Goal: Task Accomplishment & Management: Manage account settings

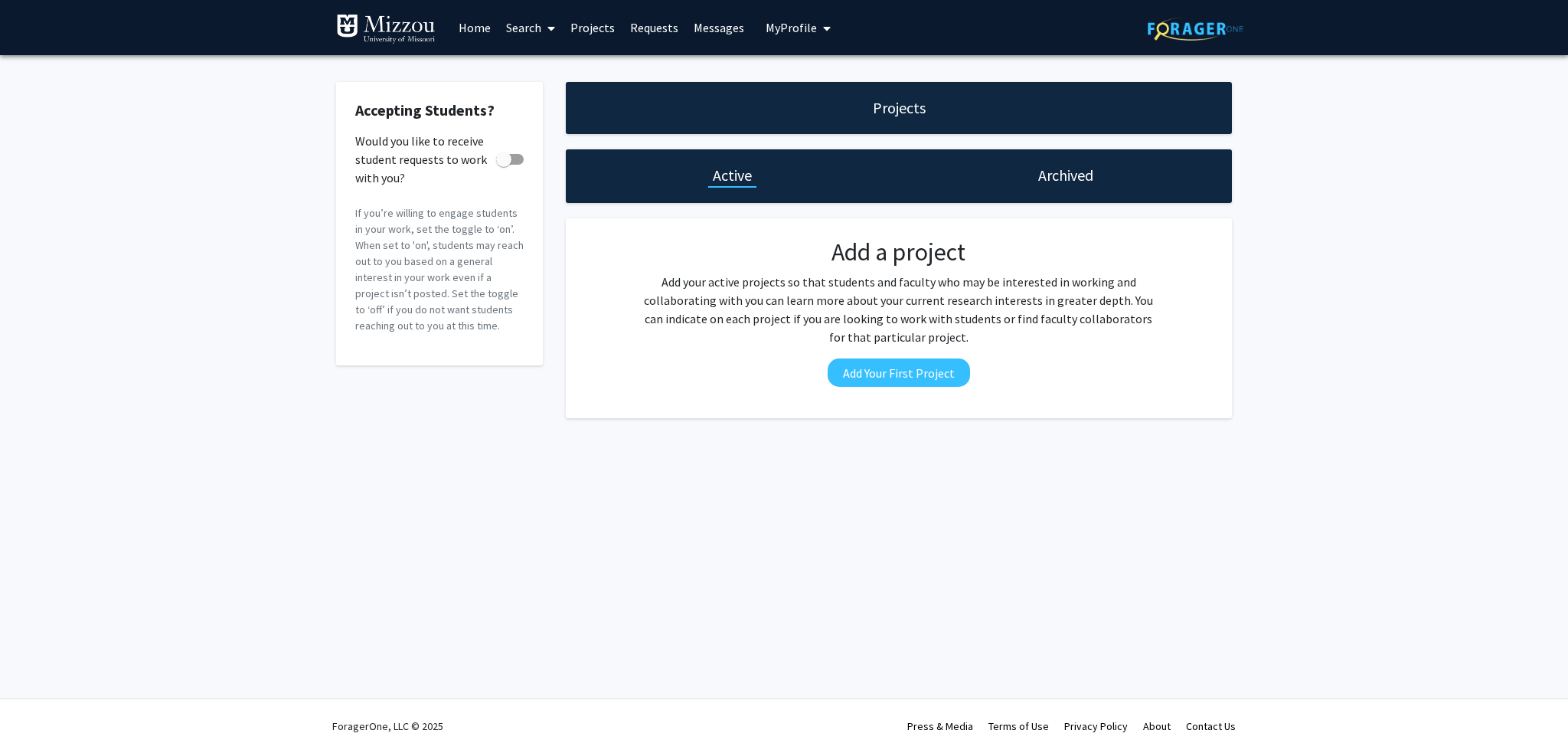
click at [483, 28] on link "Home" at bounding box center [475, 28] width 47 height 54
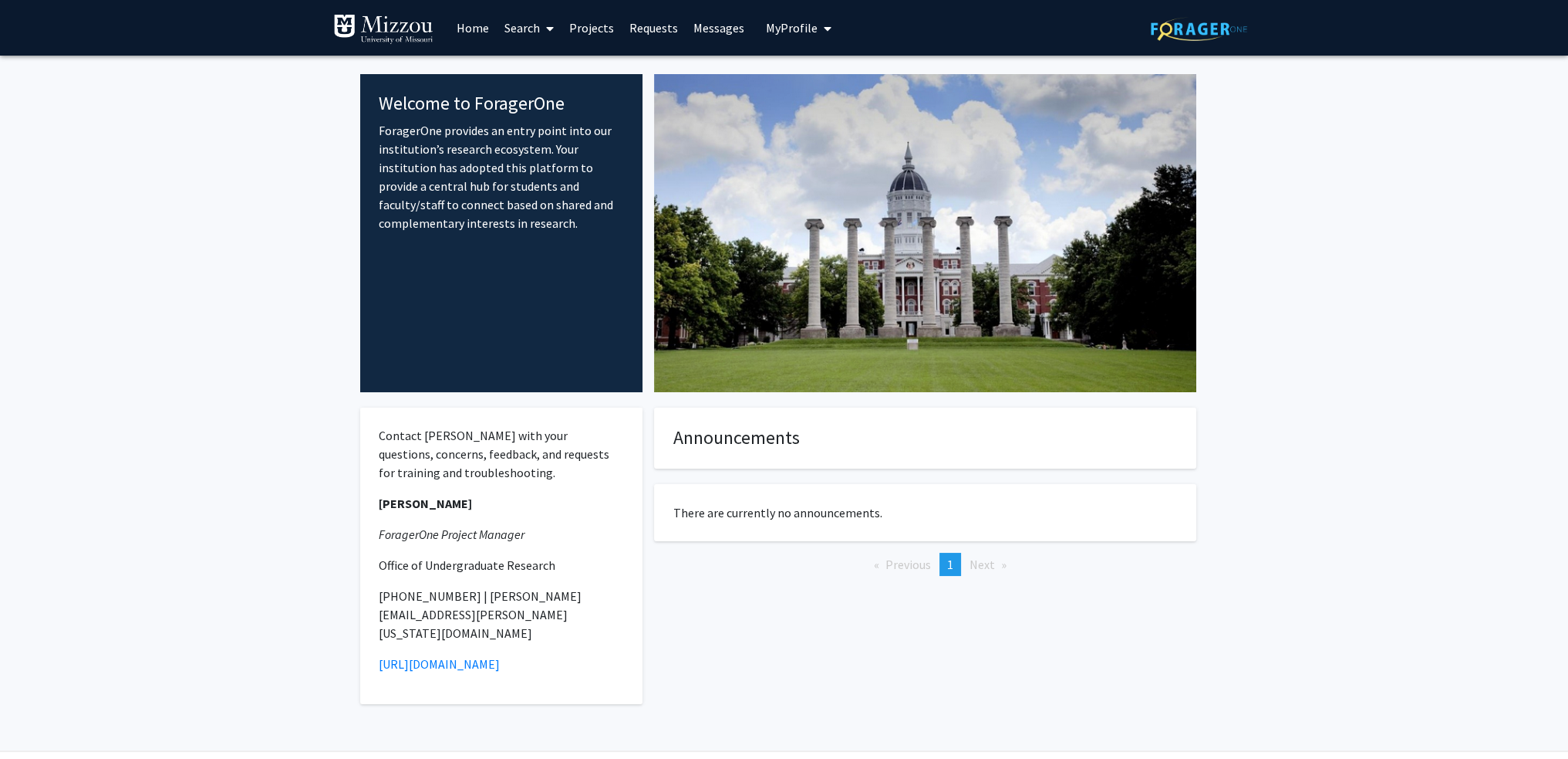
click at [790, 22] on span "My Profile" at bounding box center [791, 27] width 52 height 16
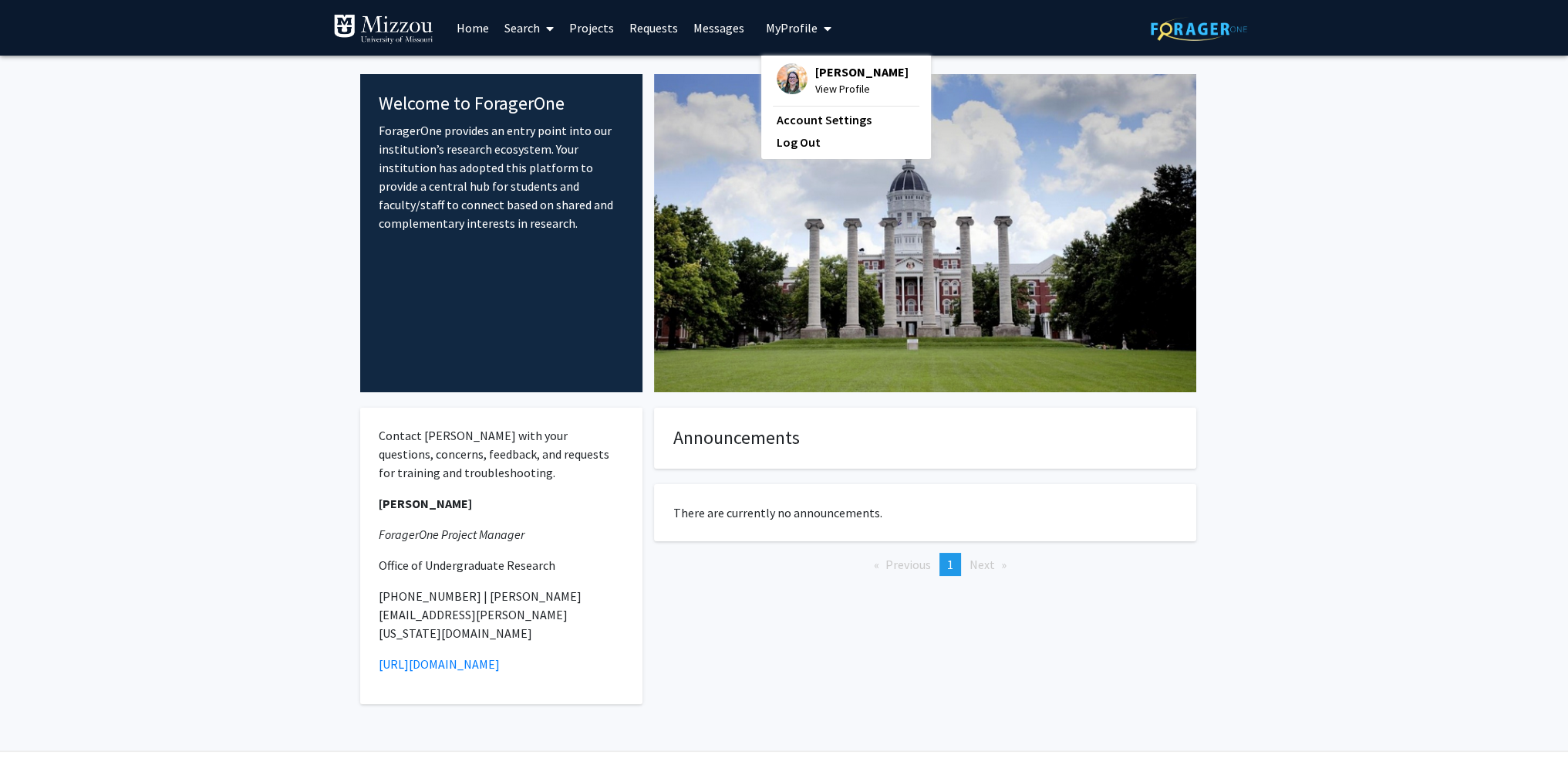
click at [832, 81] on span "View Profile" at bounding box center [862, 89] width 93 height 17
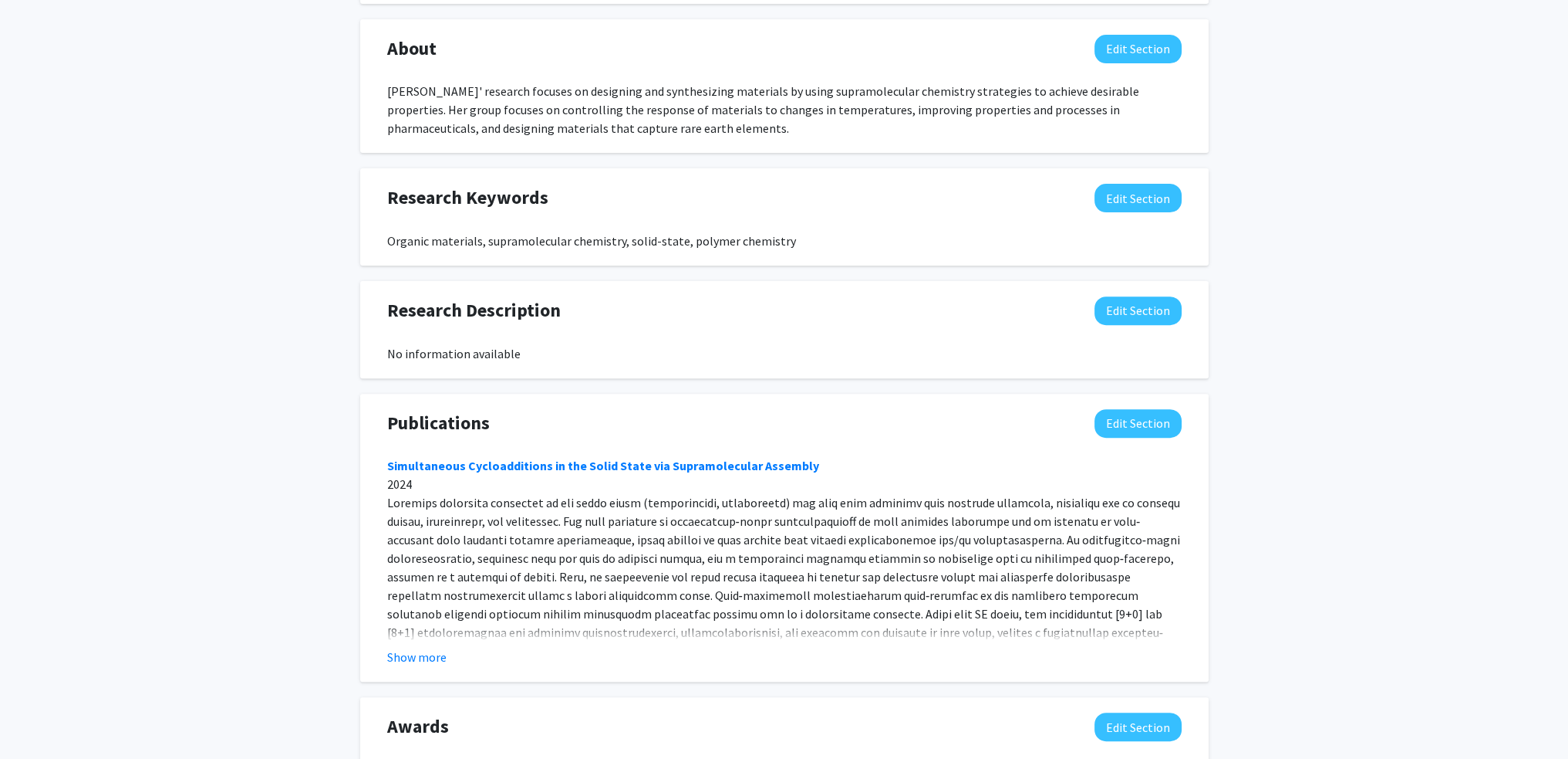
scroll to position [772, 0]
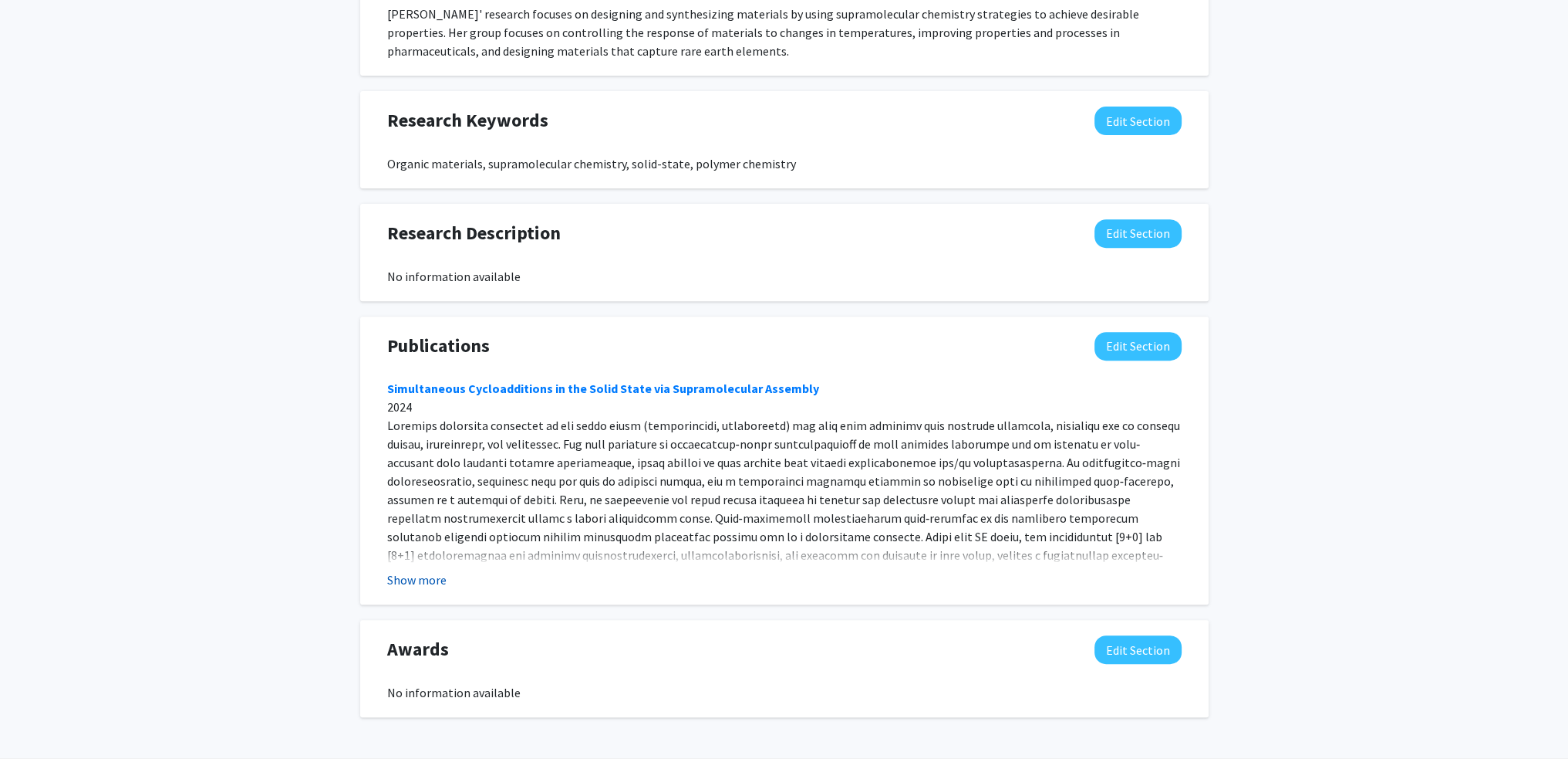
click at [413, 577] on button "Show more" at bounding box center [417, 579] width 59 height 19
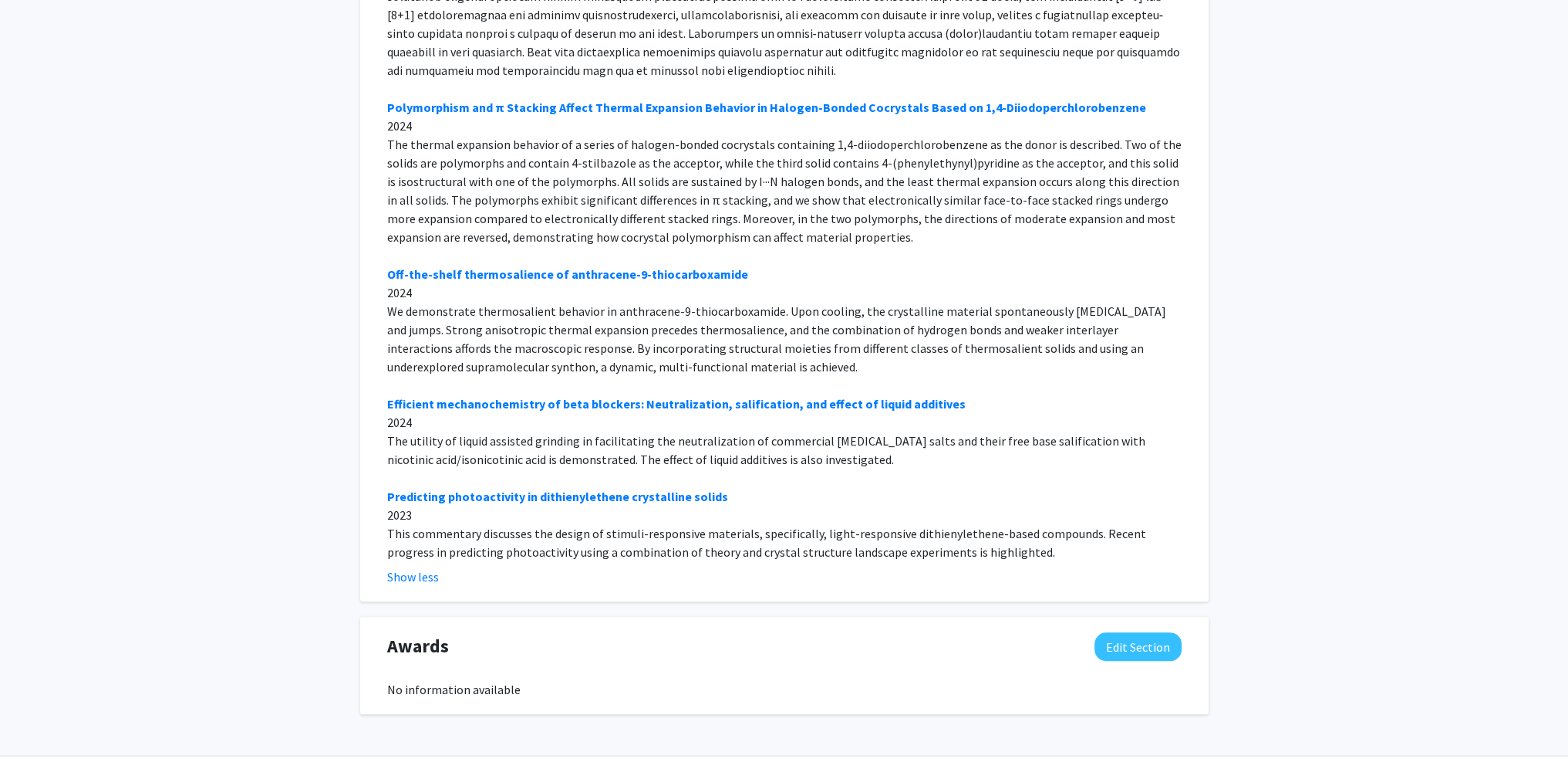
scroll to position [1343, 0]
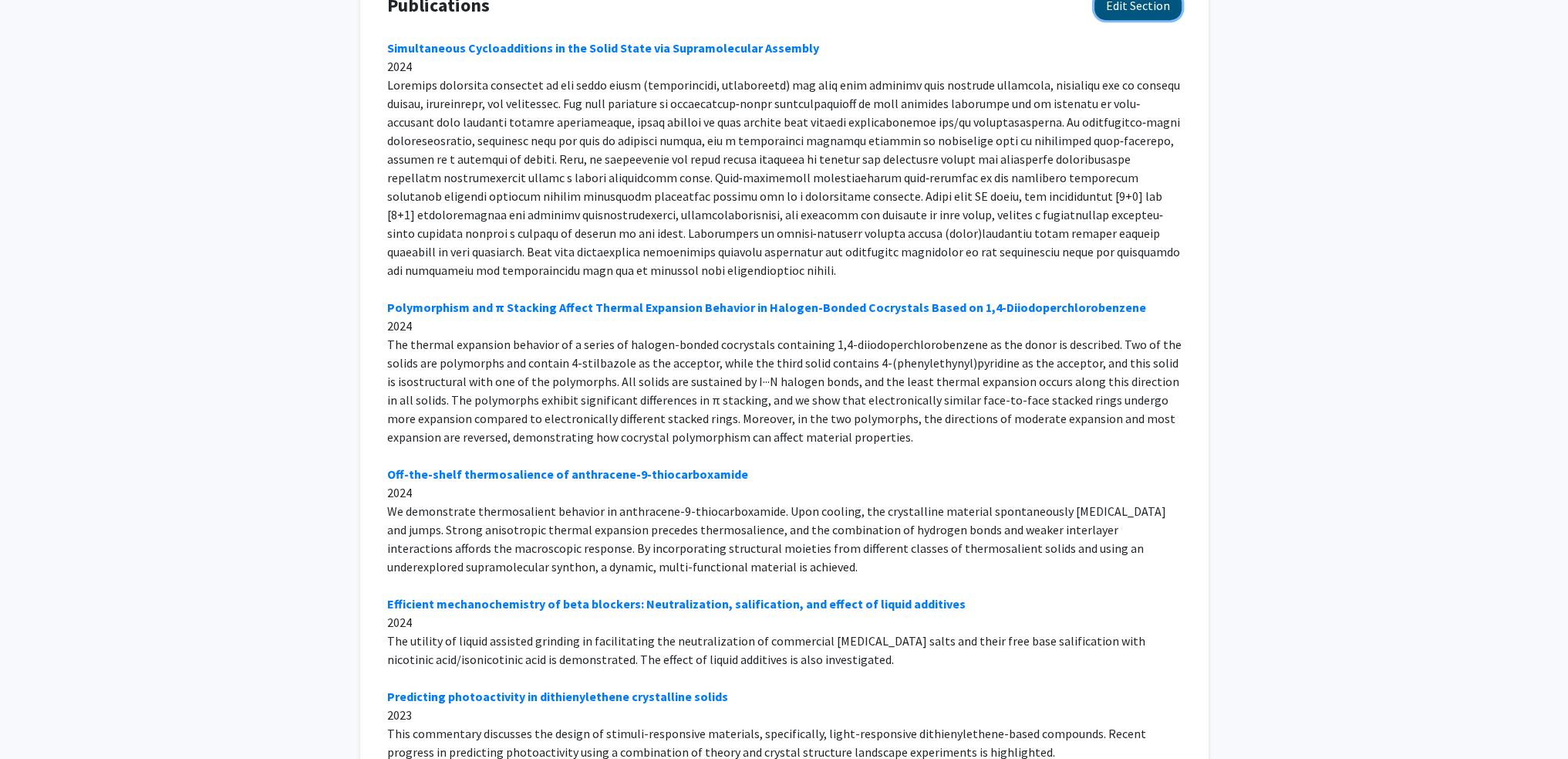
click at [1128, 6] on button "Edit Section" at bounding box center [1138, 6] width 87 height 29
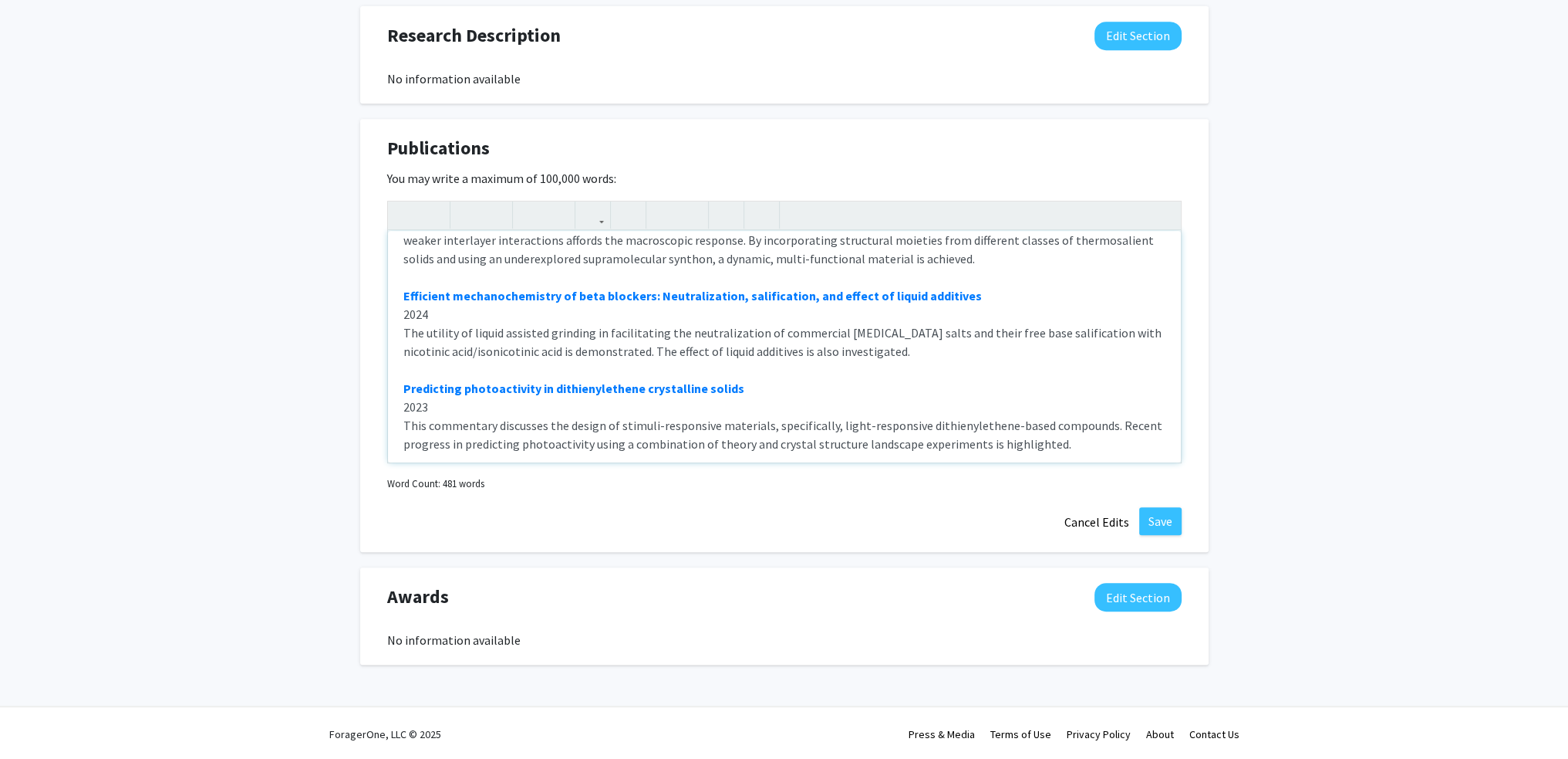
scroll to position [522, 0]
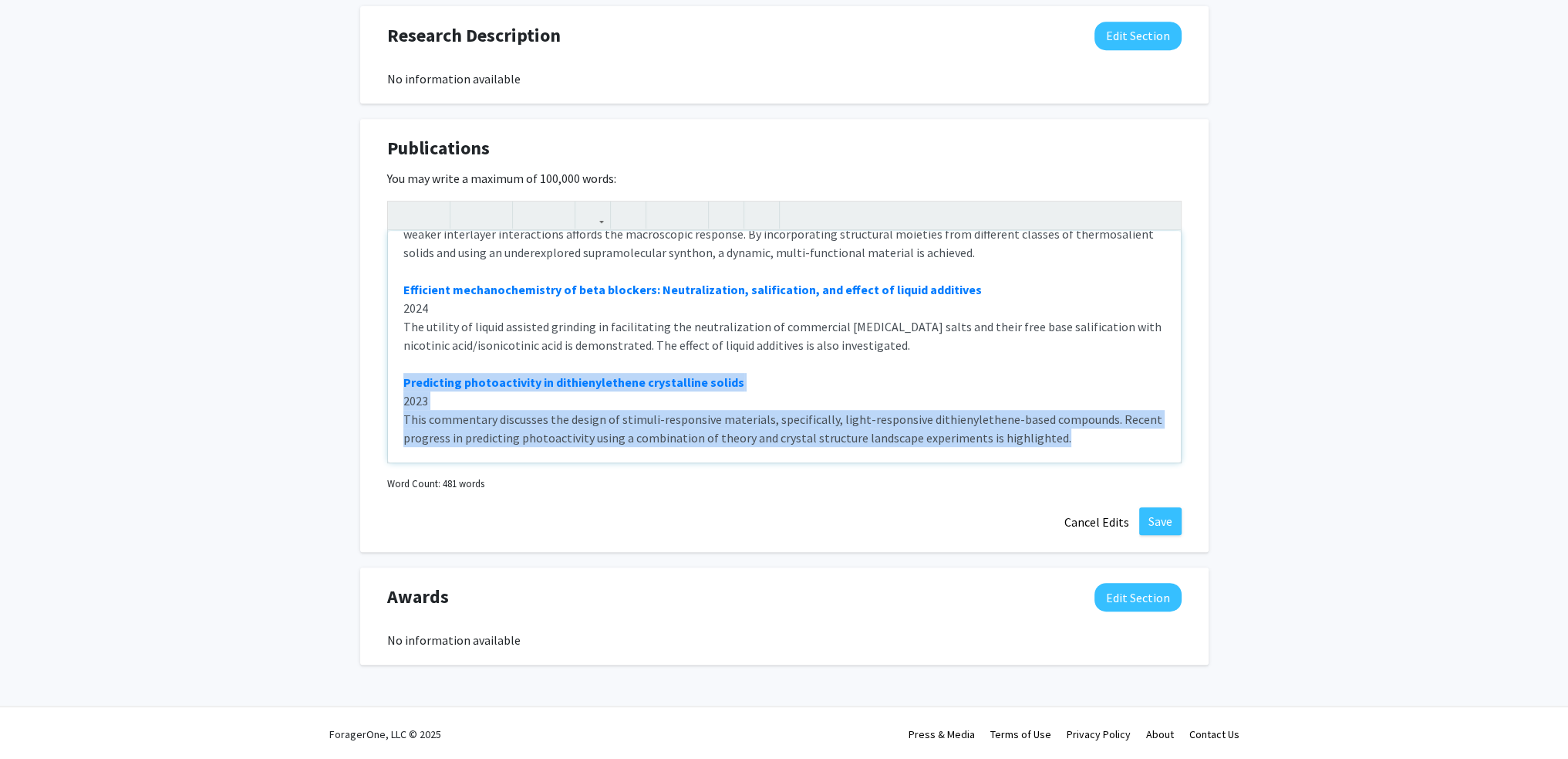
drag, startPoint x: 395, startPoint y: 379, endPoint x: 1080, endPoint y: 447, distance: 688.4
click at [1080, 447] on div "Simultaneous Cycloadditions in the Solid State via Supramolecular Assembly 2024…" at bounding box center [784, 346] width 793 height 231
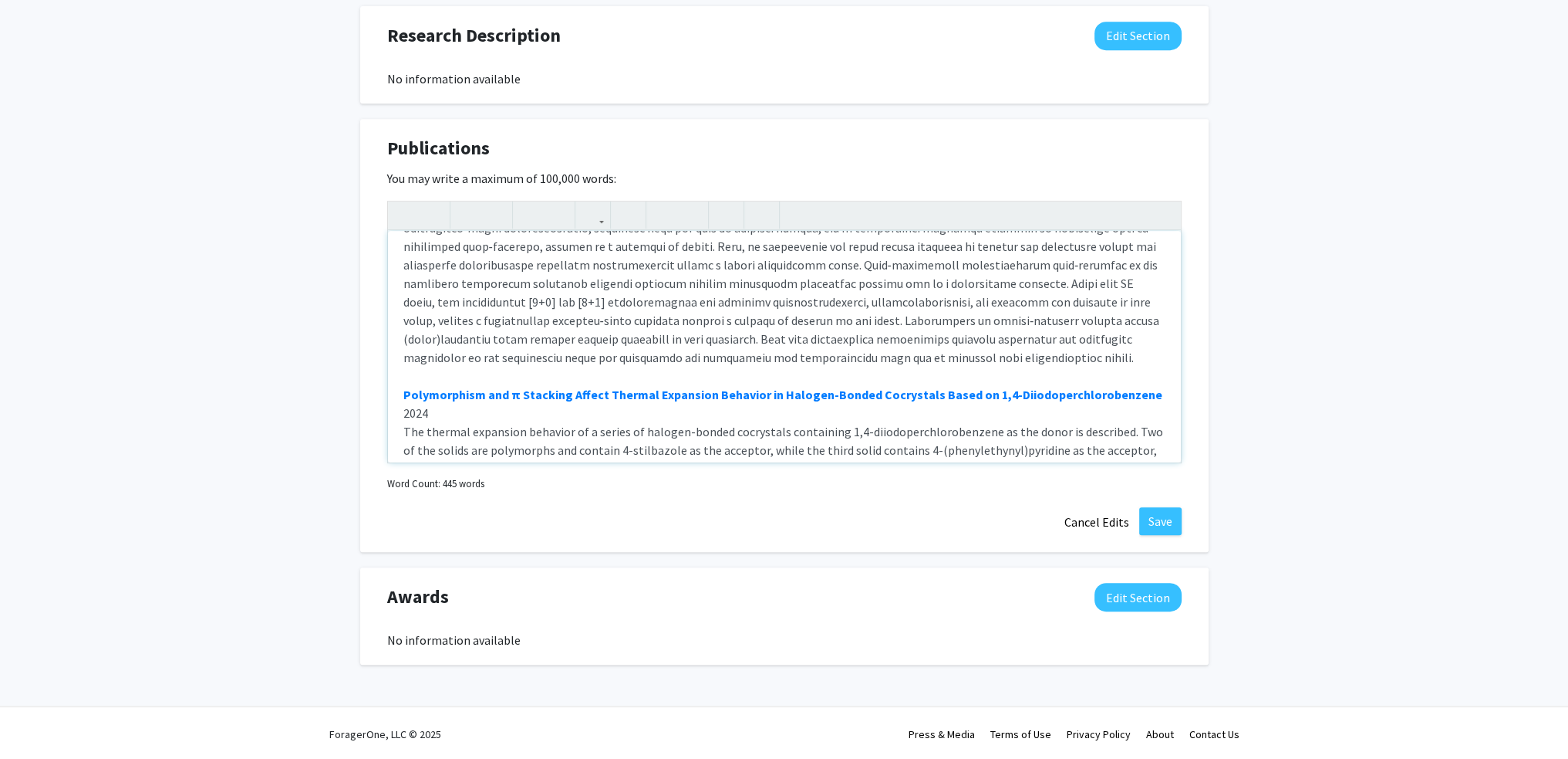
scroll to position [0, 0]
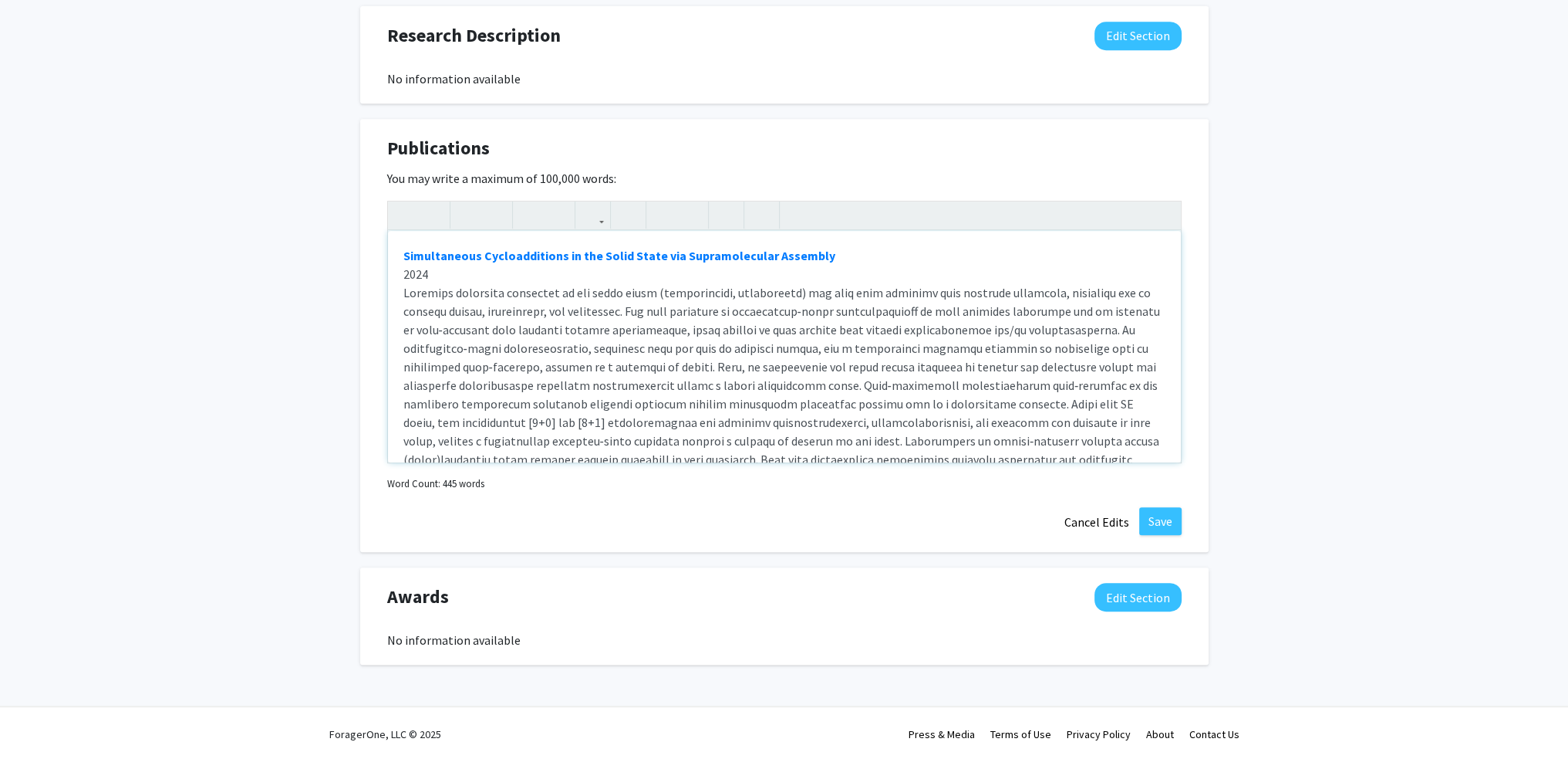
click at [401, 249] on div "Simultaneous Cycloadditions in the Solid State via Supramolecular Assembly 2024…" at bounding box center [784, 346] width 793 height 231
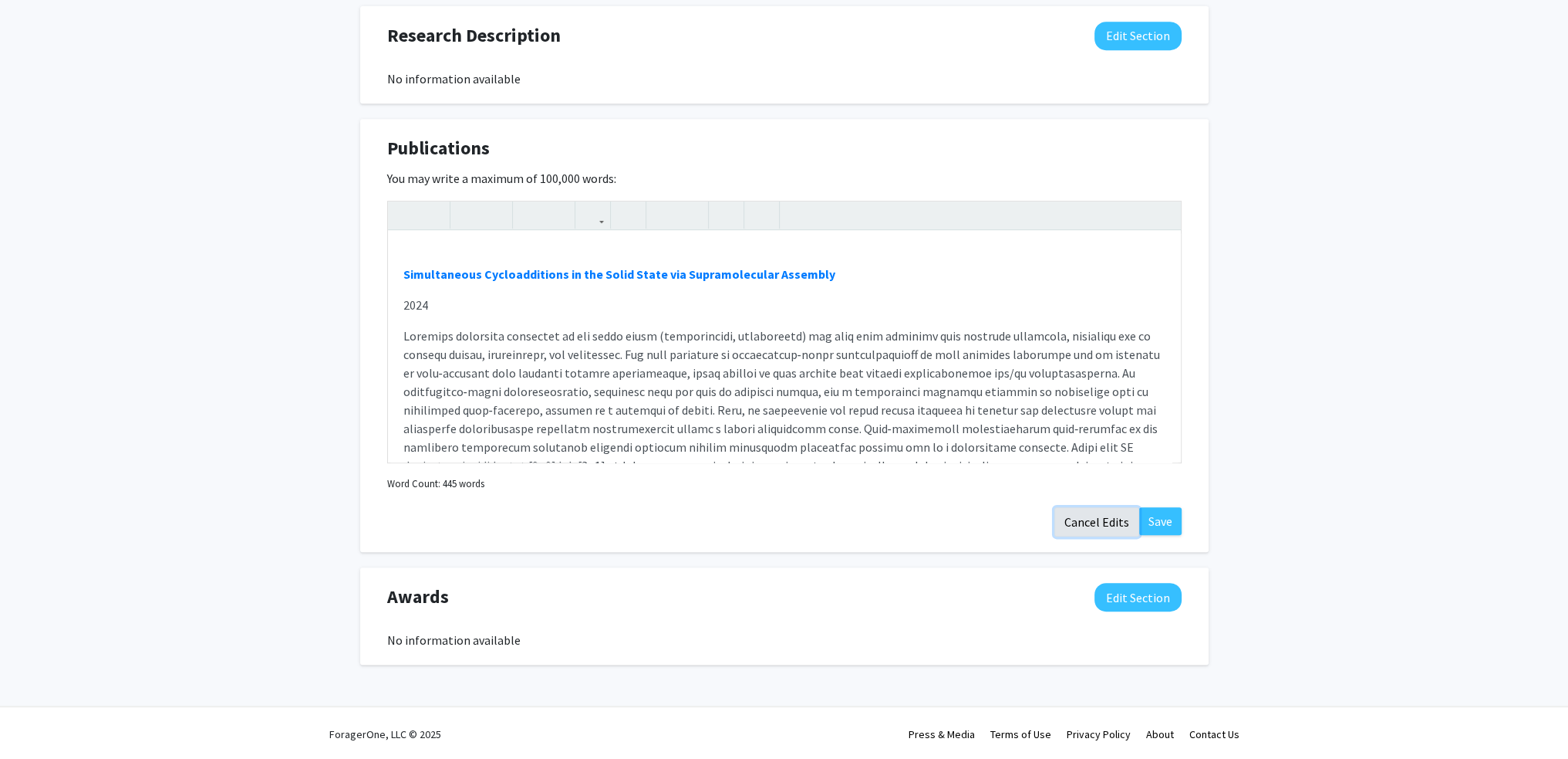
click at [1101, 524] on button "Cancel Edits" at bounding box center [1096, 522] width 84 height 30
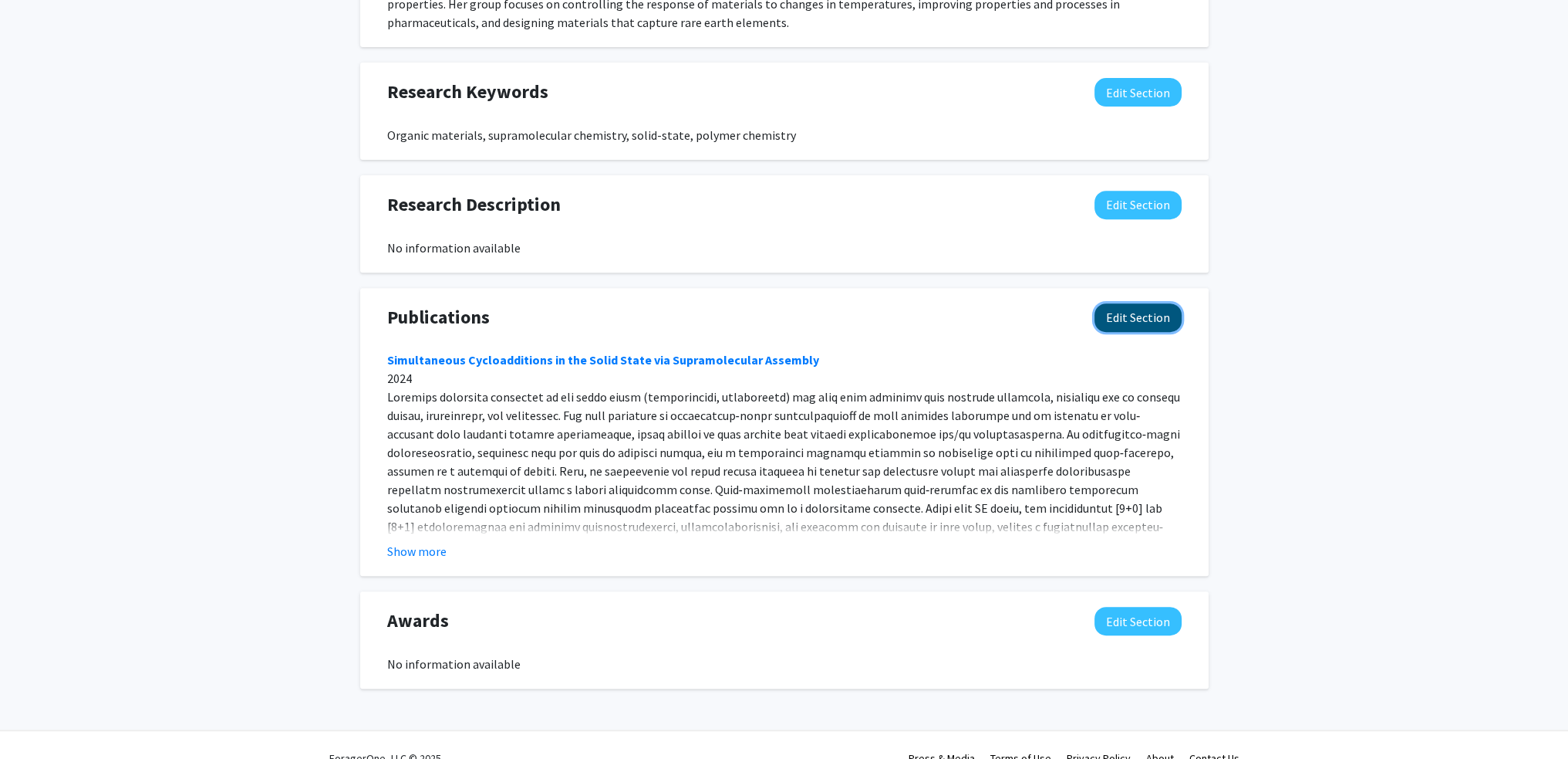
click at [1138, 318] on button "Edit Section" at bounding box center [1138, 318] width 87 height 29
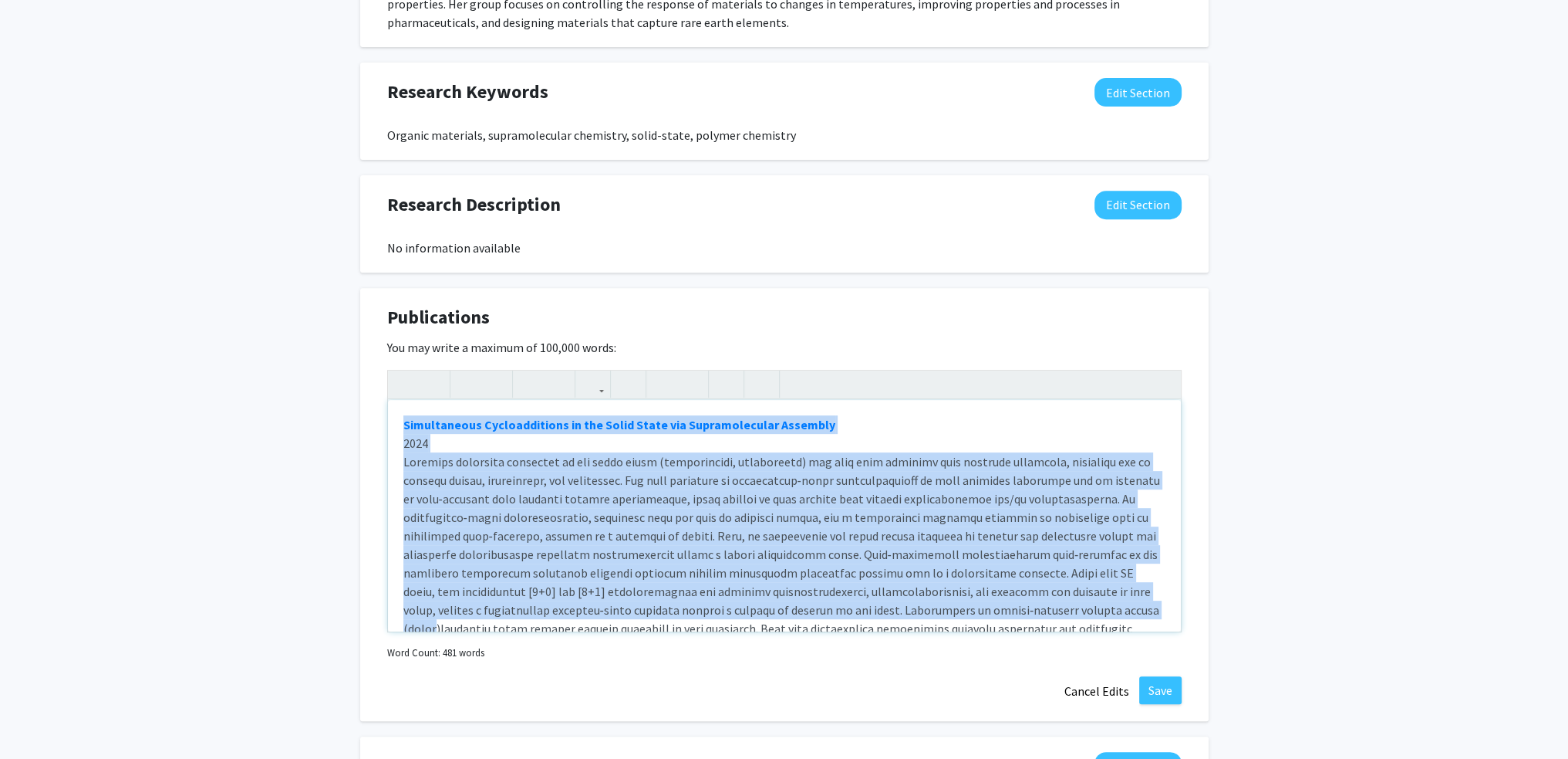
drag, startPoint x: 397, startPoint y: 422, endPoint x: 927, endPoint y: 609, distance: 562.0
click at [927, 610] on div "Simultaneous Cycloadditions in the Solid State via Supramolecular Assembly 2024…" at bounding box center [784, 515] width 793 height 231
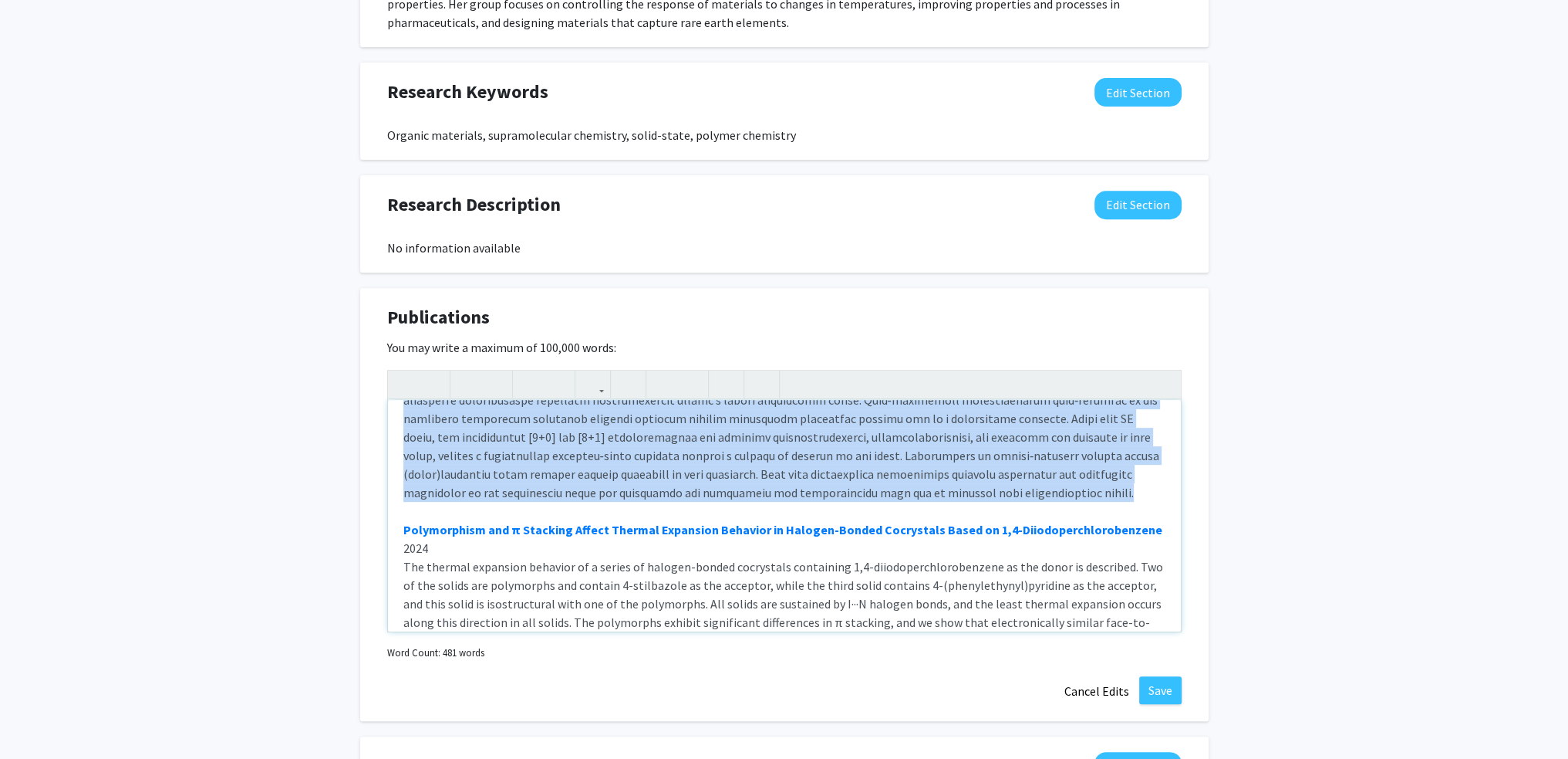
click at [830, 496] on div "Simultaneous Cycloadditions in the Solid State via Supramolecular Assembly 2024…" at bounding box center [784, 515] width 793 height 231
copy div "Simultaneous Cycloadditions in the Solid State via Supramolecular Assembly 2024…"
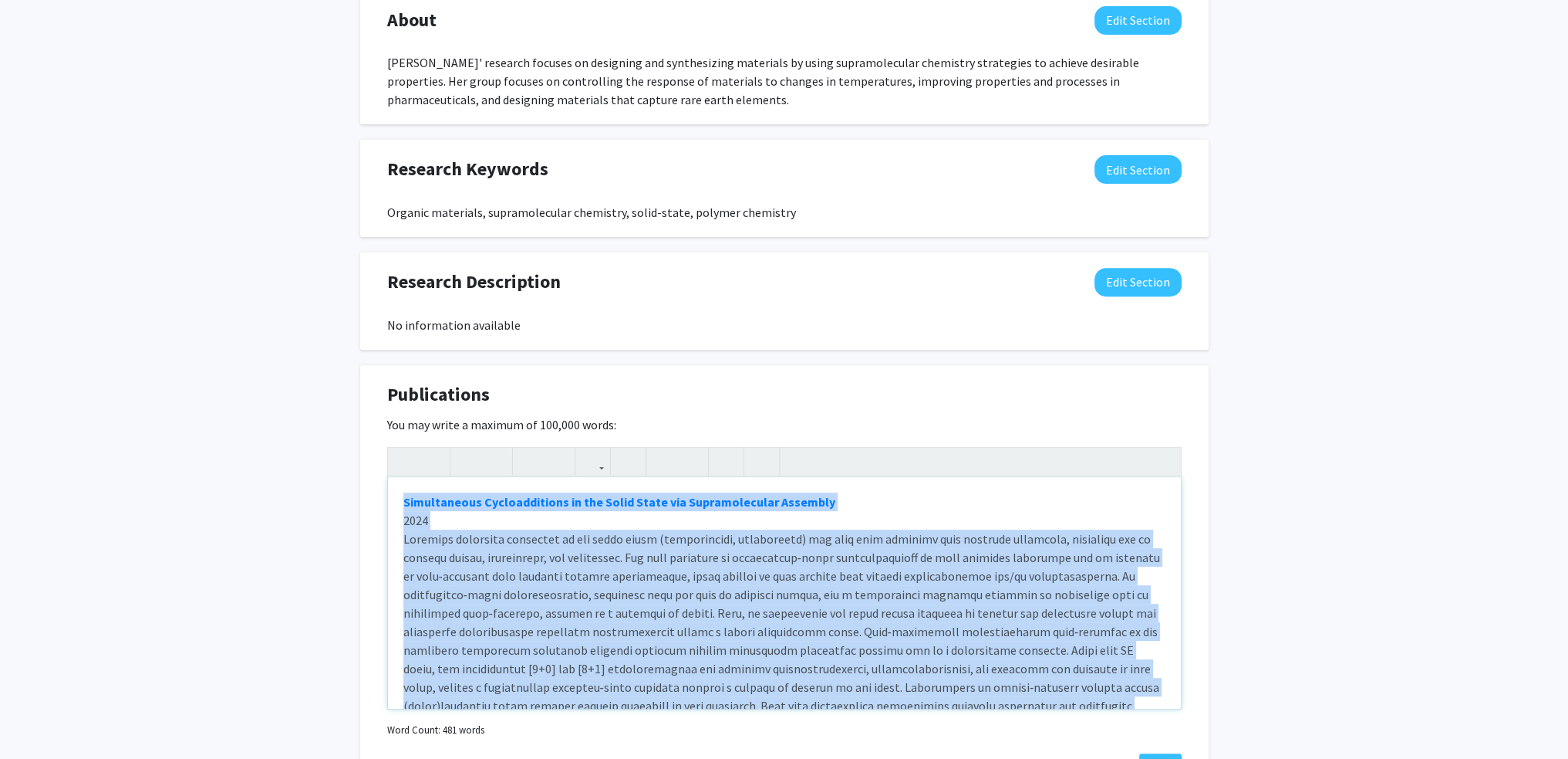
scroll to position [877, 0]
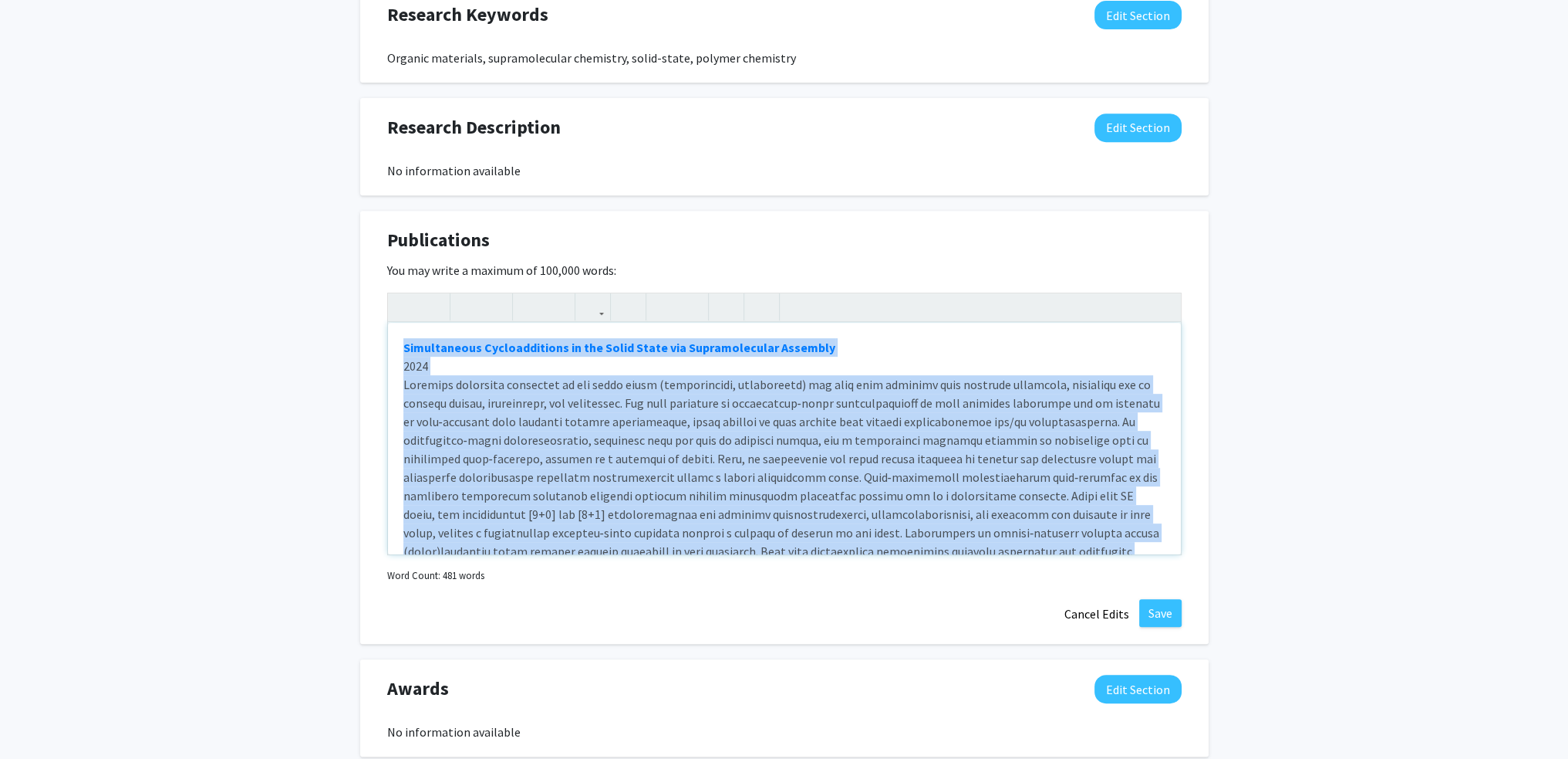
copy div "Simultaneous Cycloadditions in the Solid State via Supramolecular Assembly 2024…"
click at [399, 342] on div "Simultaneous Cycloadditions in the Solid State via Supramolecular Assembly 2024…" at bounding box center [784, 438] width 793 height 231
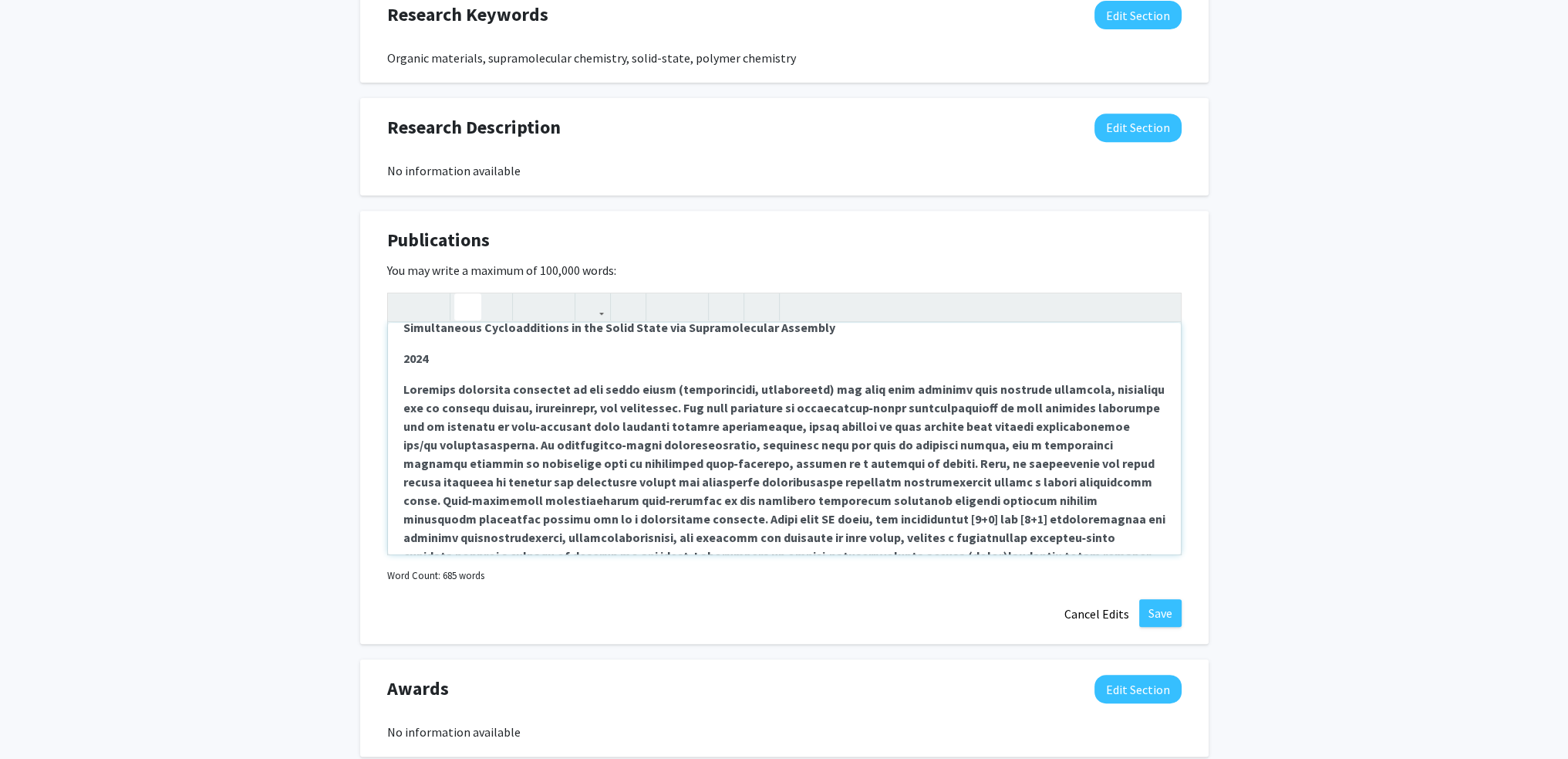
scroll to position [0, 0]
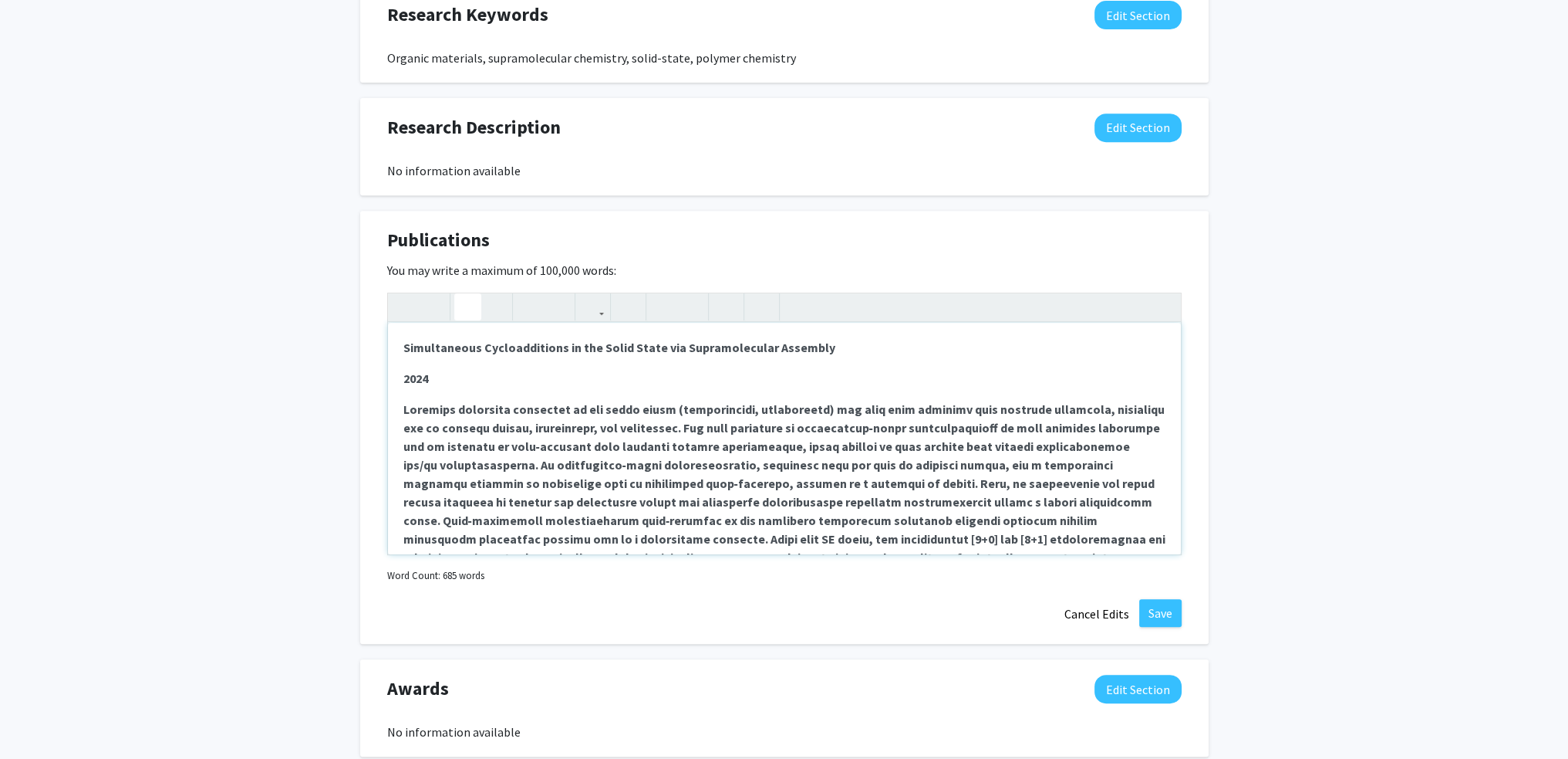
click at [429, 395] on div "Simultaneous Cycloadditions in the Solid State via Supramolecular Assembly 202…" at bounding box center [784, 438] width 793 height 231
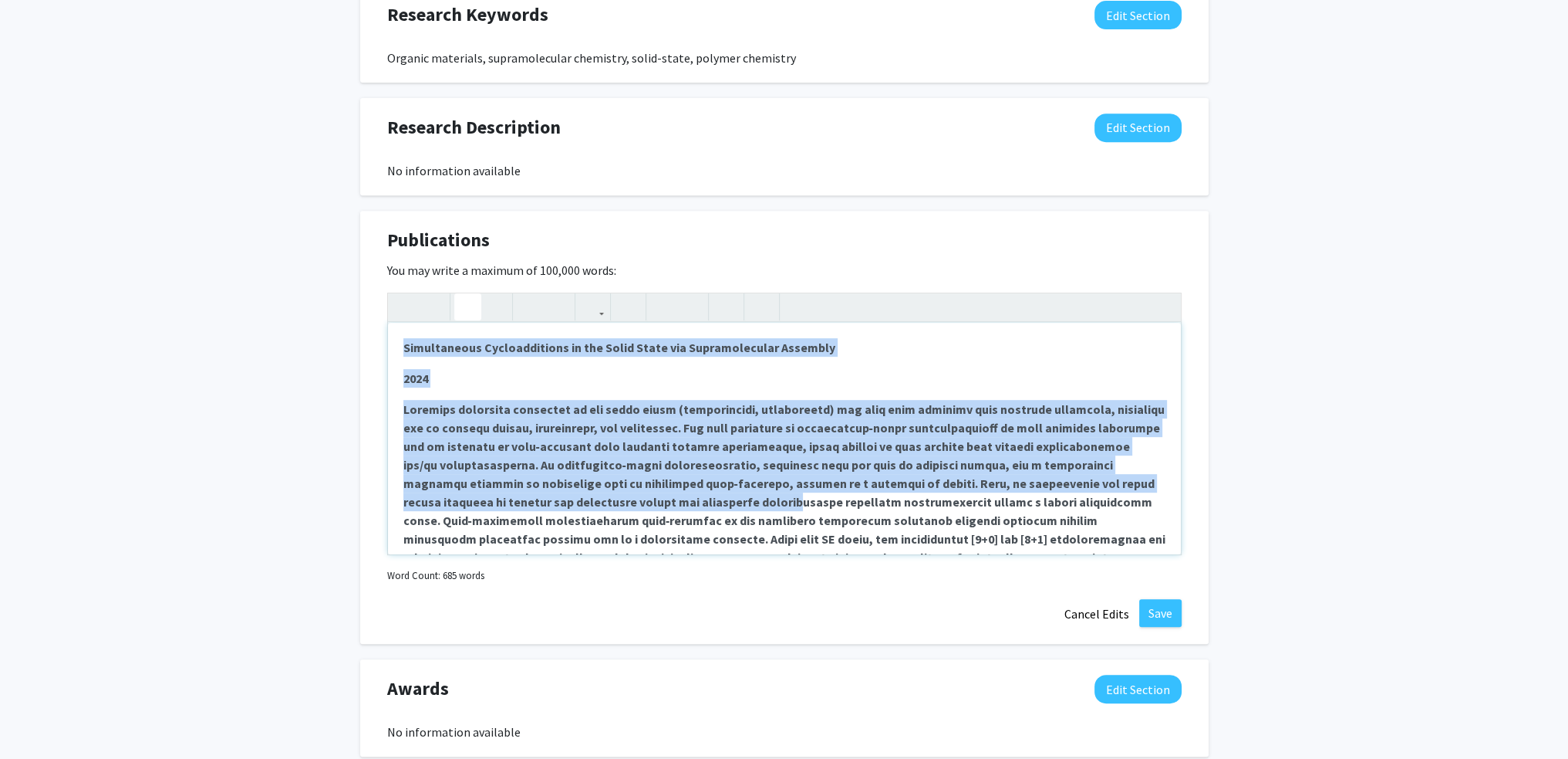
drag, startPoint x: 404, startPoint y: 345, endPoint x: 629, endPoint y: 501, distance: 273.8
click at [629, 501] on div "Simultaneous Cycloadditions in the Solid State via Supramolecular Assembly 202…" at bounding box center [784, 438] width 793 height 231
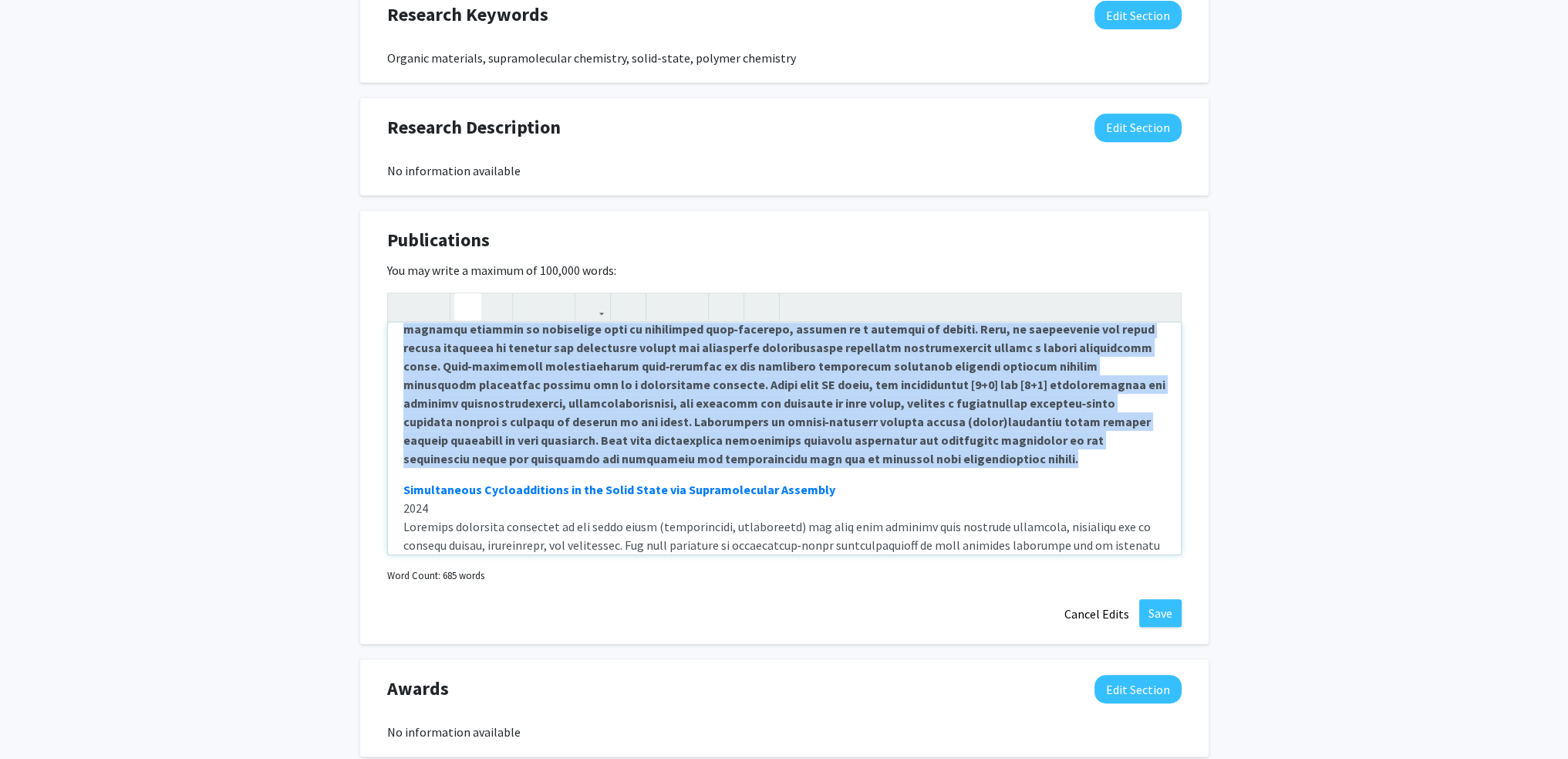
click at [627, 460] on p "Note to users with screen readers: Please deactivate our accessibility plugin f…" at bounding box center [784, 356] width 762 height 222
click at [468, 299] on icon "button" at bounding box center [467, 306] width 13 height 25
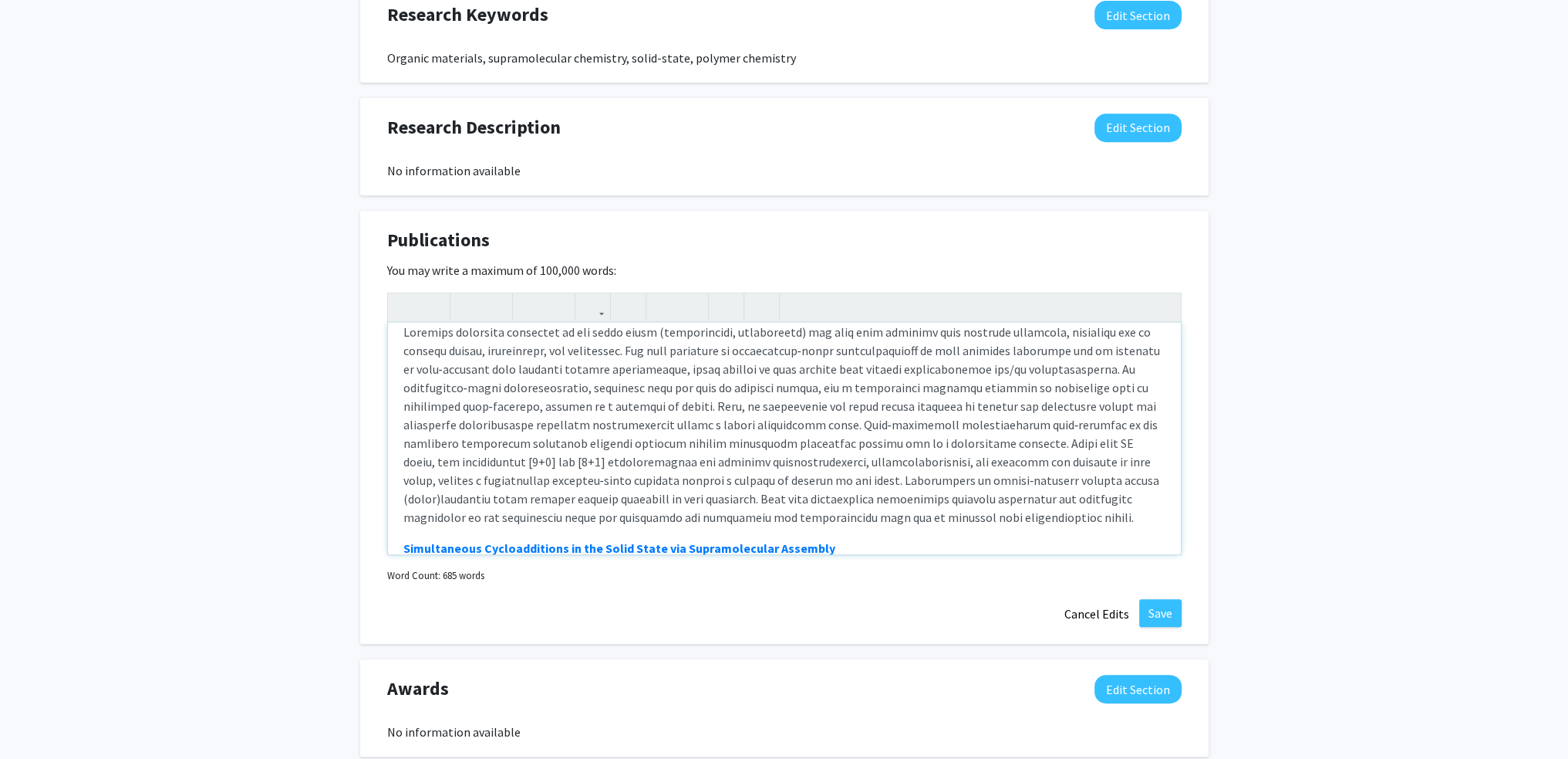
scroll to position [0, 0]
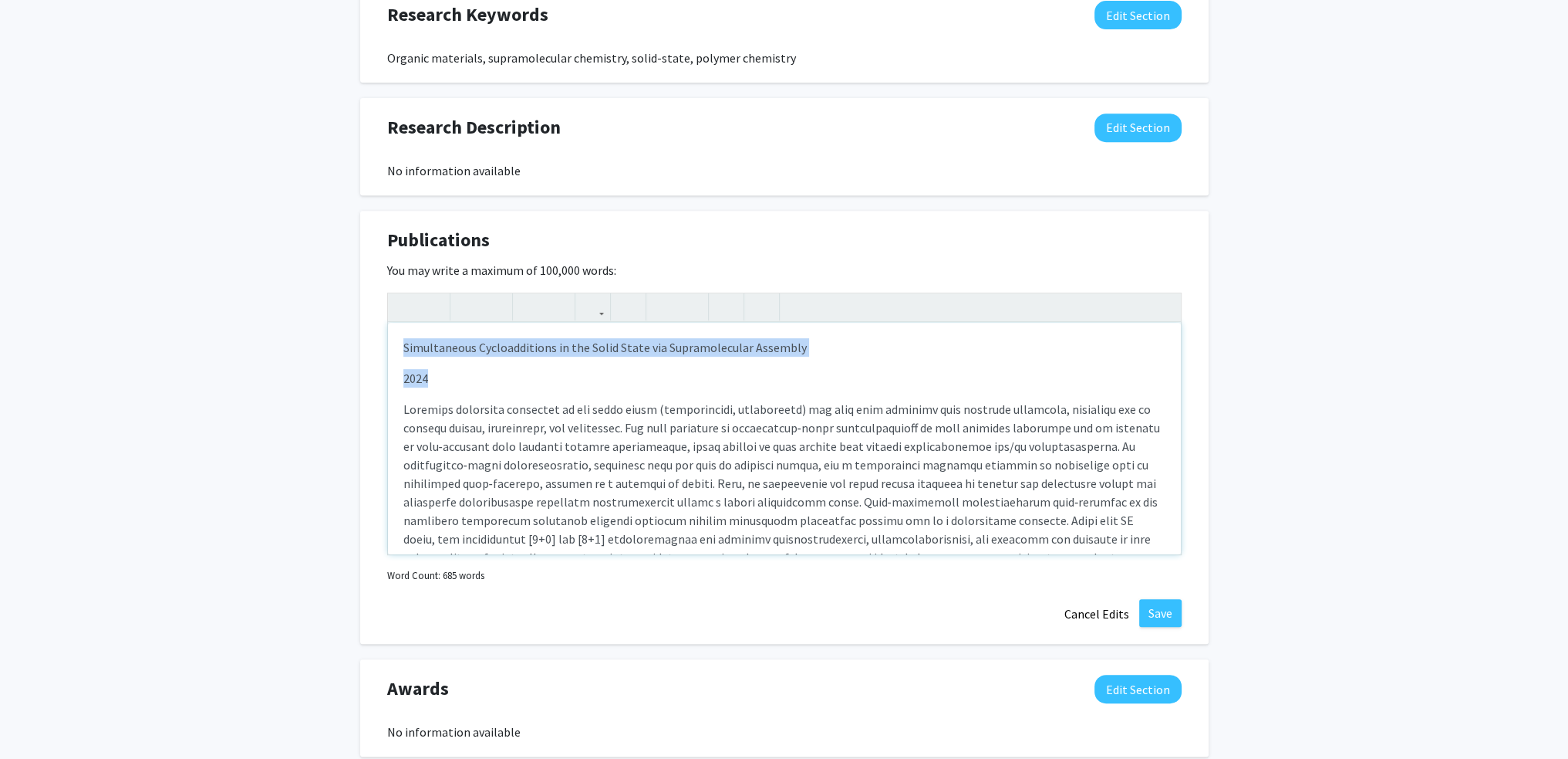
click at [448, 400] on p "Note to users with screen readers: Please deactivate our accessibility plugin f…" at bounding box center [784, 501] width 762 height 203
click at [730, 303] on icon "button" at bounding box center [727, 306] width 13 height 25
click at [418, 379] on p "2024" at bounding box center [784, 378] width 762 height 19
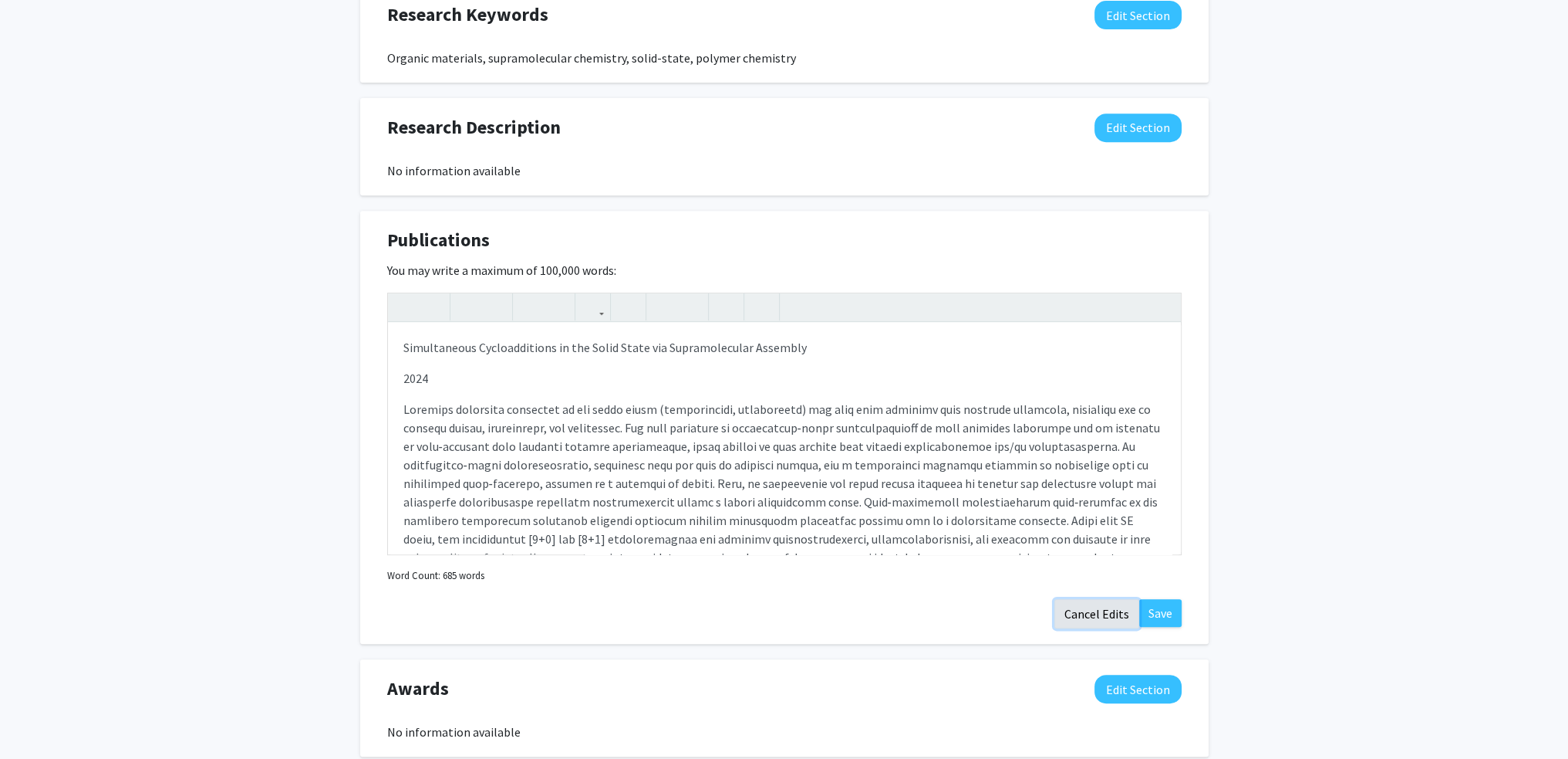
click at [1109, 610] on button "Cancel Edits" at bounding box center [1096, 614] width 84 height 30
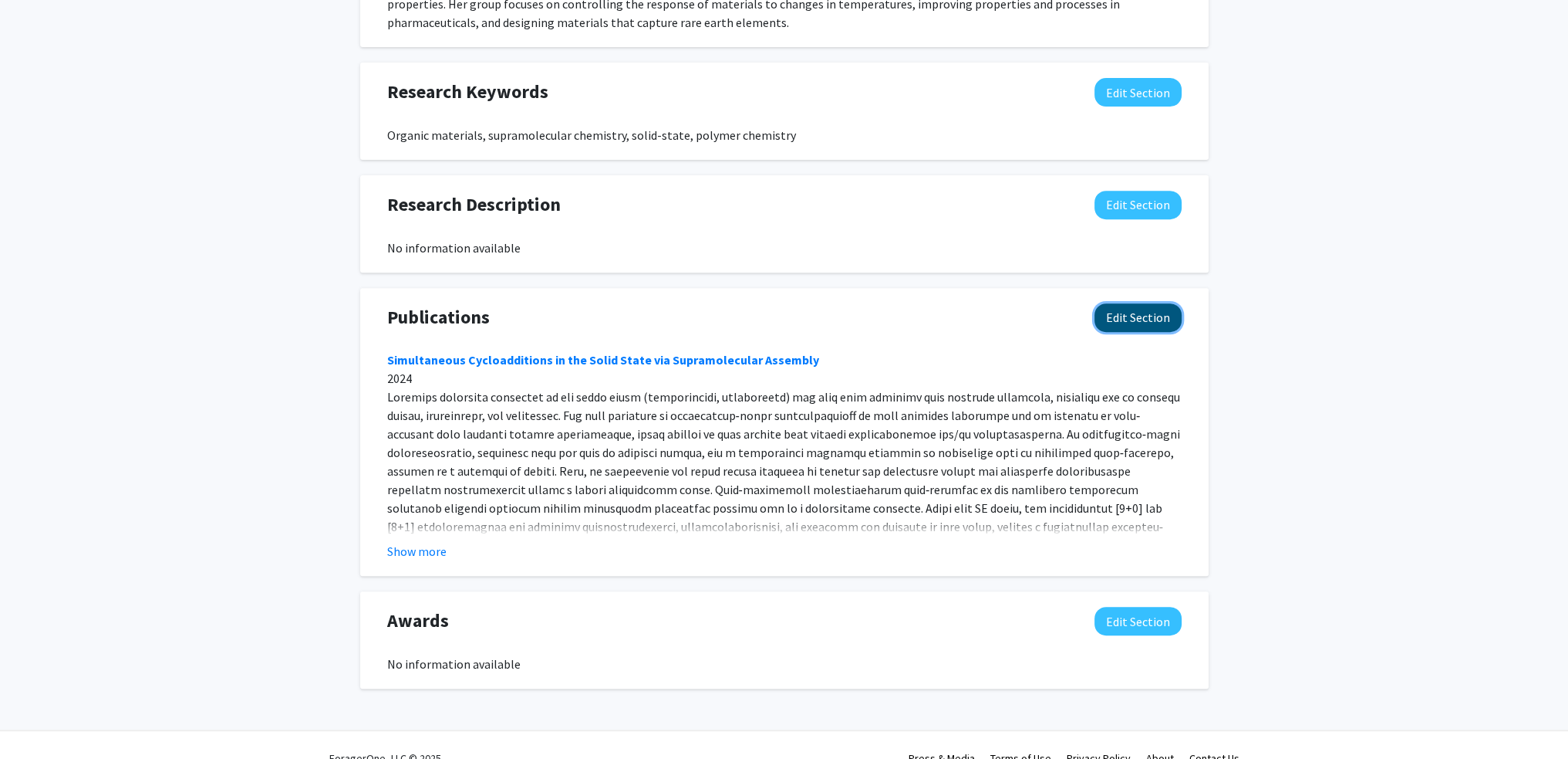
click at [1129, 320] on button "Edit Section" at bounding box center [1138, 318] width 87 height 29
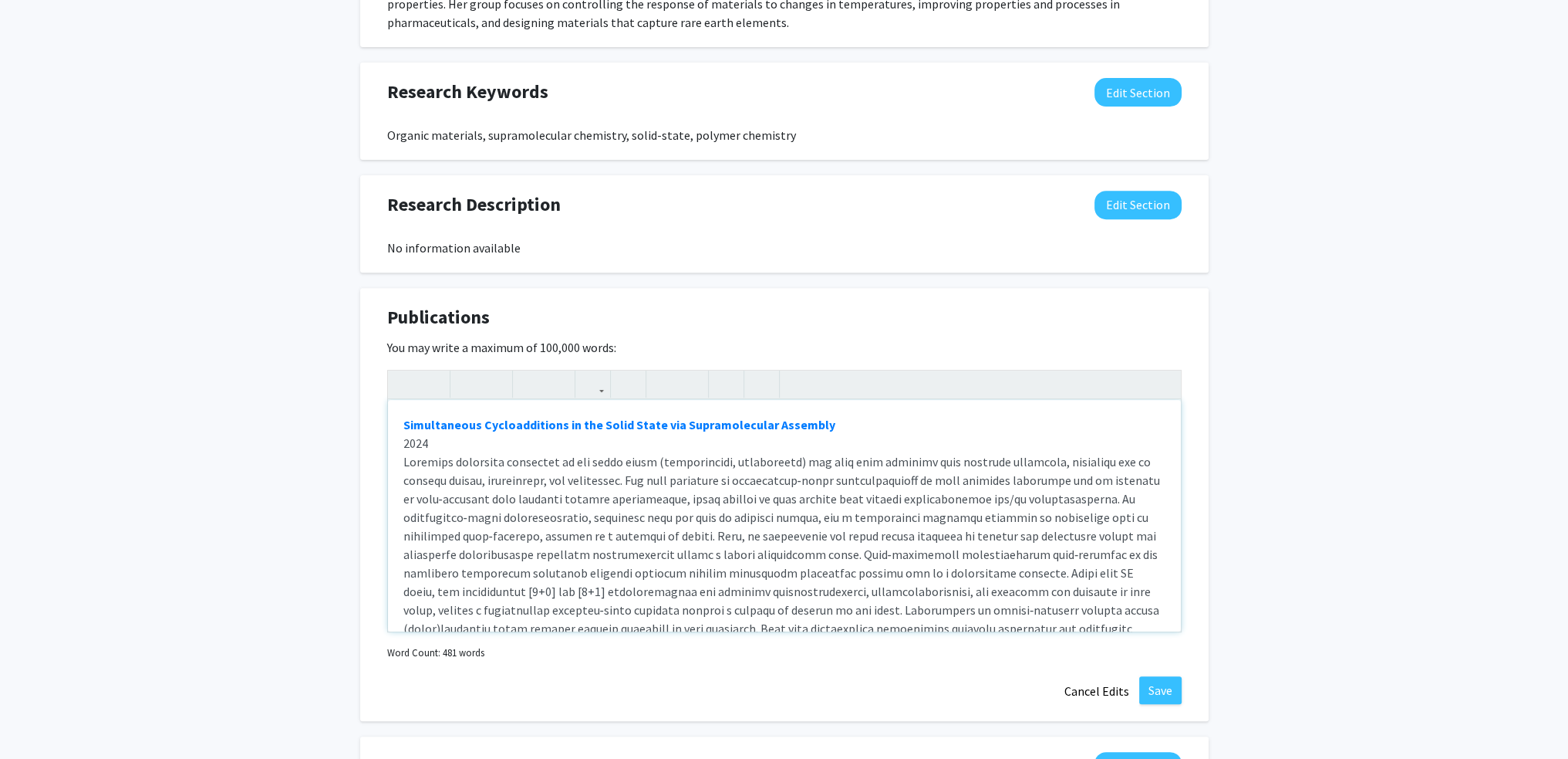
click at [397, 419] on div "Simultaneous Cycloadditions in the Solid State via Supramolecular Assembly 2024…" at bounding box center [784, 515] width 793 height 231
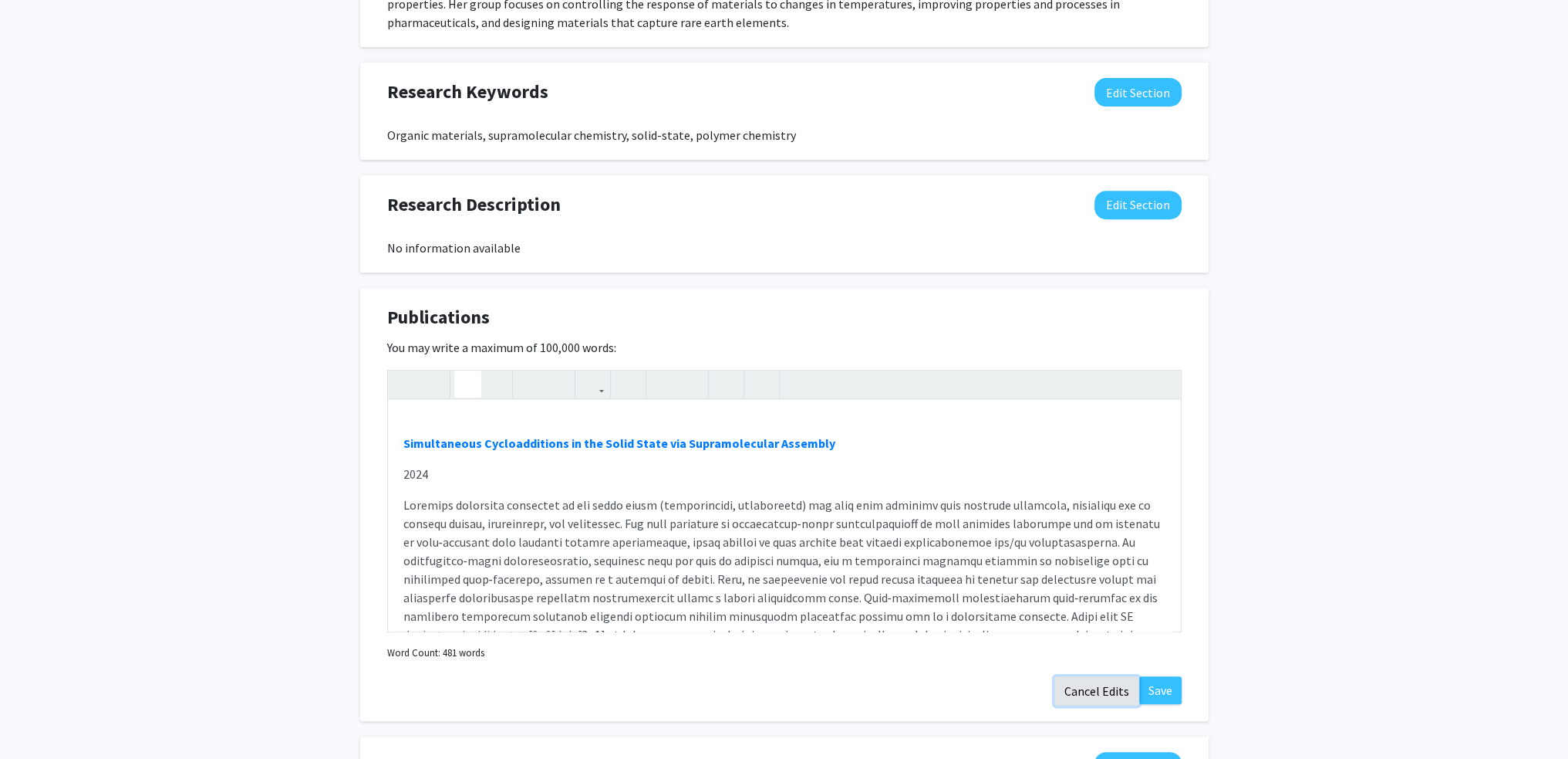
click at [1108, 688] on button "Cancel Edits" at bounding box center [1096, 691] width 84 height 30
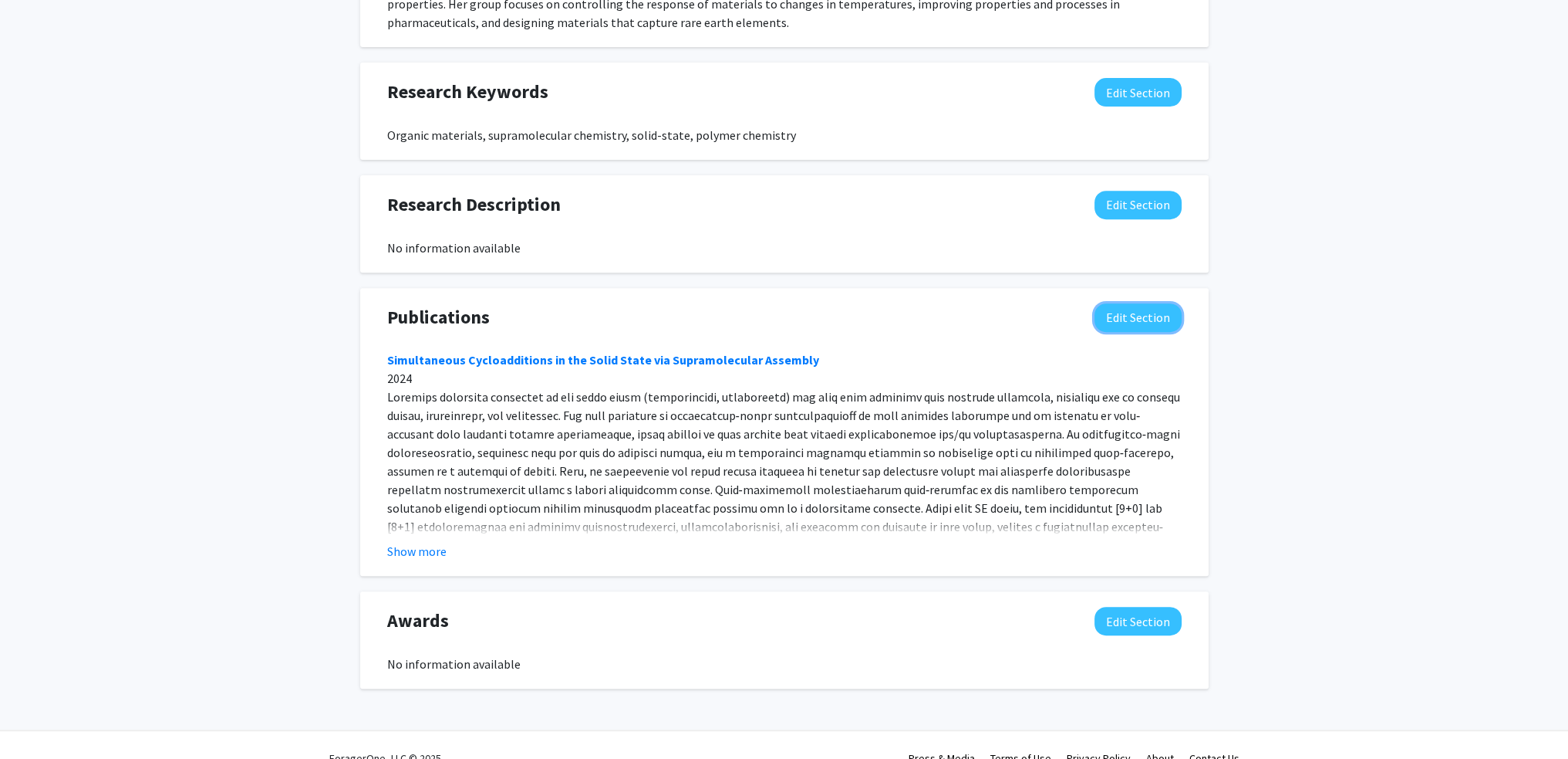
click at [1117, 312] on button "Edit Section" at bounding box center [1138, 318] width 87 height 29
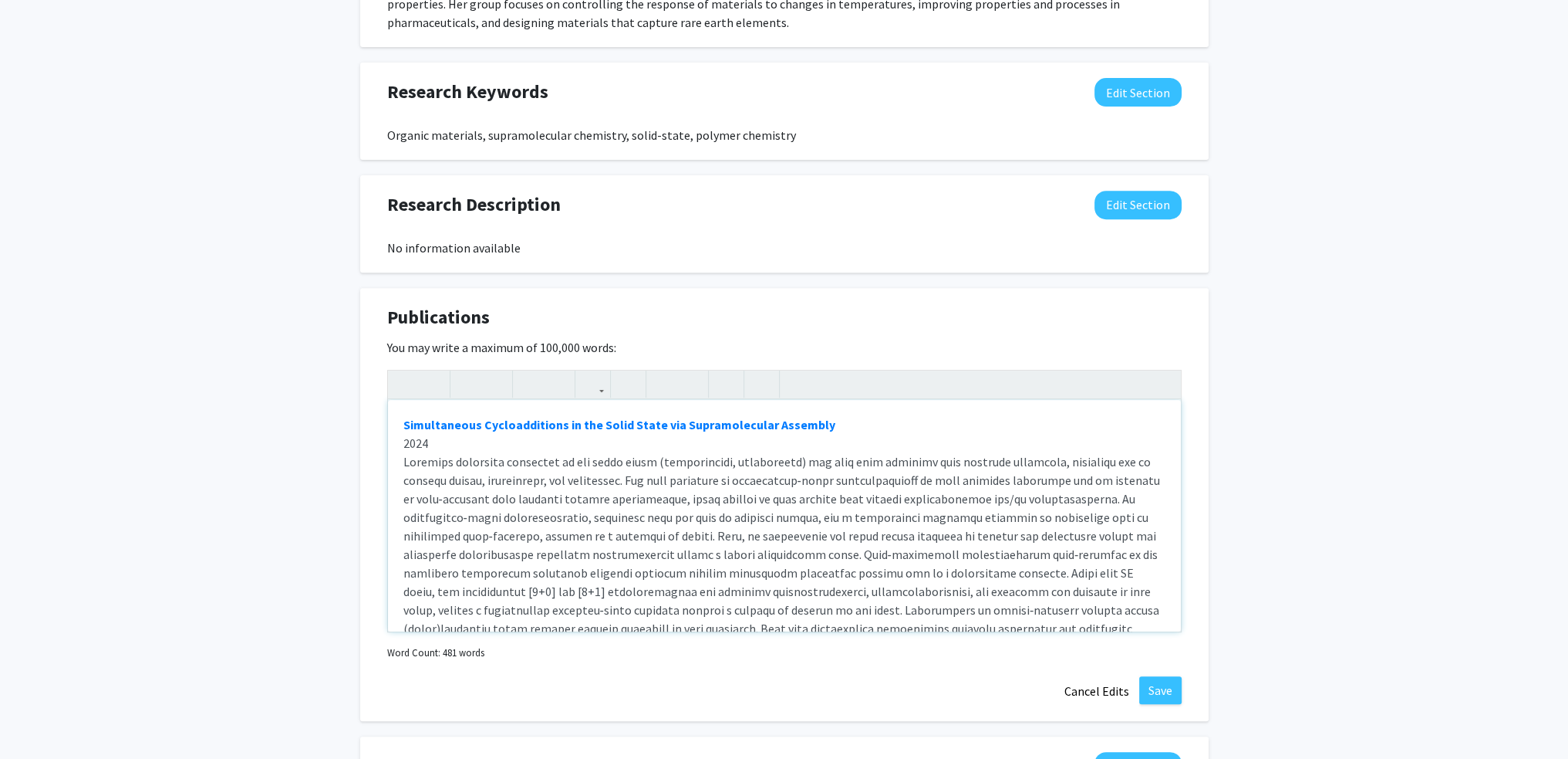
scroll to position [77, 0]
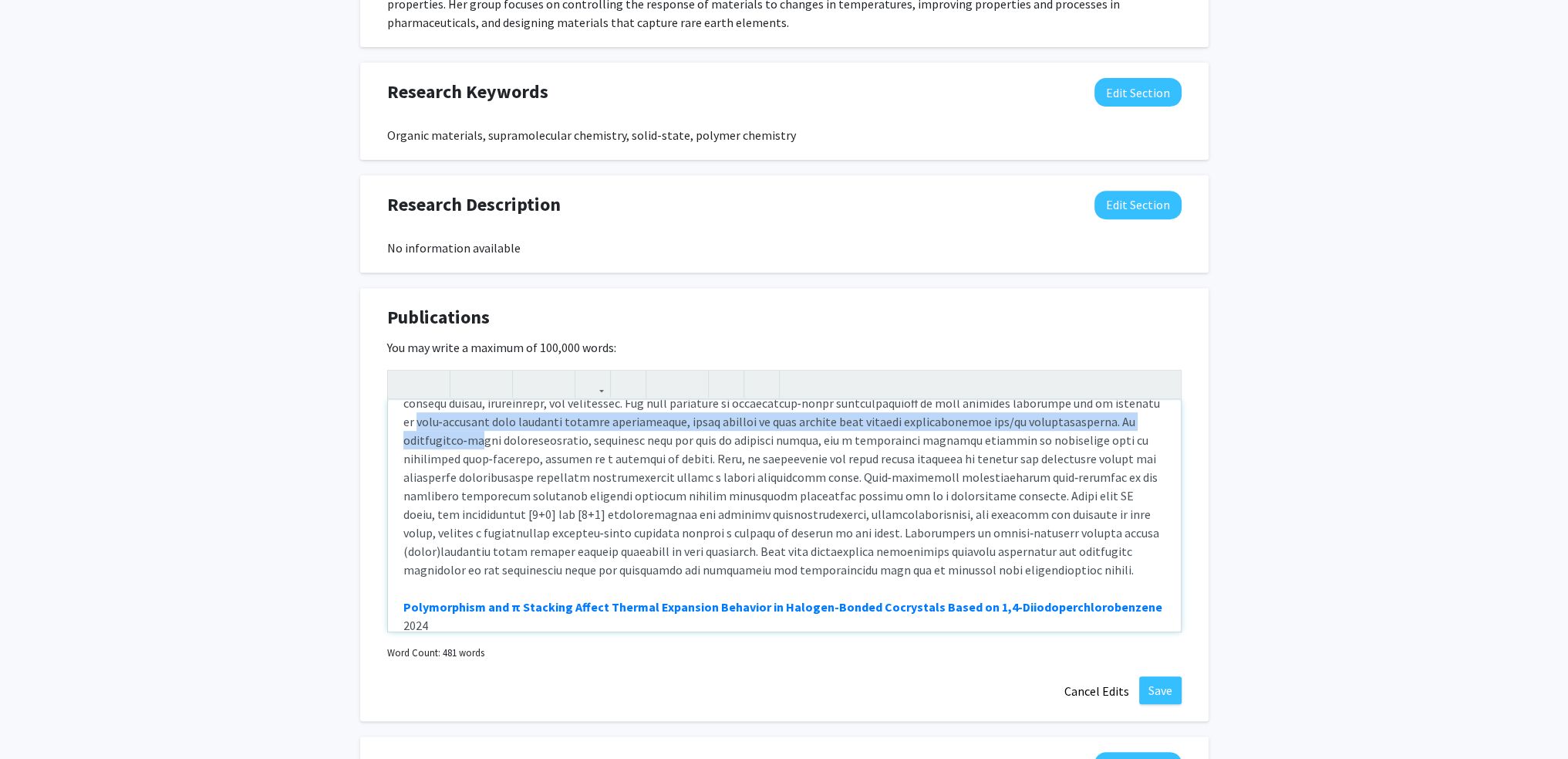
drag, startPoint x: 401, startPoint y: 422, endPoint x: 414, endPoint y: 437, distance: 19.8
click at [414, 437] on div "Simultaneous Cycloadditions in the Solid State via Supramolecular Assembly 2024…" at bounding box center [784, 515] width 793 height 231
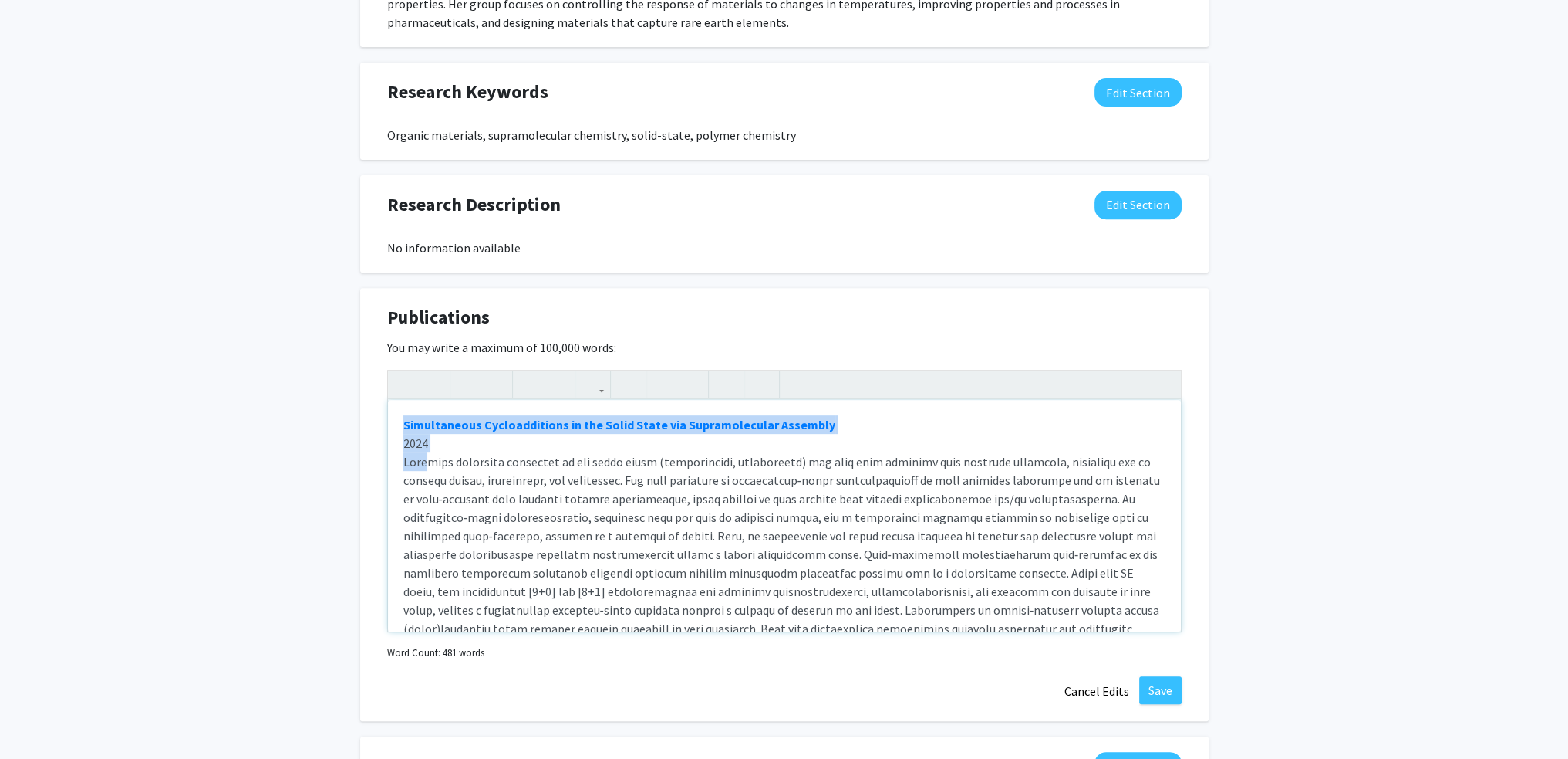
drag, startPoint x: 396, startPoint y: 421, endPoint x: 434, endPoint y: 454, distance: 50.3
click at [434, 454] on div "Simultaneous Cycloadditions in the Solid State via Supramolecular Assembly 2024…" at bounding box center [784, 515] width 793 height 231
copy div "Simultaneous Cycloadditions in the Solid State via Supramolecular Assembly 2024…"
click at [403, 428] on link "Simultaneous Cycloadditions in the Solid State via Supramolecular Assembly" at bounding box center [619, 424] width 432 height 16
click at [392, 420] on div "Simultaneous Cycloadditions in the Solid State via Supramolecular Assembly 2024…" at bounding box center [784, 515] width 793 height 231
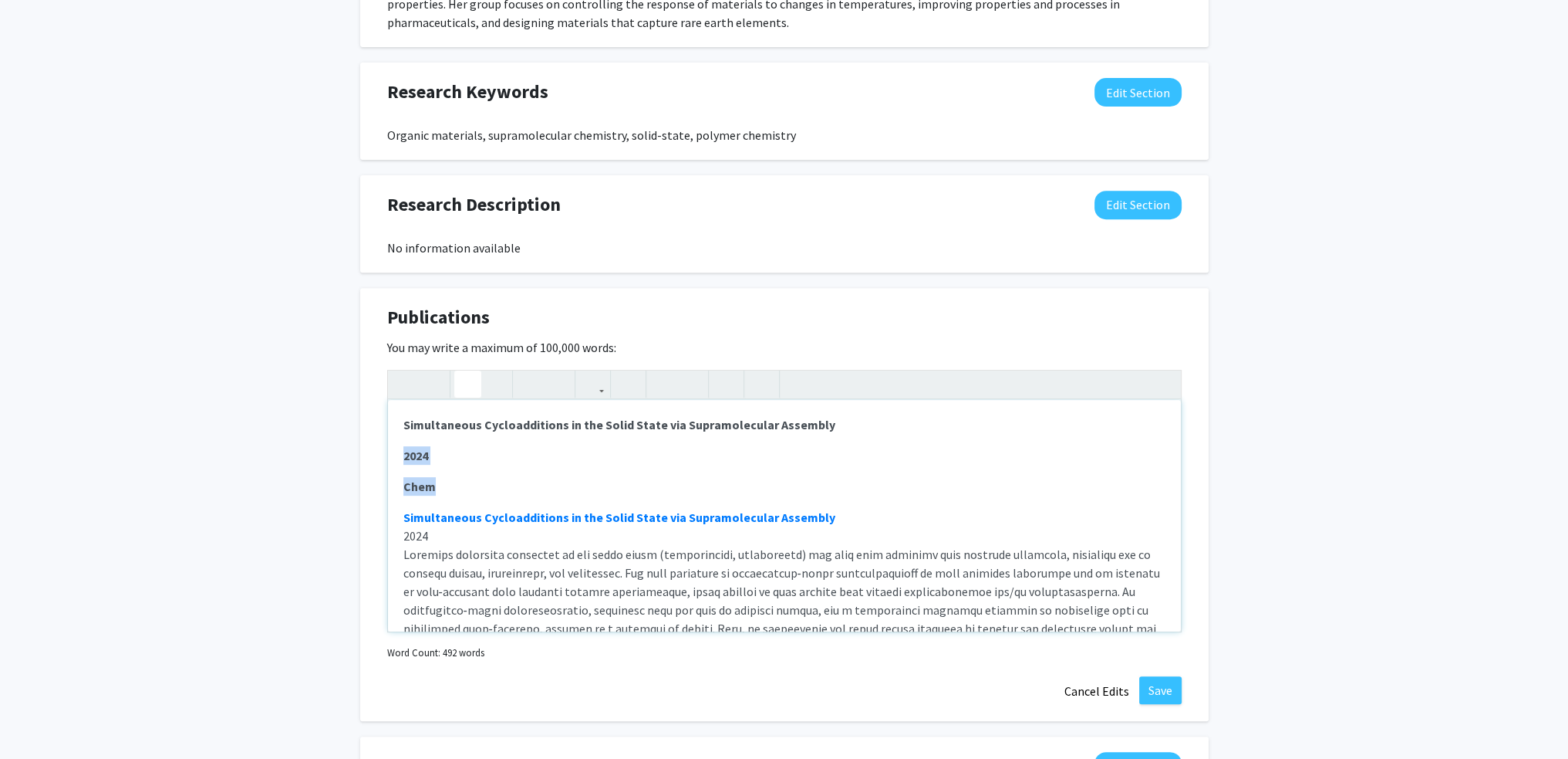
drag, startPoint x: 444, startPoint y: 483, endPoint x: 401, endPoint y: 448, distance: 55.4
click at [401, 448] on div "Simultaneous Cycloadditions in the Solid State via Supramolecular Assembly 202…" at bounding box center [784, 515] width 793 height 231
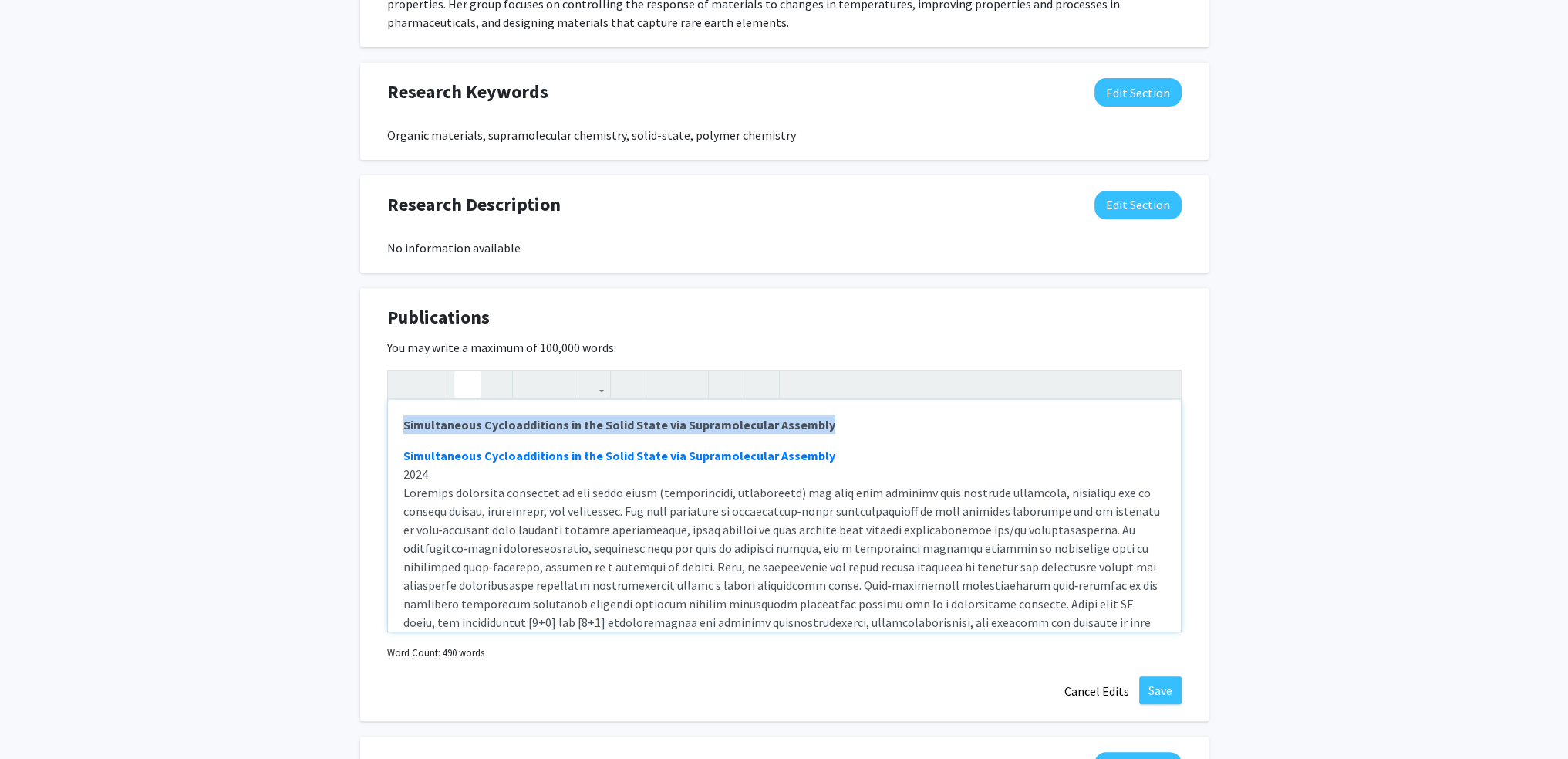
drag, startPoint x: 820, startPoint y: 414, endPoint x: 380, endPoint y: 425, distance: 440.1
click at [380, 425] on div "Publications Edit Section You may write a maximum of 100,000 words: Simultaneou…" at bounding box center [784, 505] width 849 height 434
click at [499, 422] on strong "See website for full list:" at bounding box center [471, 424] width 134 height 16
click at [591, 422] on p "See website for up to date list:" at bounding box center [784, 424] width 762 height 19
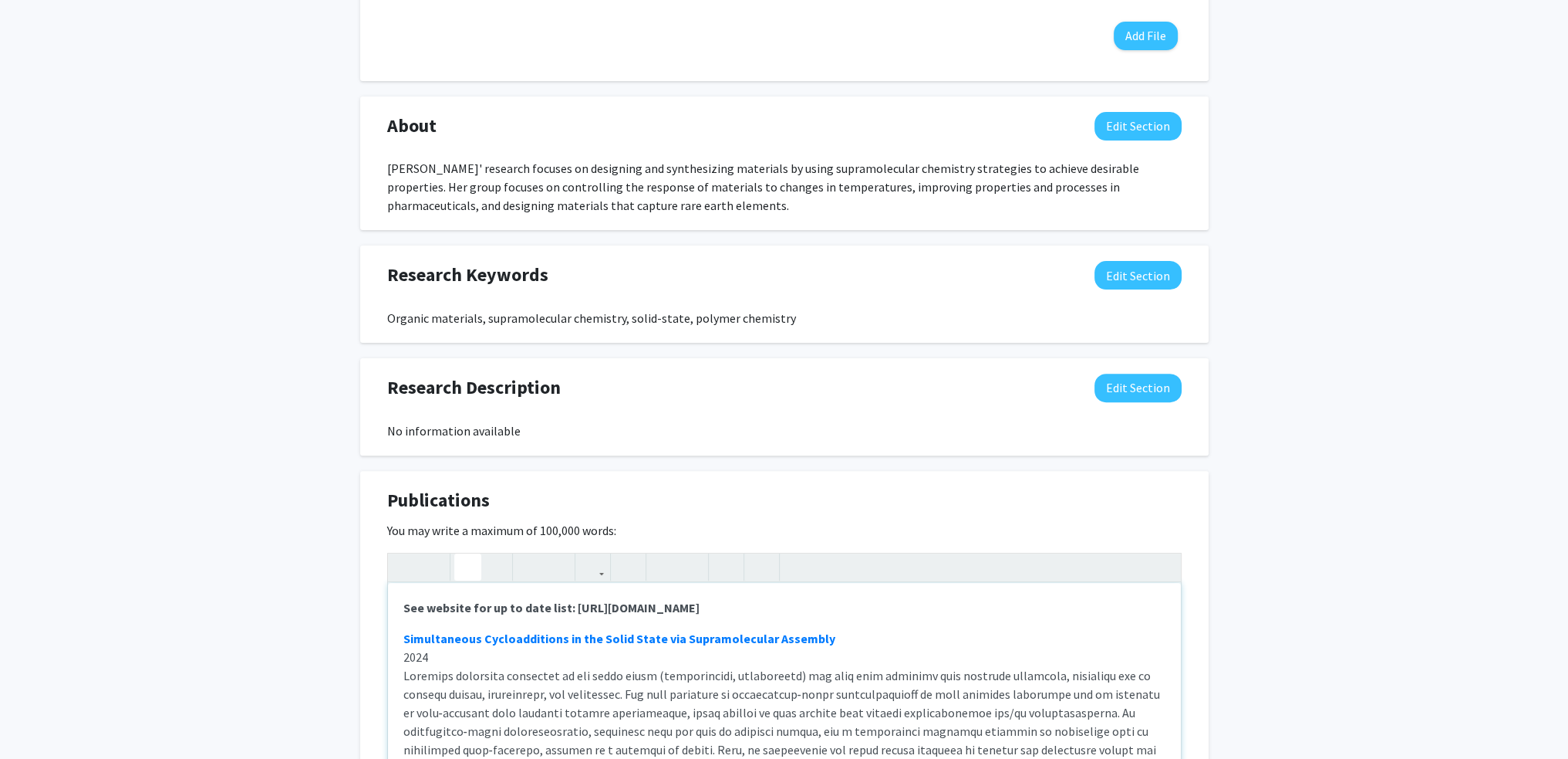
scroll to position [772, 0]
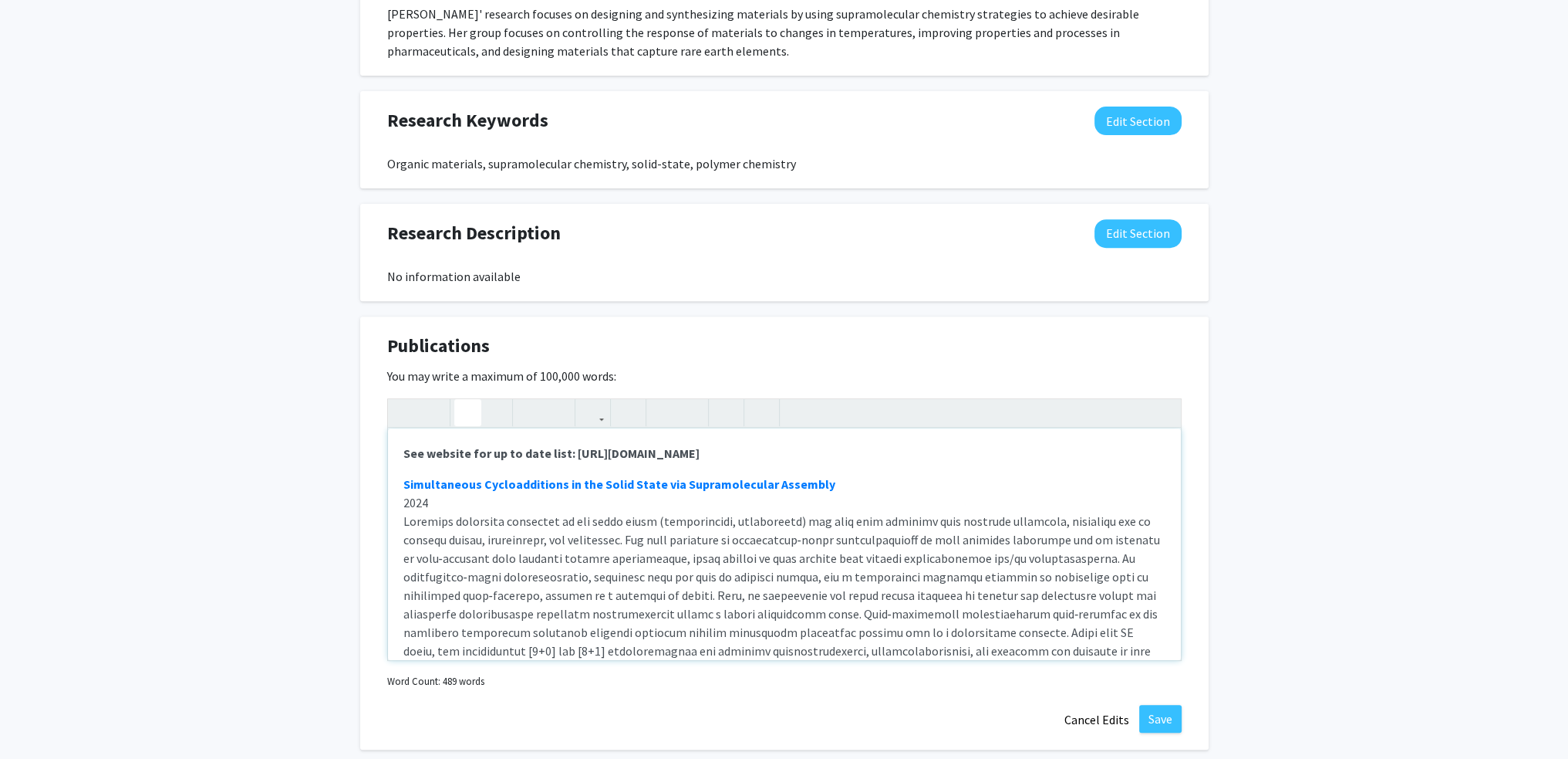
click at [427, 451] on strong "See website for up to date list: https://hutchinsgroup.wixsite.com/materials/pu…" at bounding box center [551, 453] width 296 height 16
type textarea "<p><strong>See group website for up to date list: https://hutchinsgroup.wixsite…"
drag, startPoint x: 604, startPoint y: 450, endPoint x: 931, endPoint y: 448, distance: 327.0
click at [931, 448] on p "See group website for up to date list: https://hutchinsgroup.wixsite.com/materi…" at bounding box center [784, 453] width 762 height 19
click at [598, 409] on icon "button" at bounding box center [593, 412] width 13 height 25
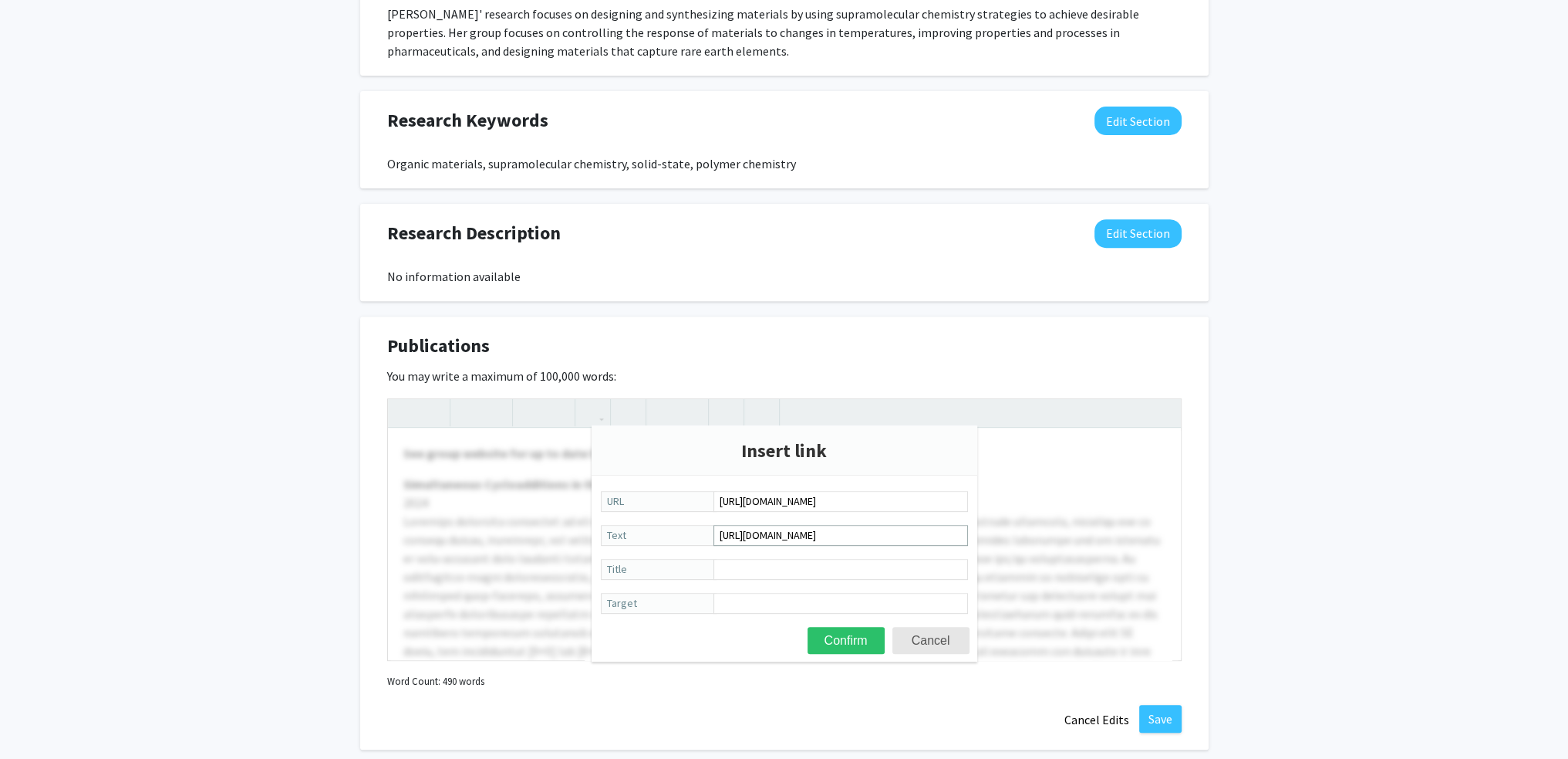
scroll to position [0, 19]
type input "https://hutchinsgroup.wixsite.com/materials/publications"
click at [866, 642] on button "Confirm" at bounding box center [846, 640] width 77 height 27
type textarea "<p><strong>See group website for up to date list: <a href="https://hutchinsgrou…"
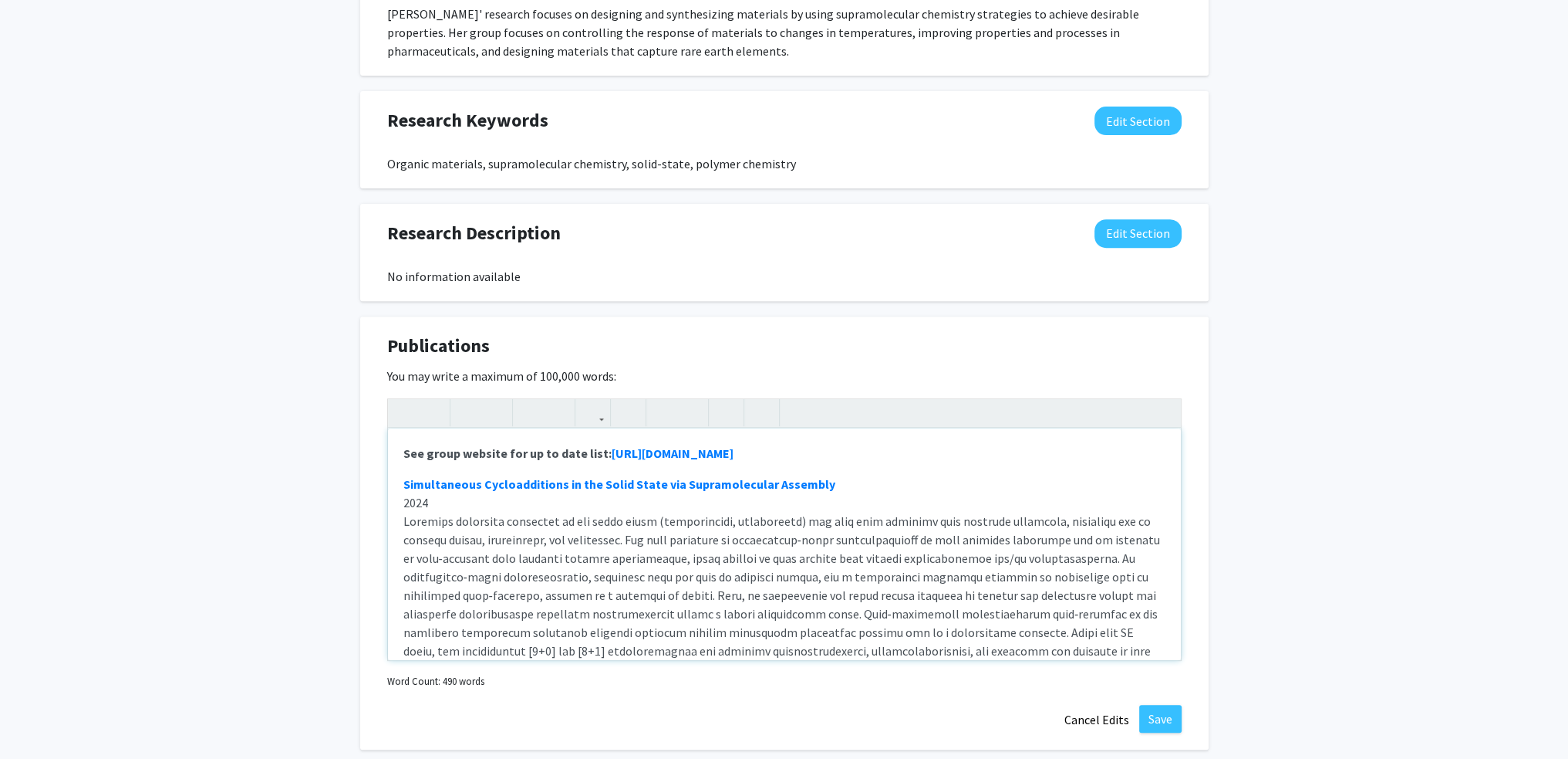
click at [1165, 716] on button "Save" at bounding box center [1160, 719] width 43 height 28
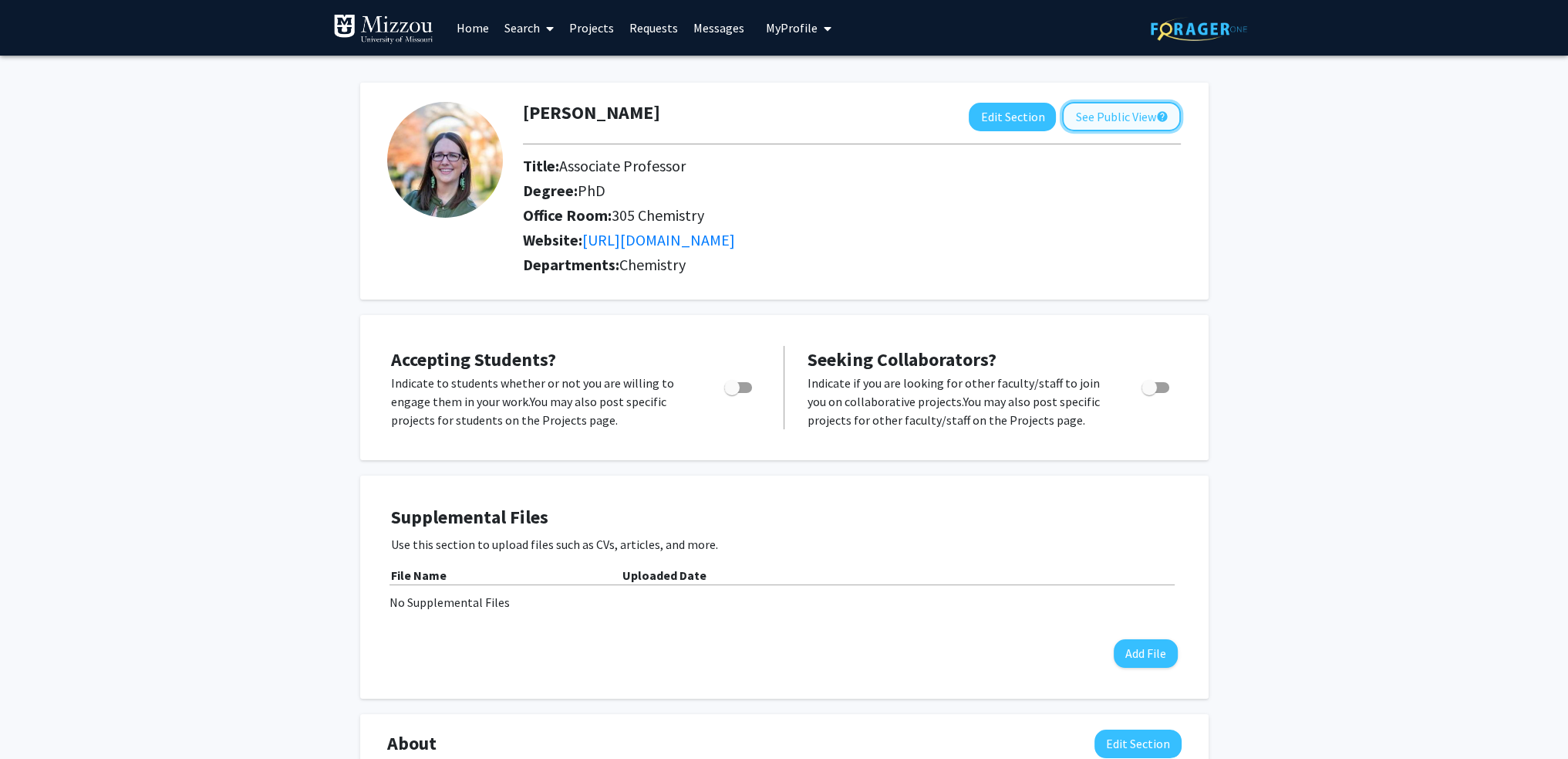
click at [1105, 120] on button "See Public View help" at bounding box center [1121, 117] width 119 height 30
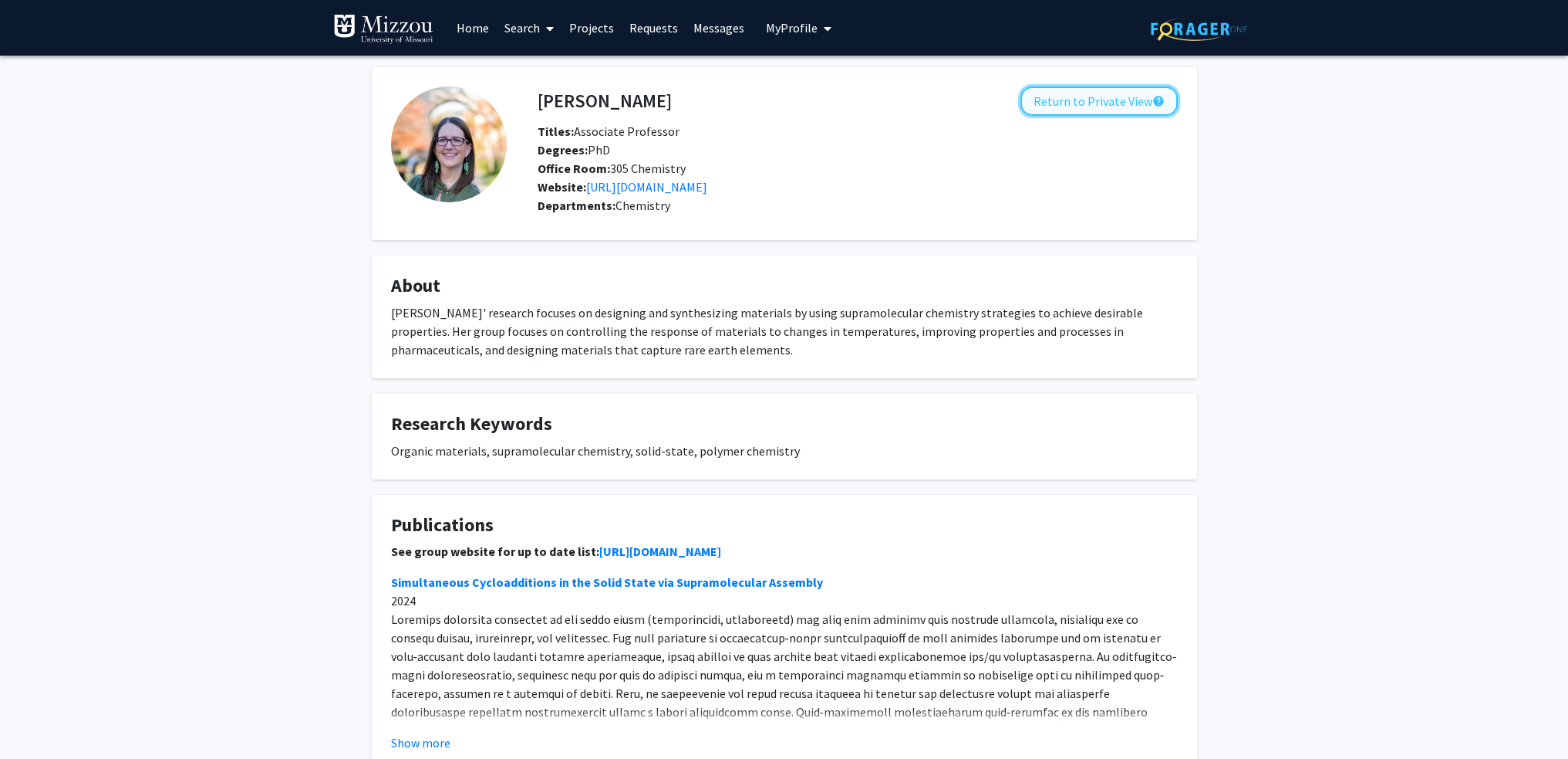
click at [1105, 101] on button "Return to Private View help" at bounding box center [1099, 101] width 157 height 30
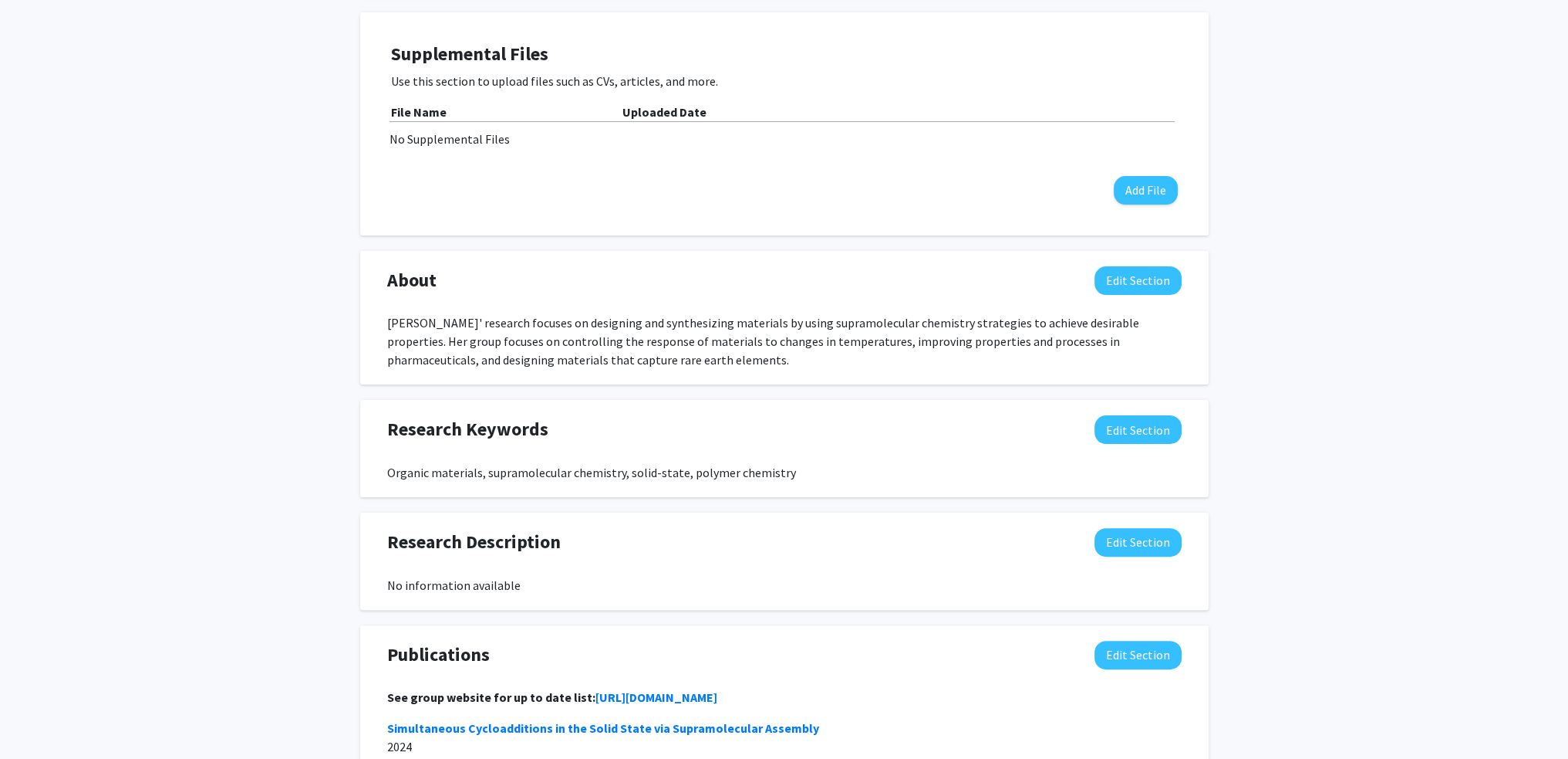
scroll to position [772, 0]
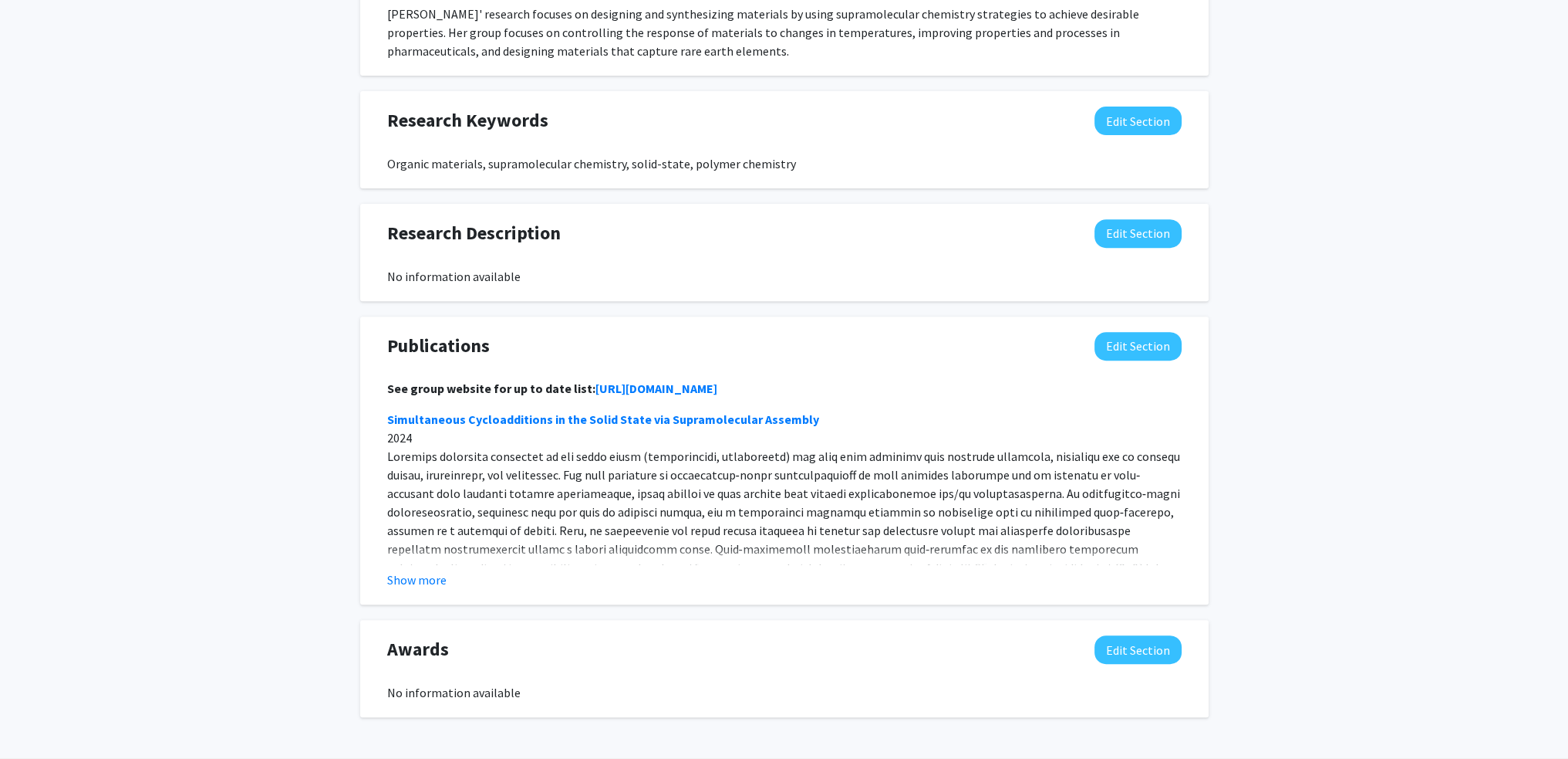
click at [423, 391] on strong "See group website for up to date list: https://hutchinsgroup.wixsite.com/materi…" at bounding box center [552, 388] width 330 height 16
click at [1127, 341] on button "Edit Section" at bounding box center [1138, 345] width 87 height 29
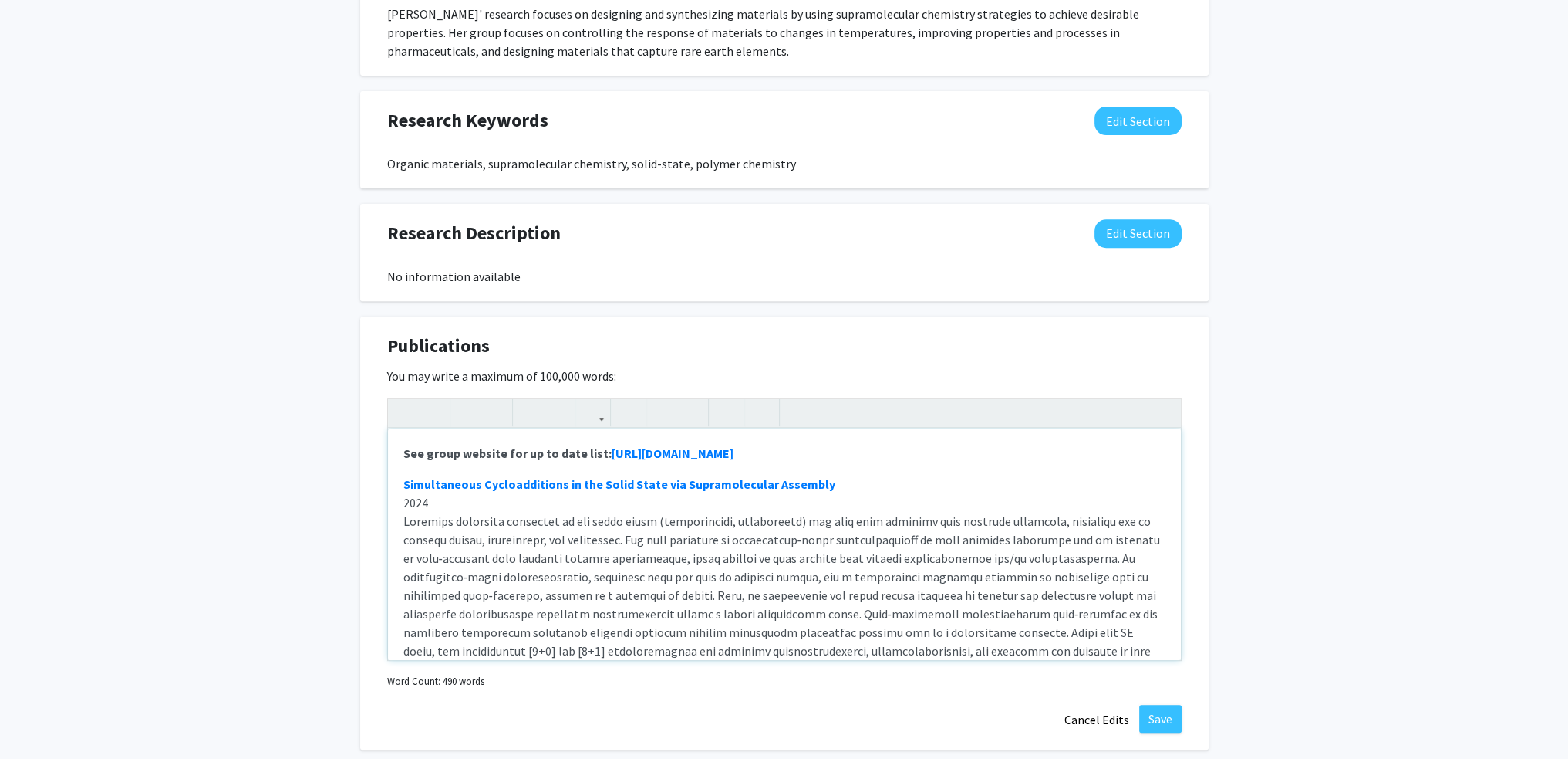
click at [929, 450] on p "See group website for up to date list: https://hutchinsgroup.wixsite.com/materi…" at bounding box center [784, 453] width 762 height 19
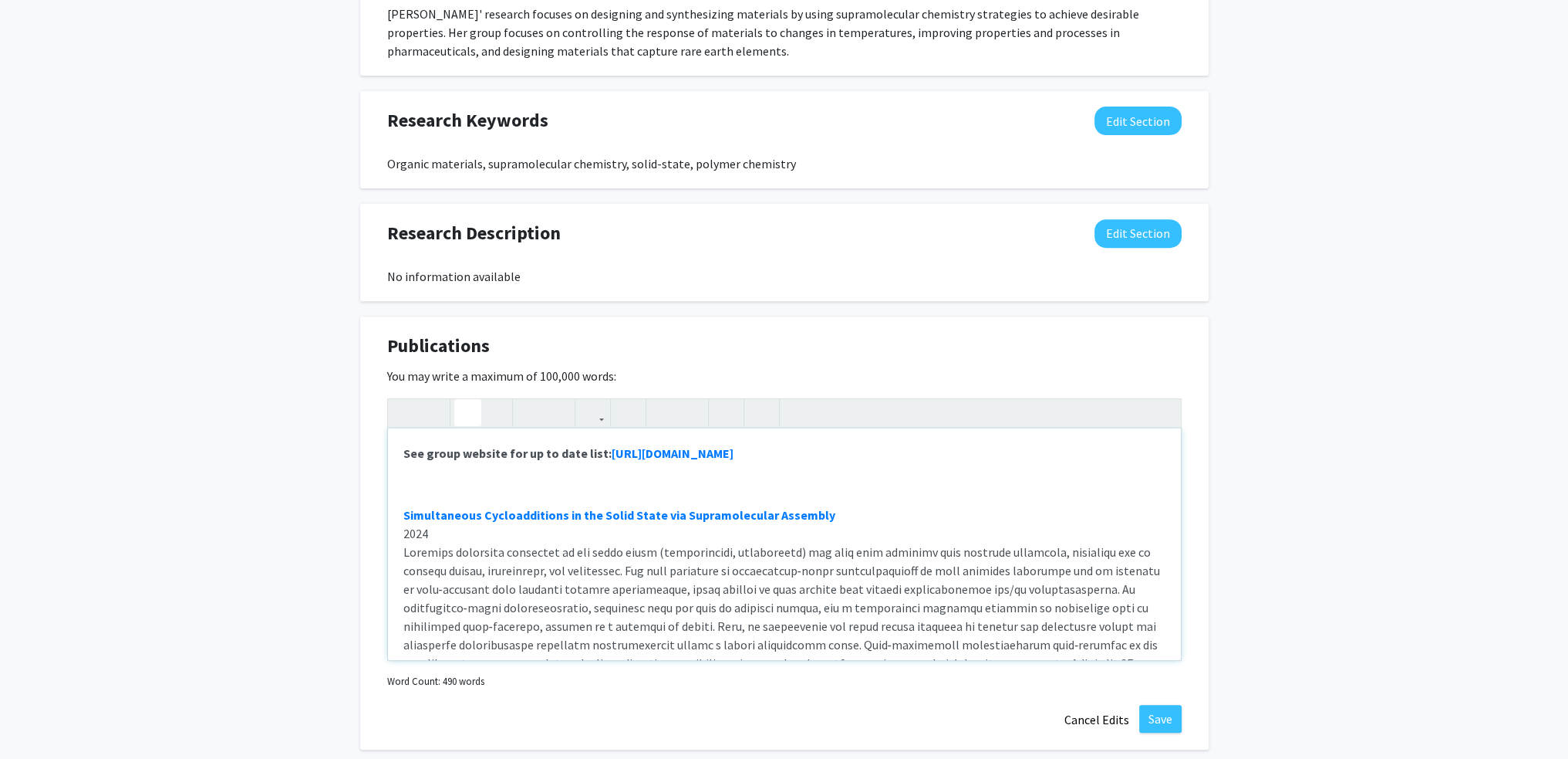
type textarea "<p><strong>See group website for up to date list: <a href="https://hutchinsgrou…"
click at [1155, 724] on button "Save" at bounding box center [1160, 719] width 43 height 28
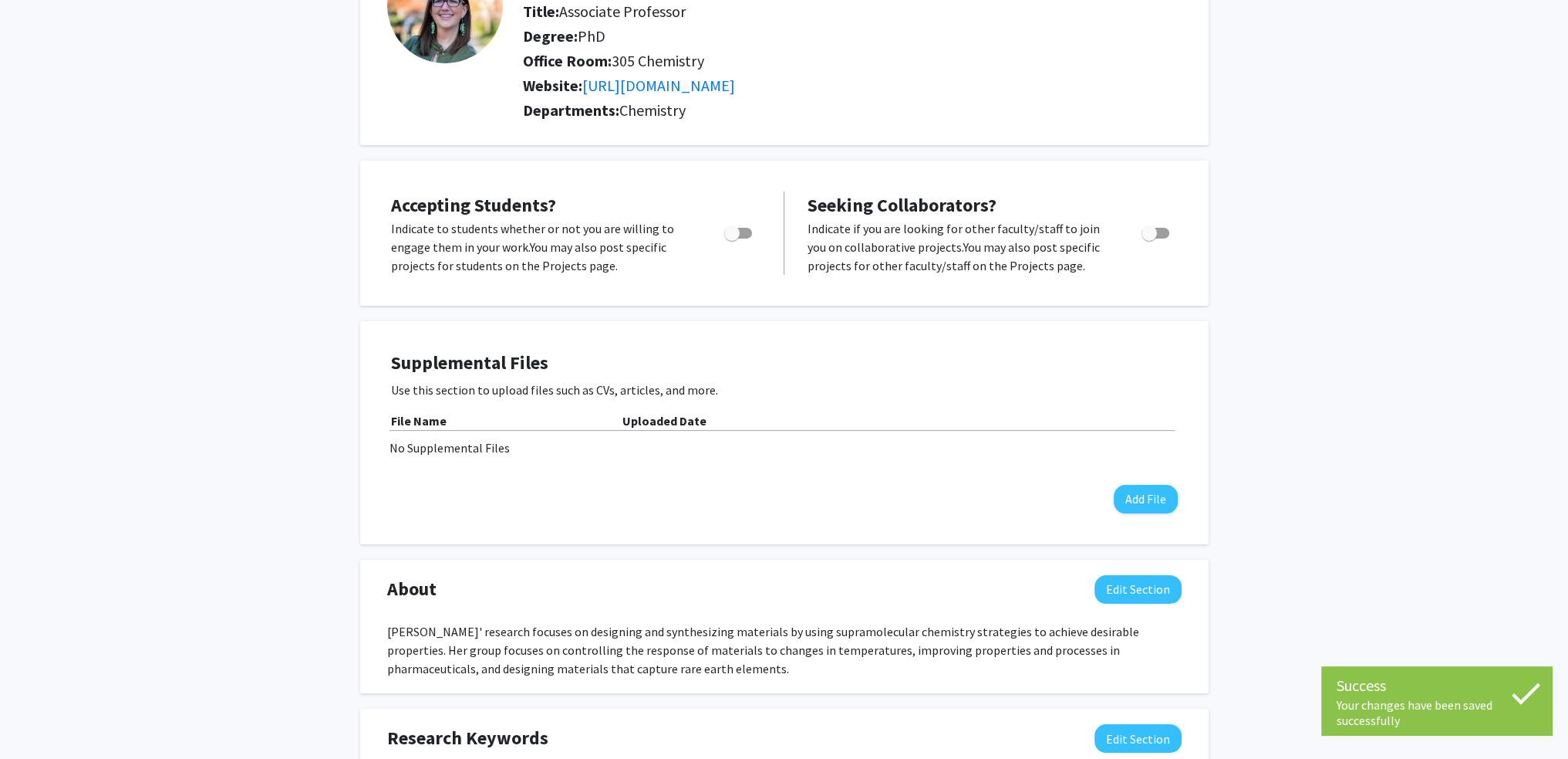
scroll to position [0, 0]
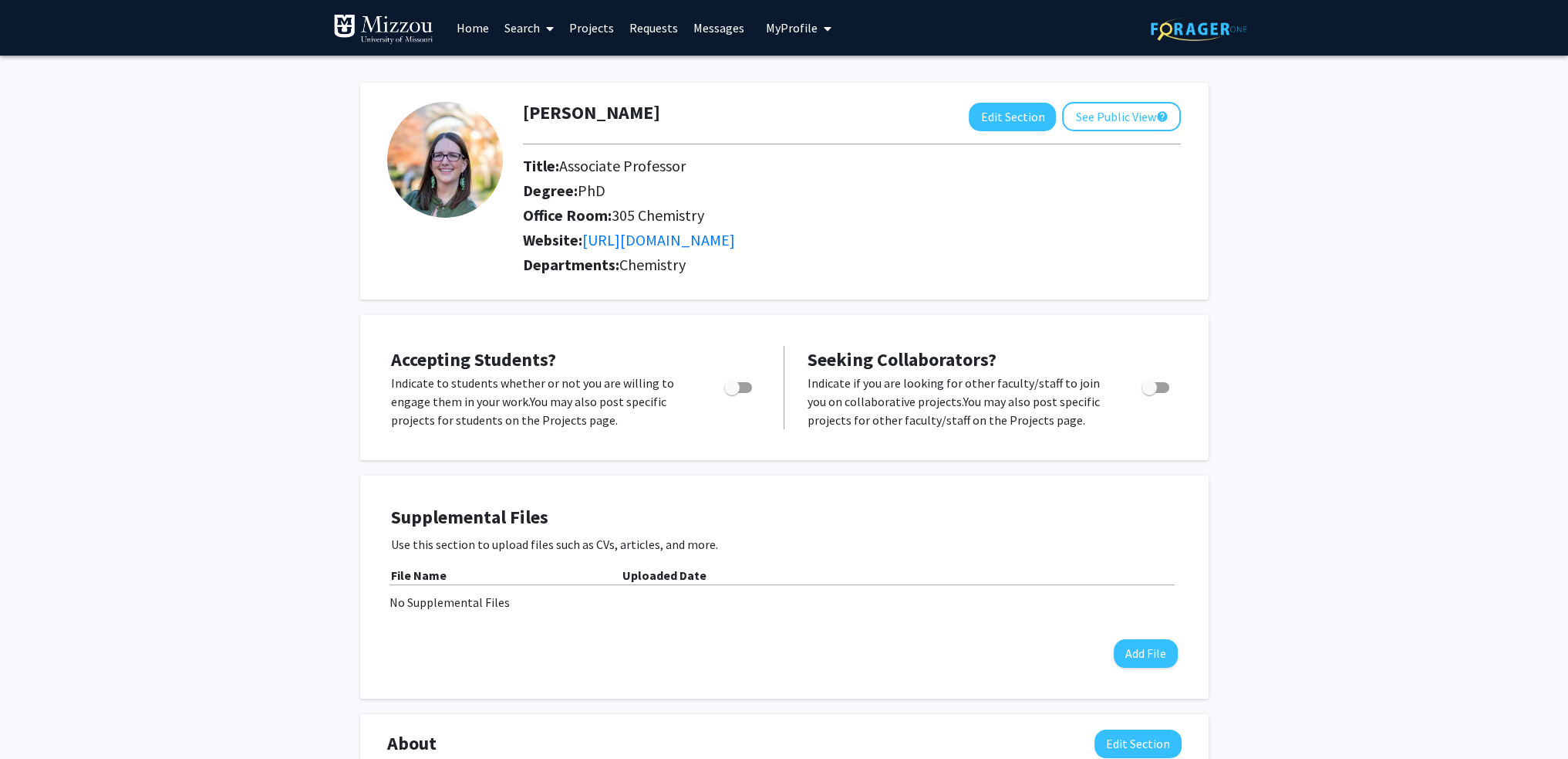
click at [598, 30] on link "Projects" at bounding box center [591, 28] width 60 height 54
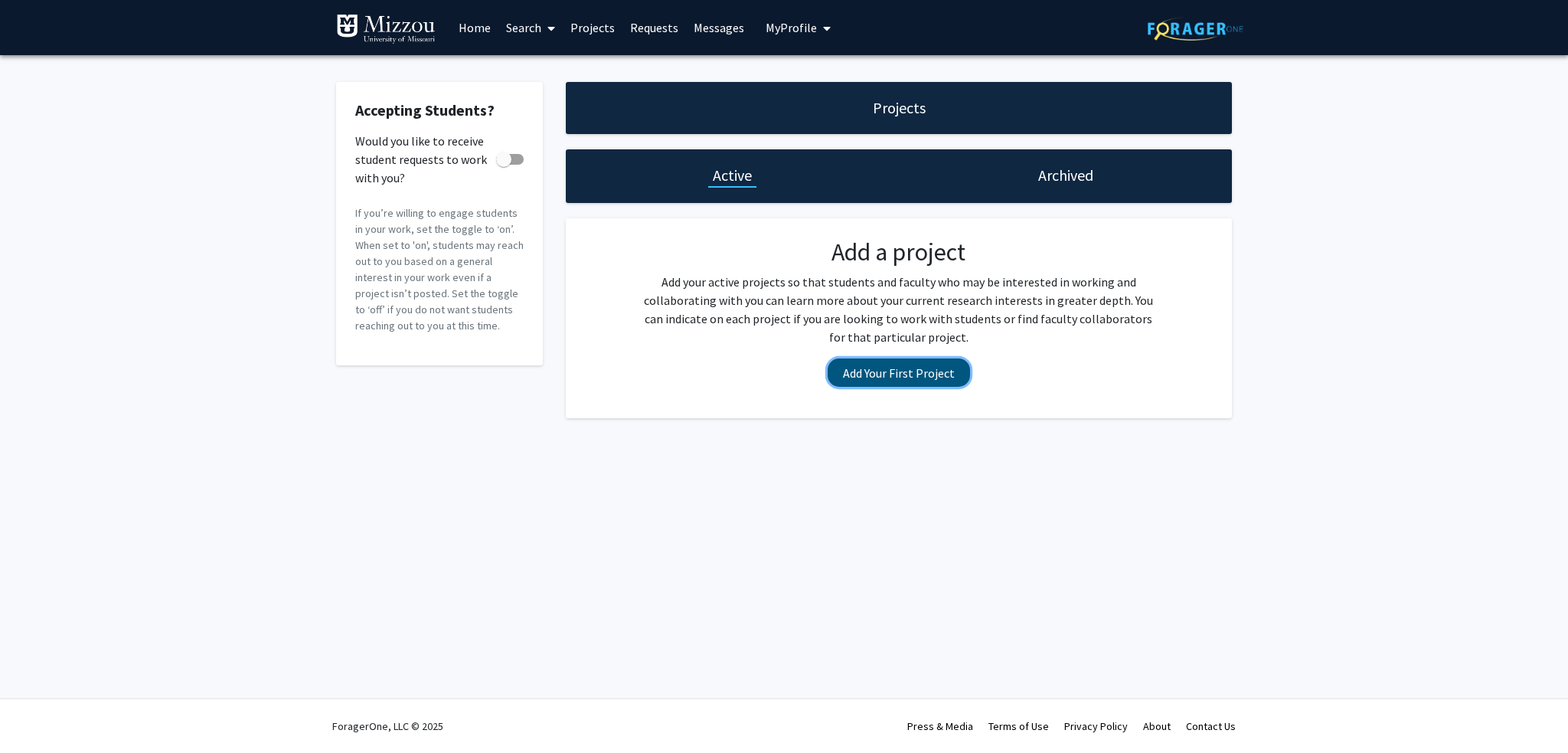
click at [912, 374] on button "Add Your First Project" at bounding box center [899, 372] width 142 height 28
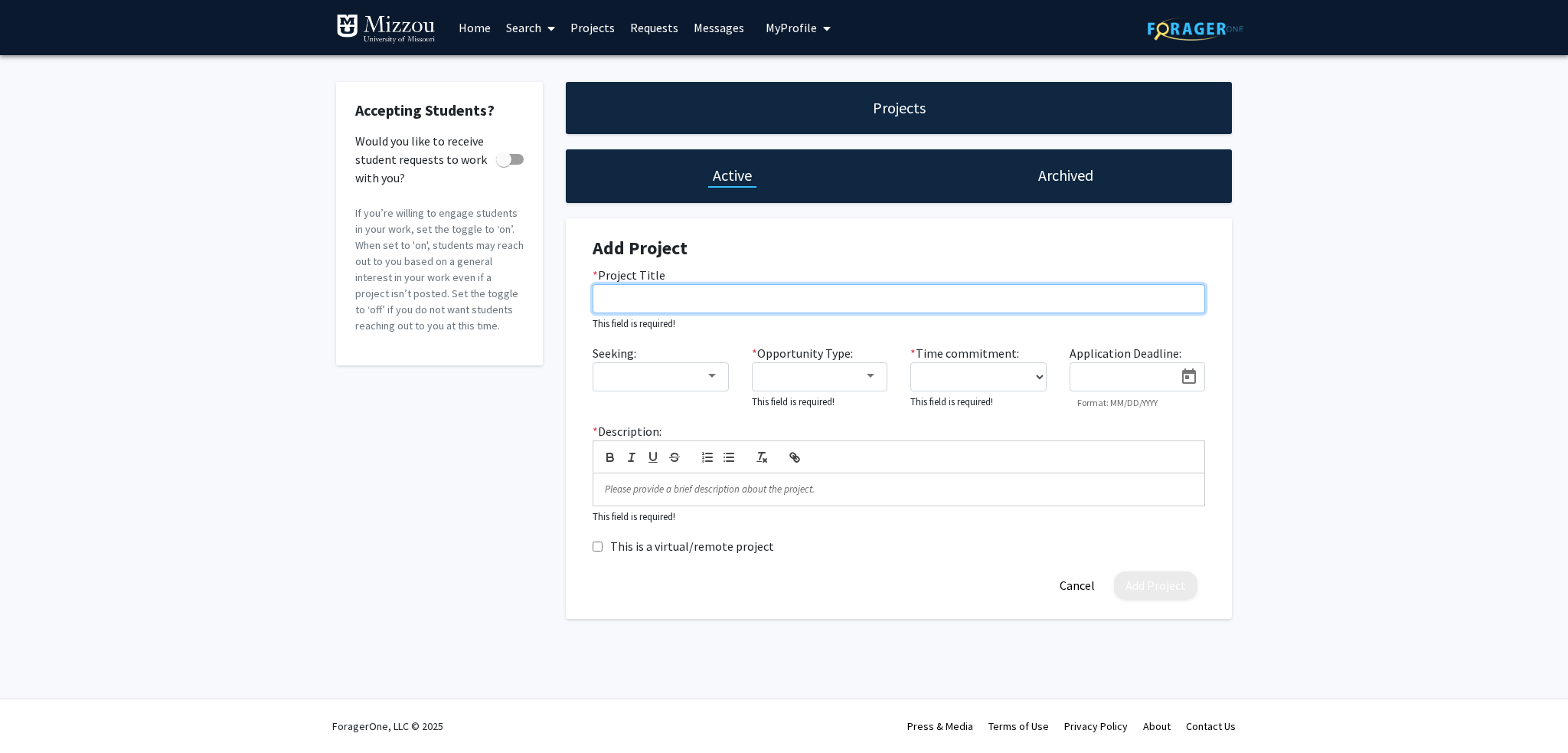
click at [695, 293] on input "* Project Title" at bounding box center [899, 299] width 612 height 29
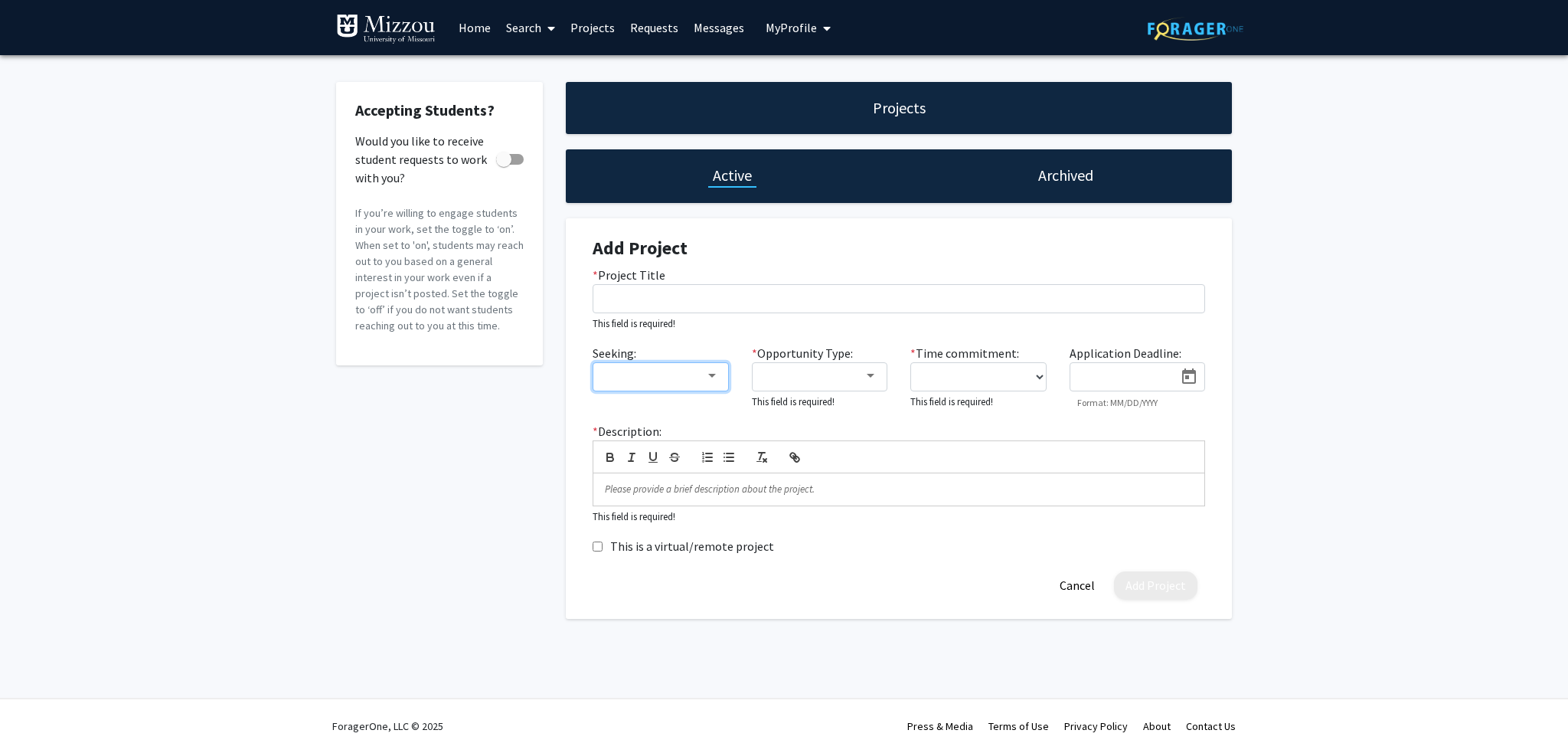
click at [705, 379] on div at bounding box center [712, 375] width 14 height 12
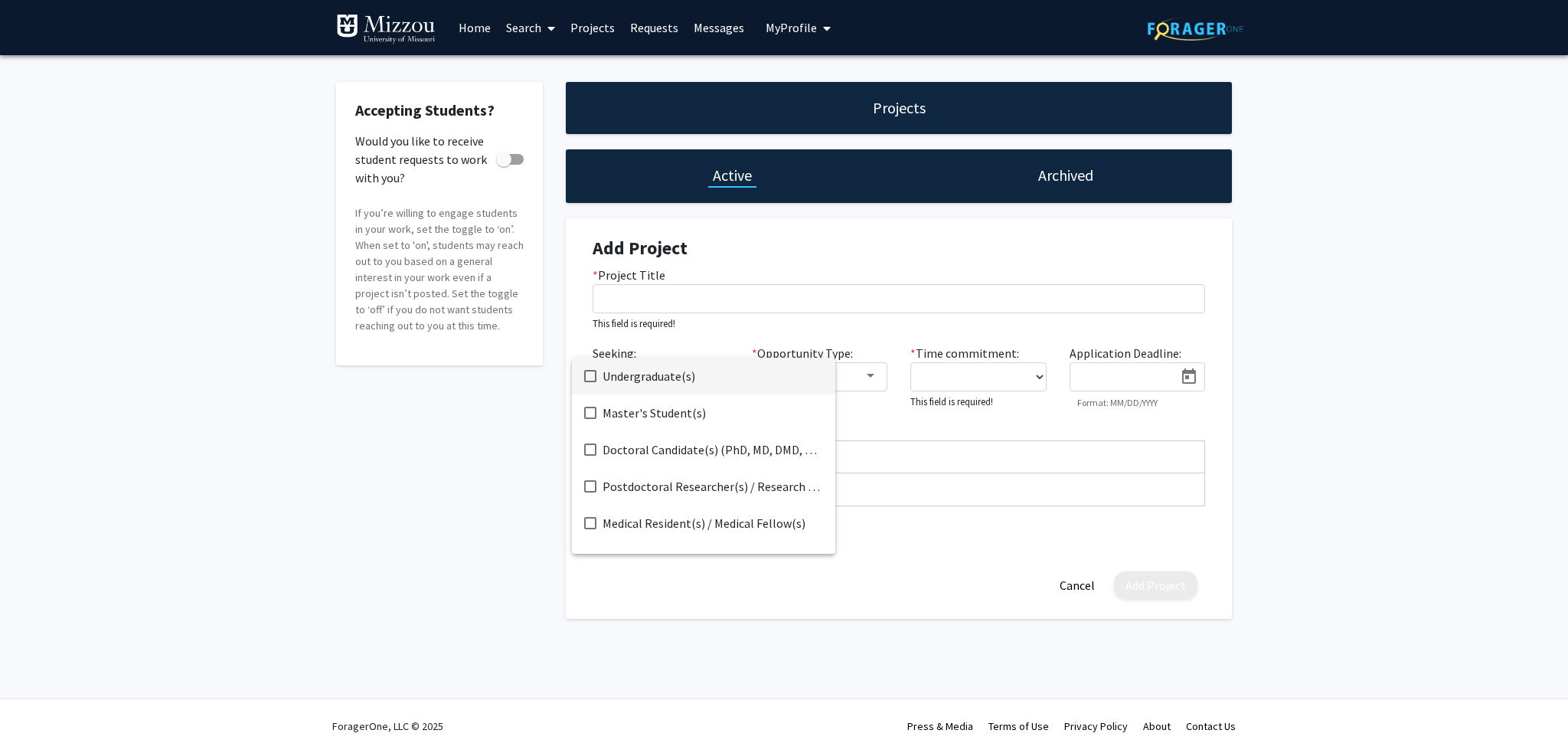
click at [443, 430] on div at bounding box center [784, 376] width 1568 height 753
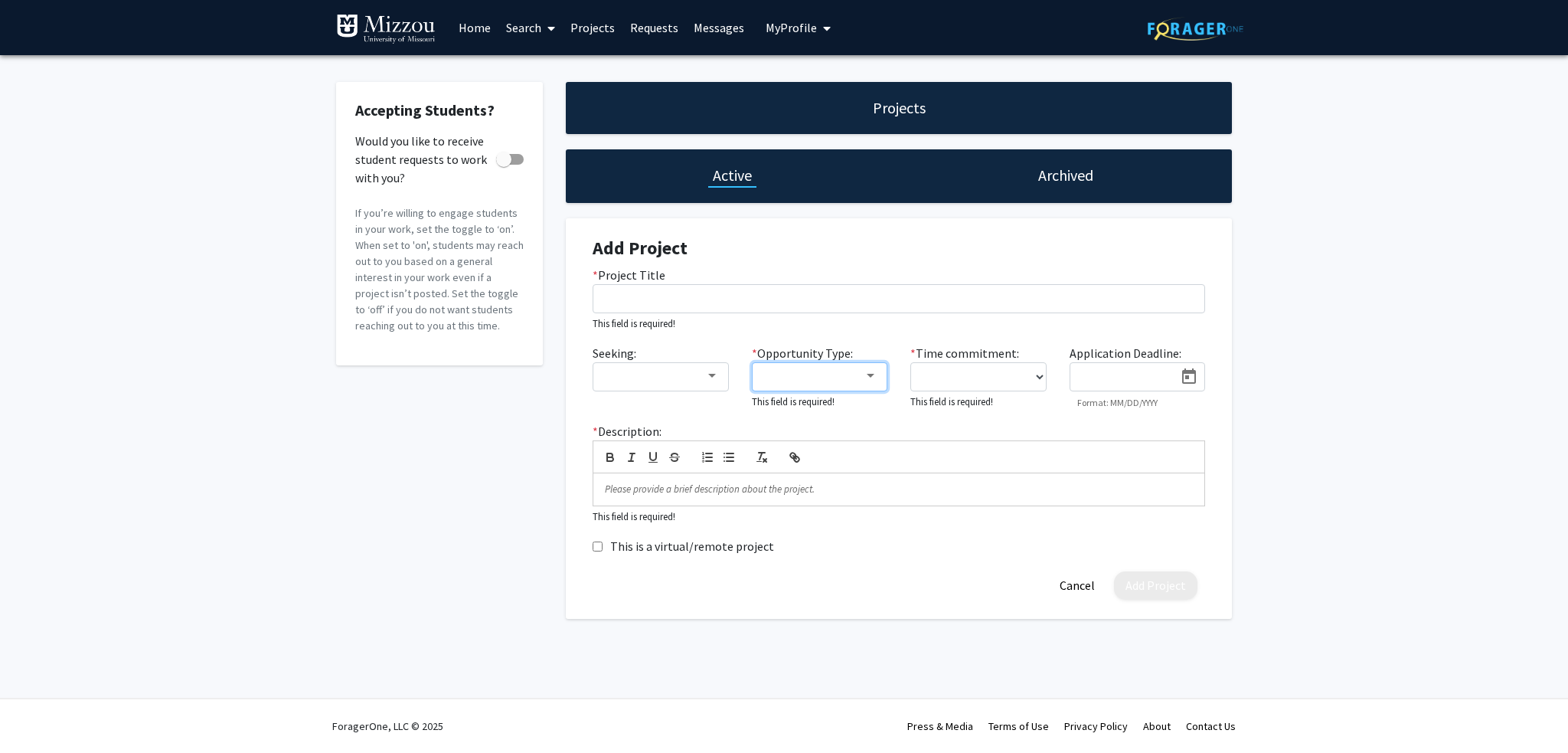
click at [798, 382] on div at bounding box center [813, 376] width 103 height 19
click at [413, 458] on div at bounding box center [784, 376] width 1568 height 753
click at [1075, 581] on button "Cancel" at bounding box center [1077, 585] width 58 height 28
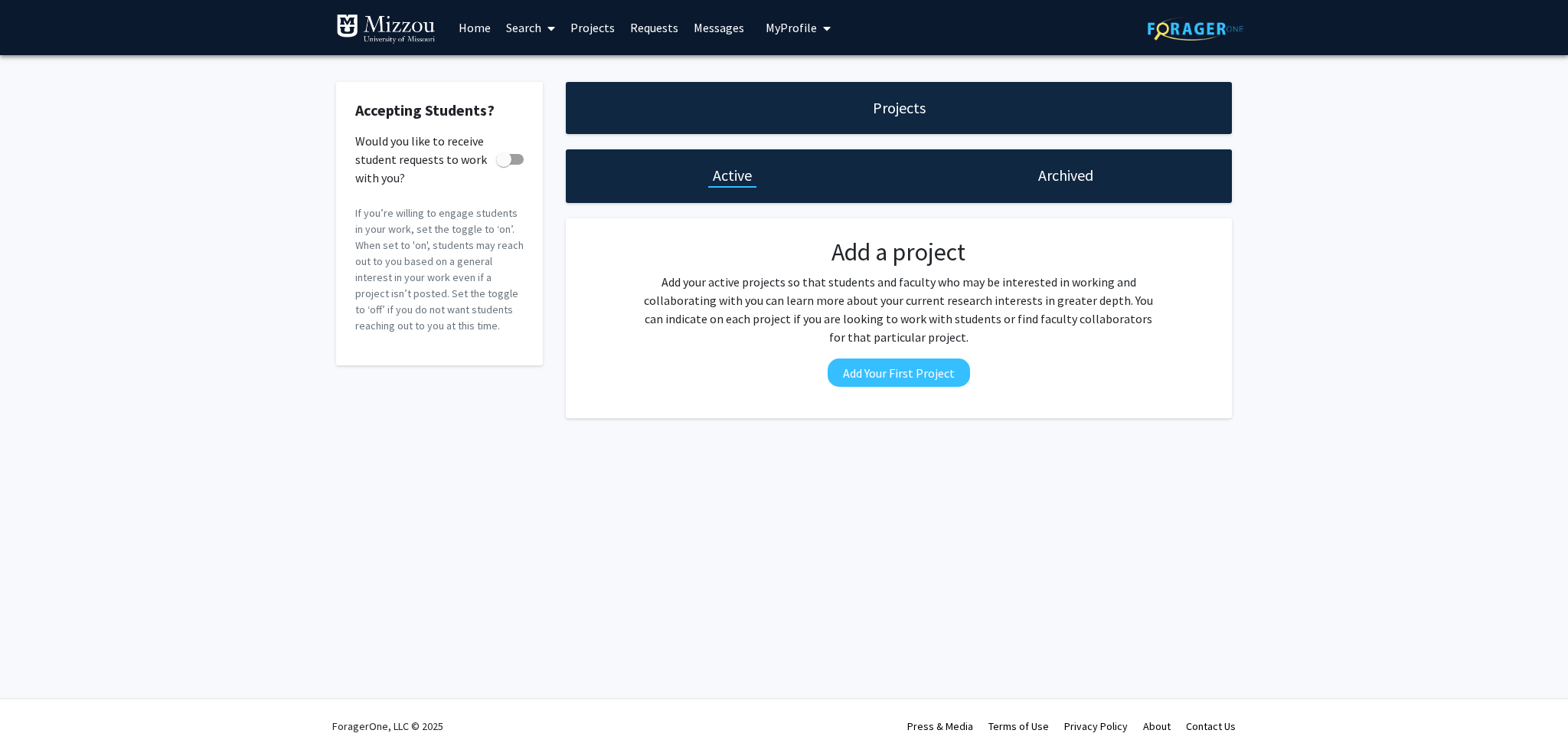
click at [791, 24] on span "My Profile" at bounding box center [791, 27] width 51 height 15
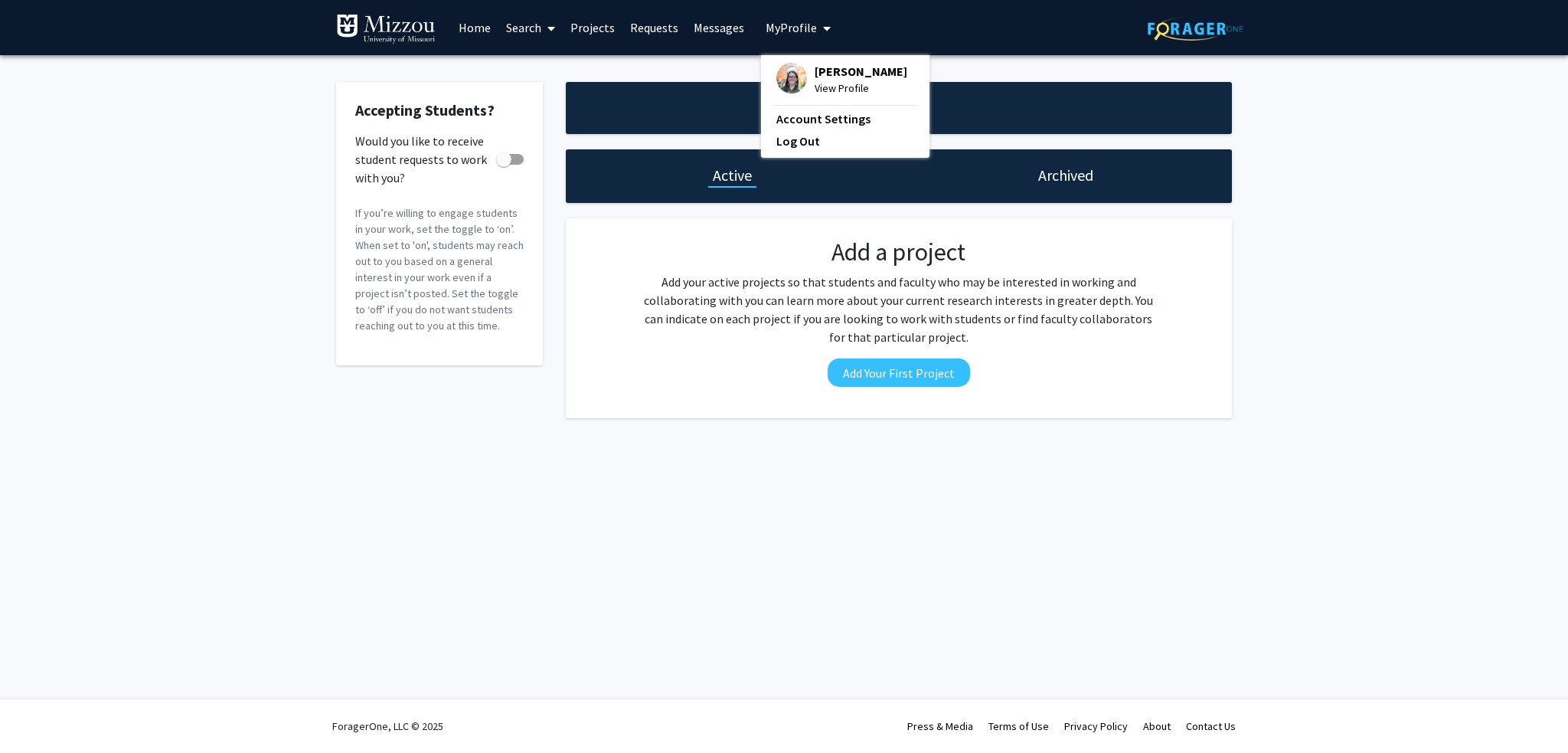
click at [823, 88] on span "View Profile" at bounding box center [861, 88] width 93 height 17
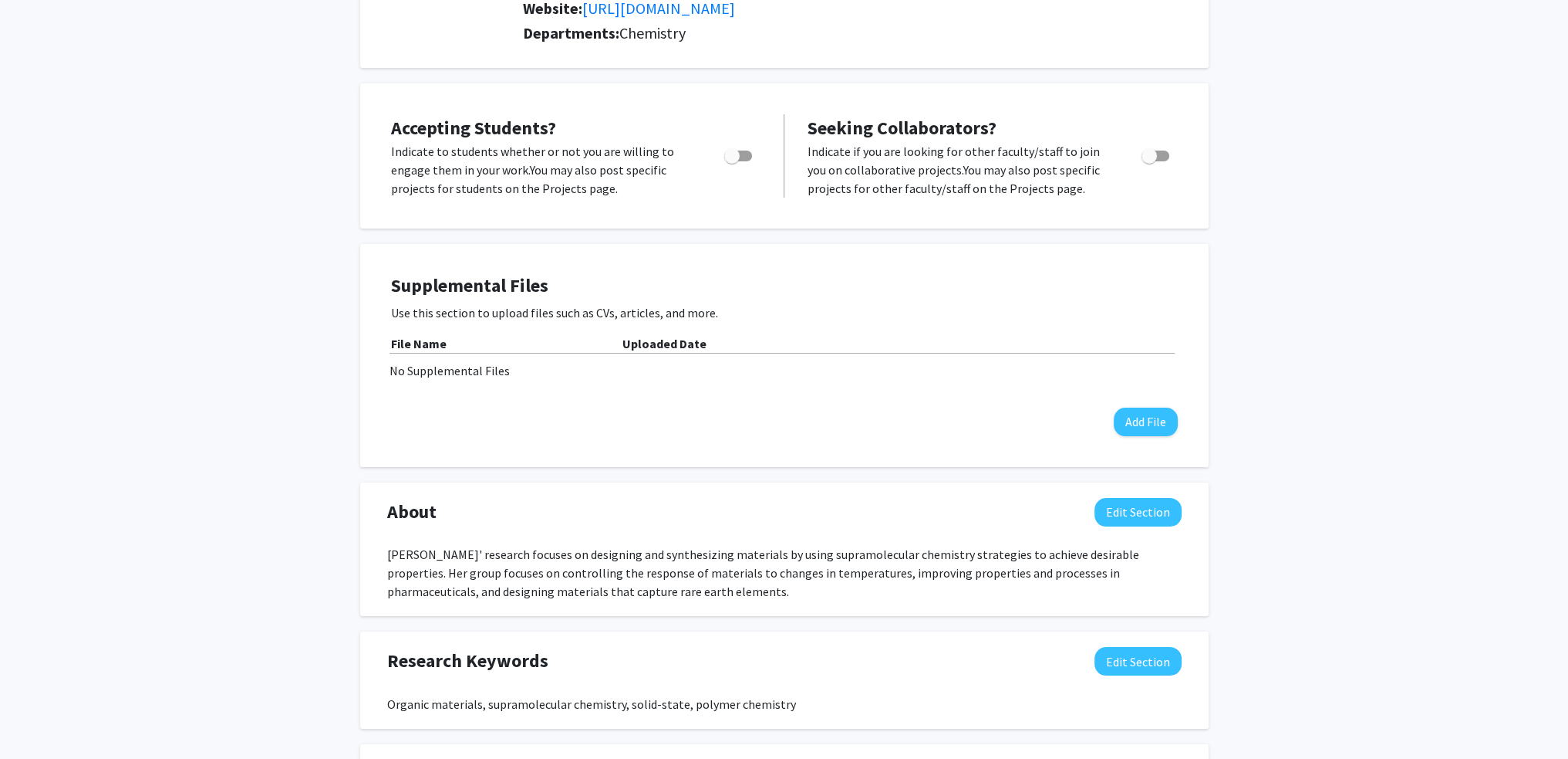
scroll to position [386, 0]
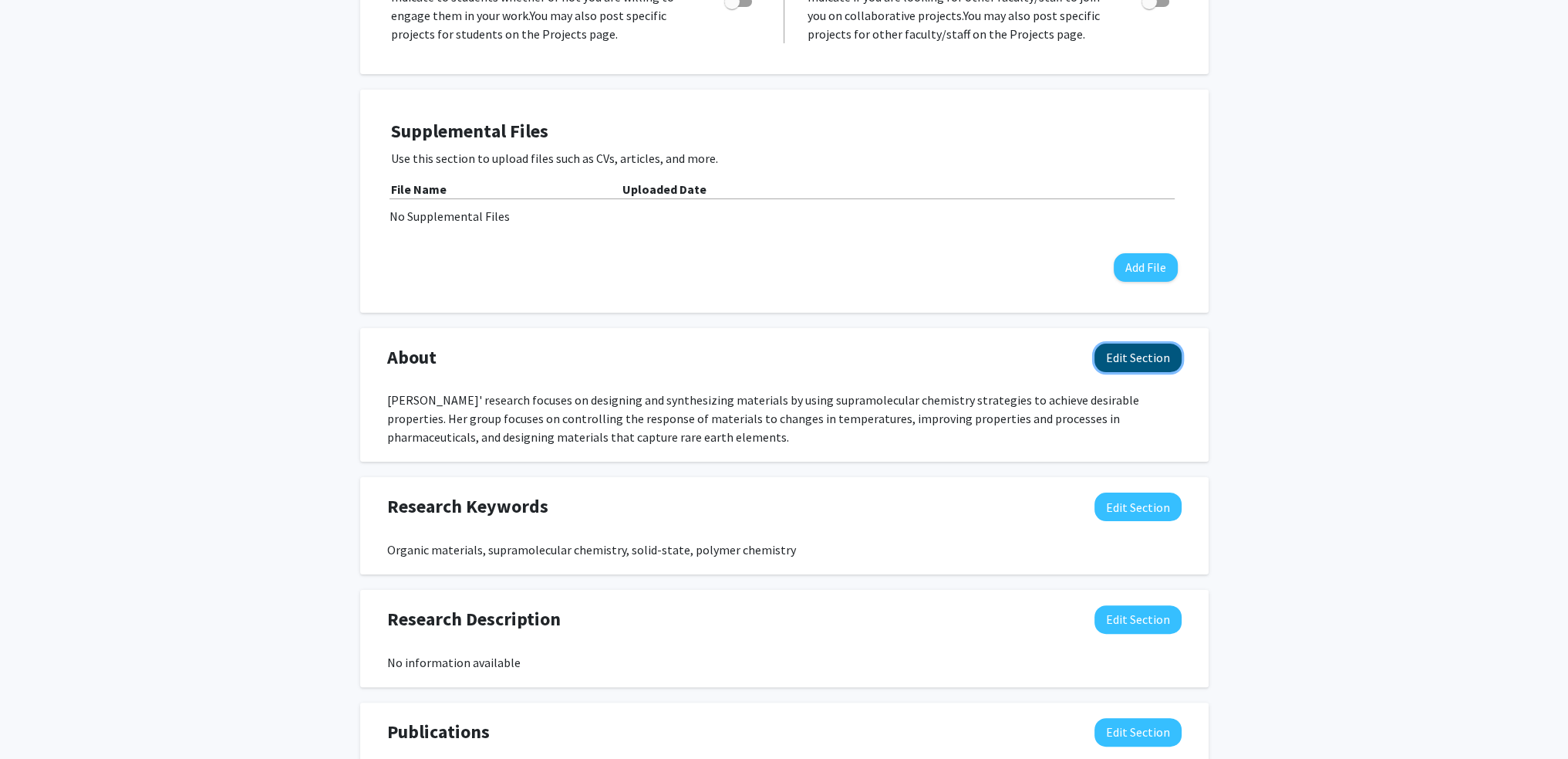
click at [1147, 348] on button "Edit Section" at bounding box center [1138, 358] width 87 height 29
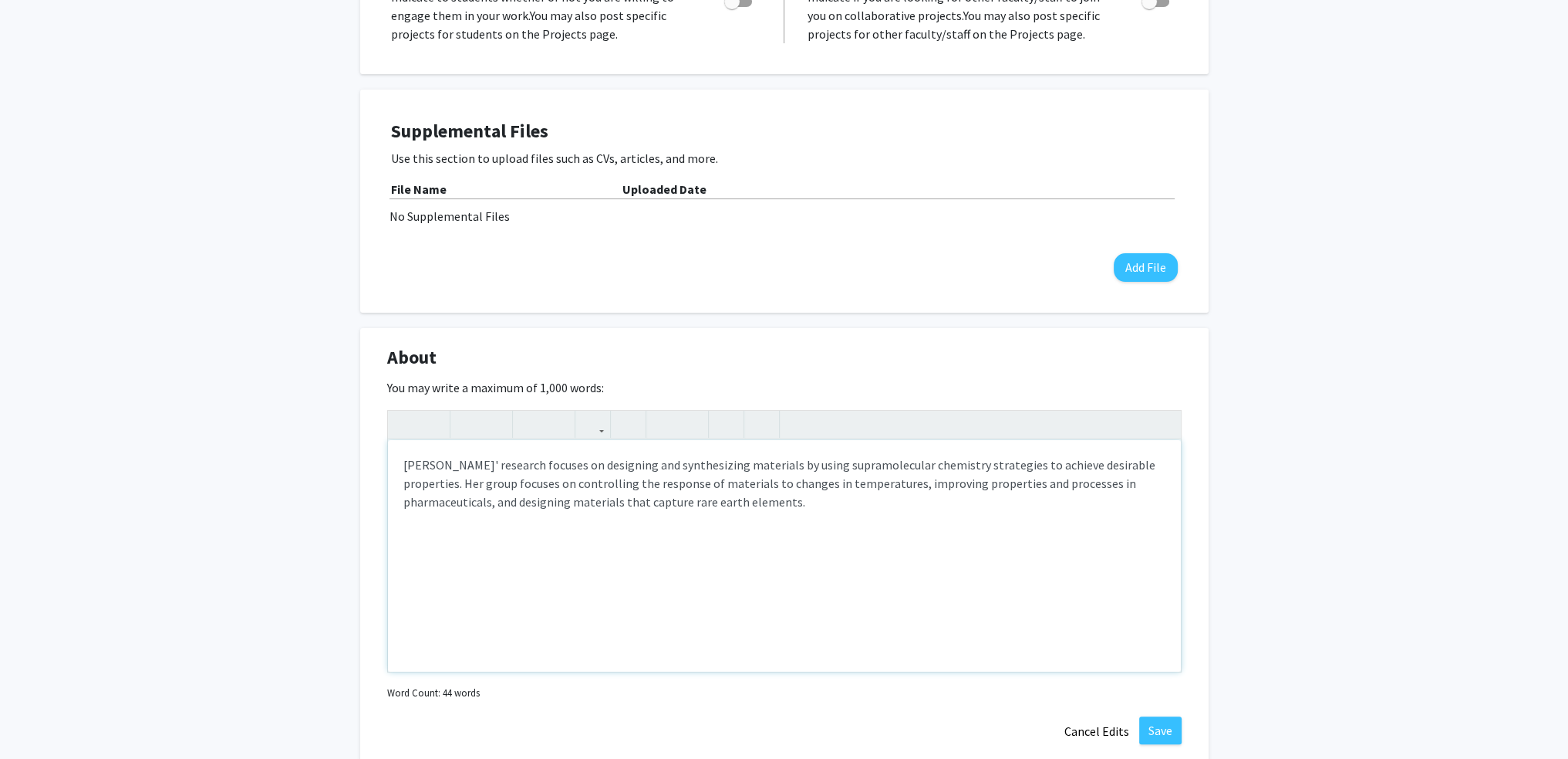
click at [403, 463] on div "Hutchins' research focuses on designing and synthesizing materials by using sup…" at bounding box center [784, 556] width 793 height 231
paste div "Note to users with screen readers: Please deactivate our accessibility plugin f…"
type textarea "<p>Research in the Hutchins group is inspired by the way in which nature utiliz…"
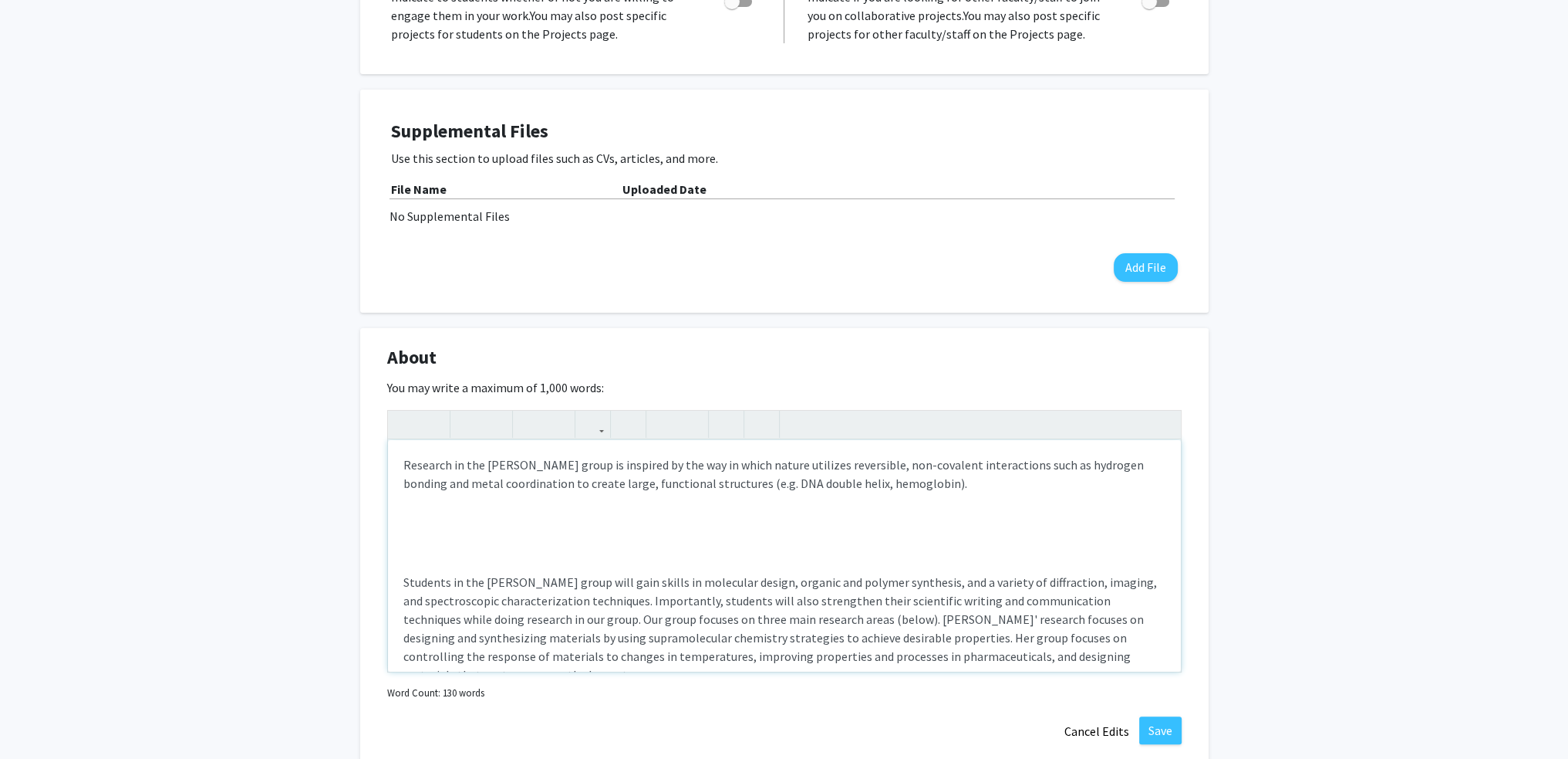
click at [536, 546] on div "Research in the Hutchins group is inspired by the way in which nature utilizes …" at bounding box center [784, 556] width 793 height 231
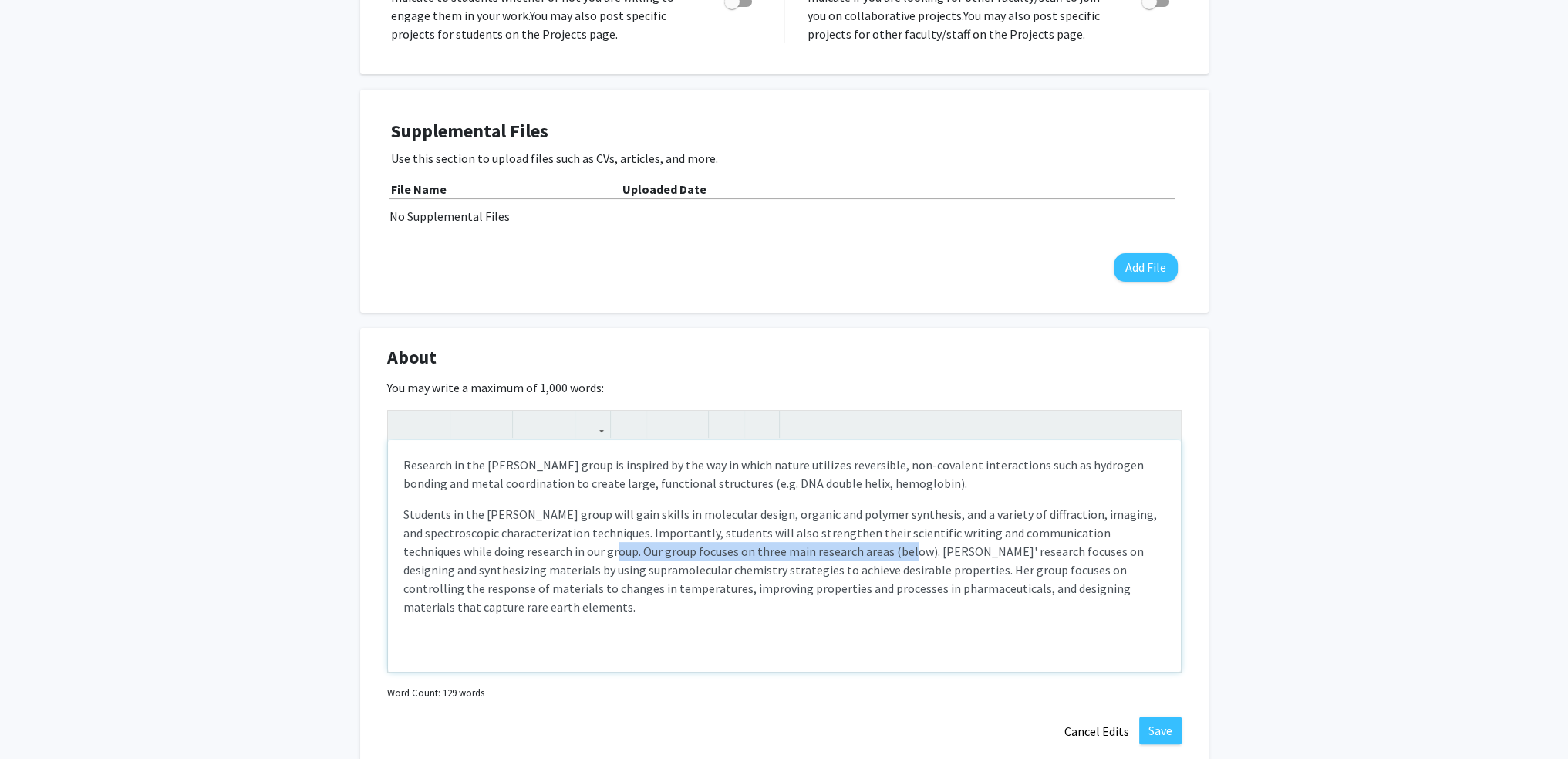
drag, startPoint x: 552, startPoint y: 549, endPoint x: 841, endPoint y: 551, distance: 289.0
click at [841, 551] on p "Students in the Hutchins group will gain skills in molecular design, organic an…" at bounding box center [784, 560] width 762 height 111
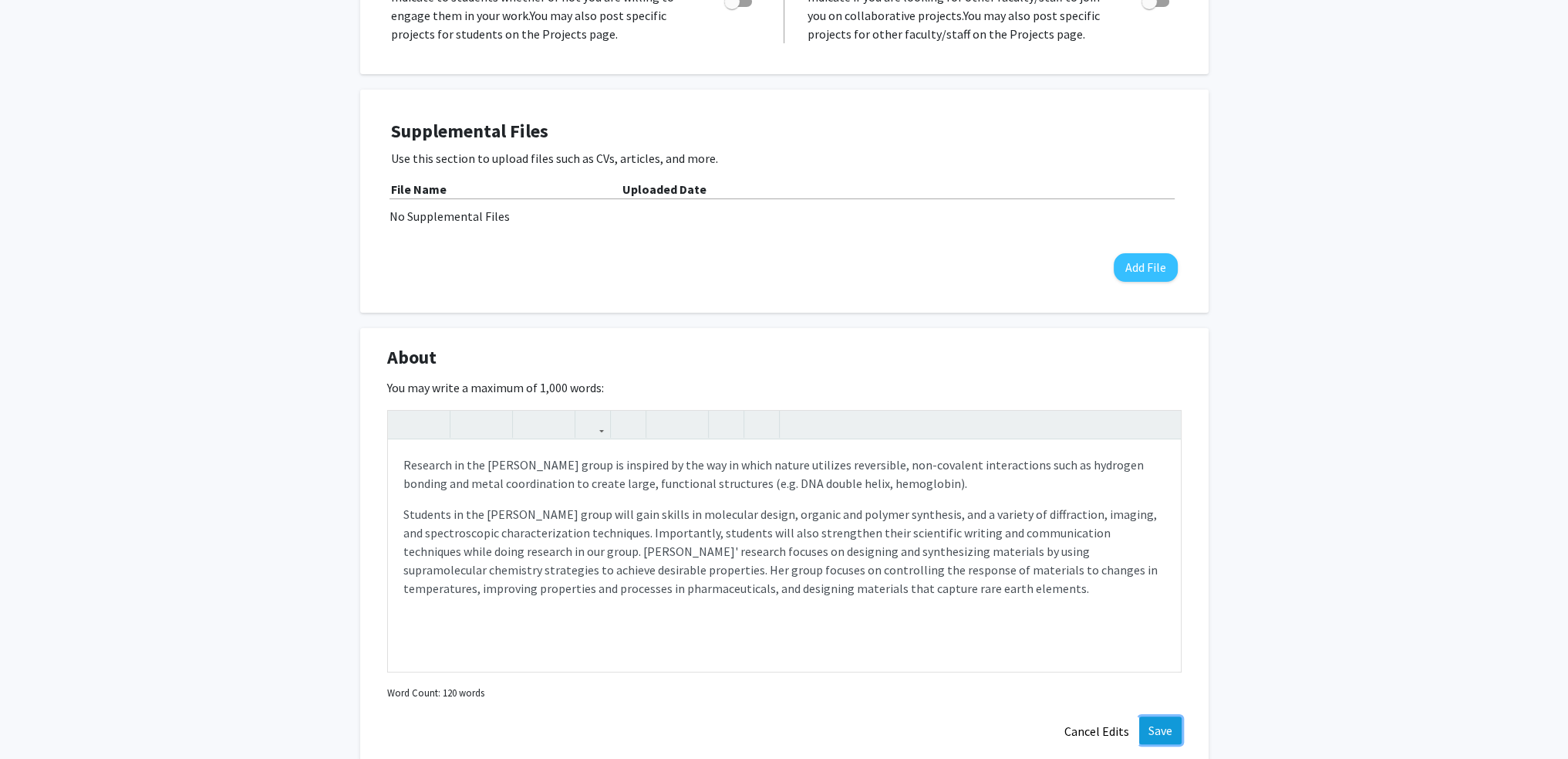
click at [1151, 724] on button "Save" at bounding box center [1160, 730] width 43 height 28
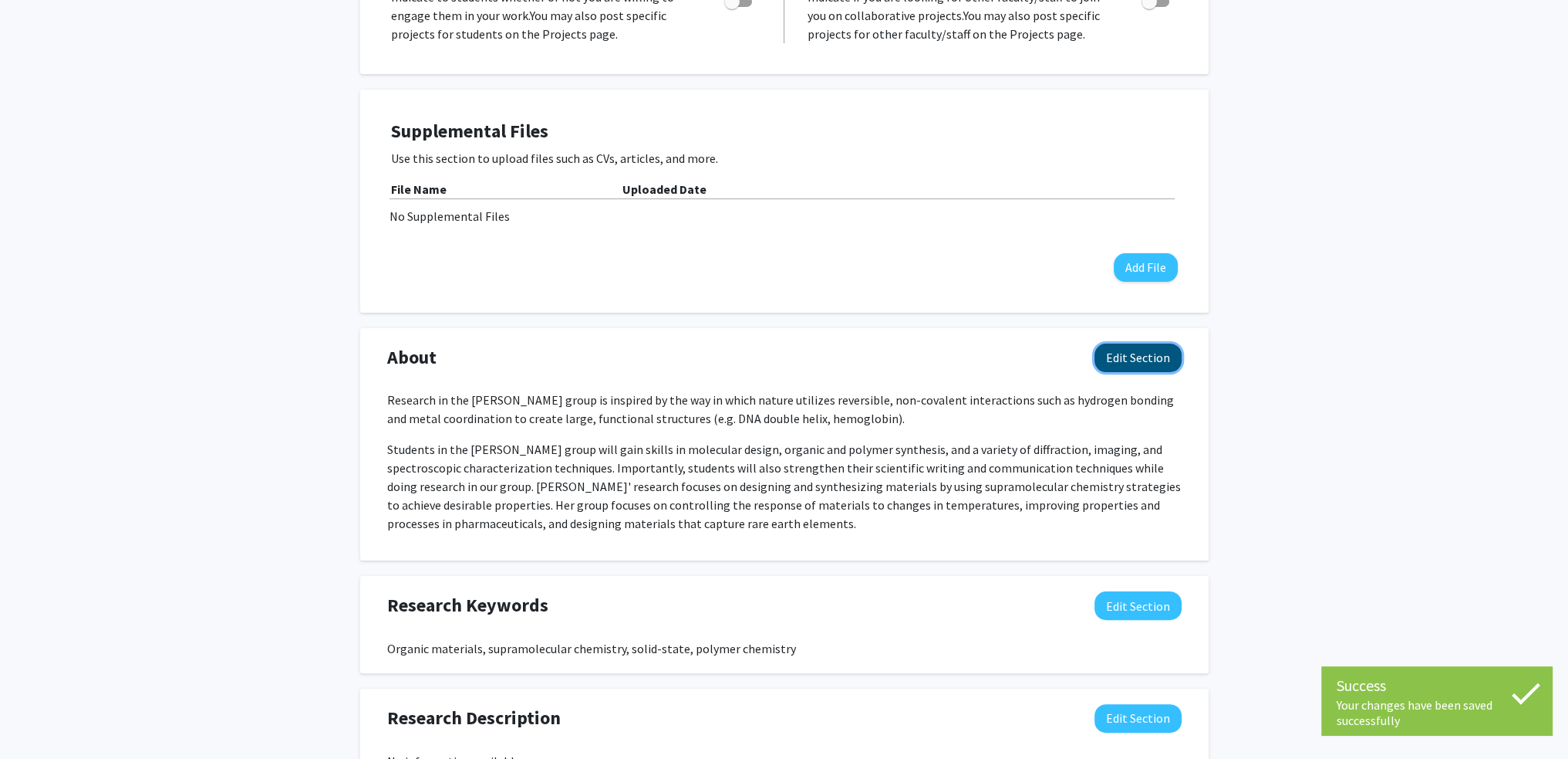
click at [1157, 357] on button "Edit Section" at bounding box center [1138, 358] width 87 height 29
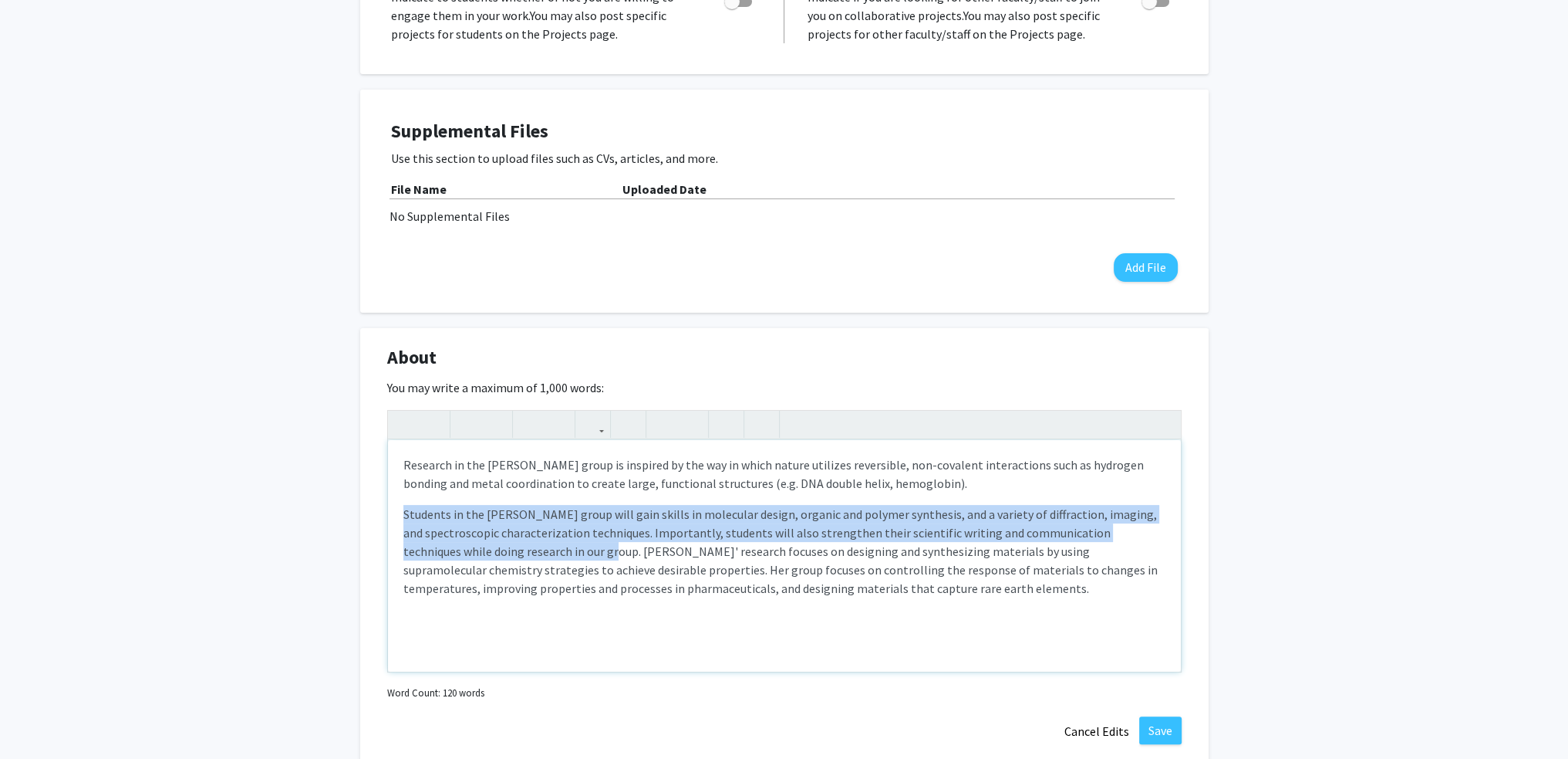
drag, startPoint x: 394, startPoint y: 511, endPoint x: 551, endPoint y: 545, distance: 160.6
click at [551, 545] on div "Research in the Hutchins group is inspired by the way in which nature utilizes …" at bounding box center [784, 556] width 793 height 231
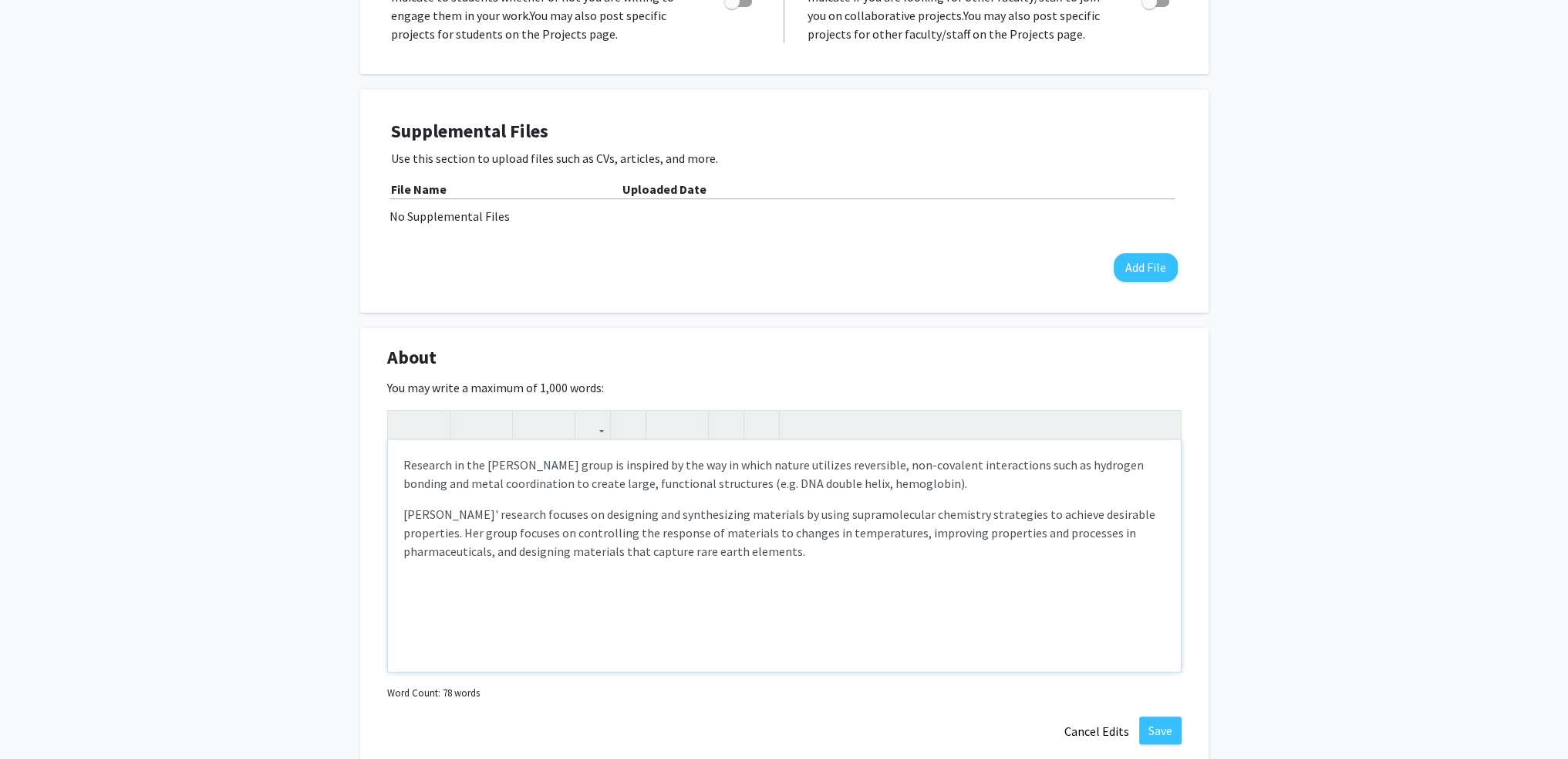
click at [702, 542] on p "Hutchins' research focuses on designing and synthesizing materials by using sup…" at bounding box center [784, 533] width 762 height 56
type textarea "<p>Research in the Hutchins group is inspired by the way in which nature utiliz…"
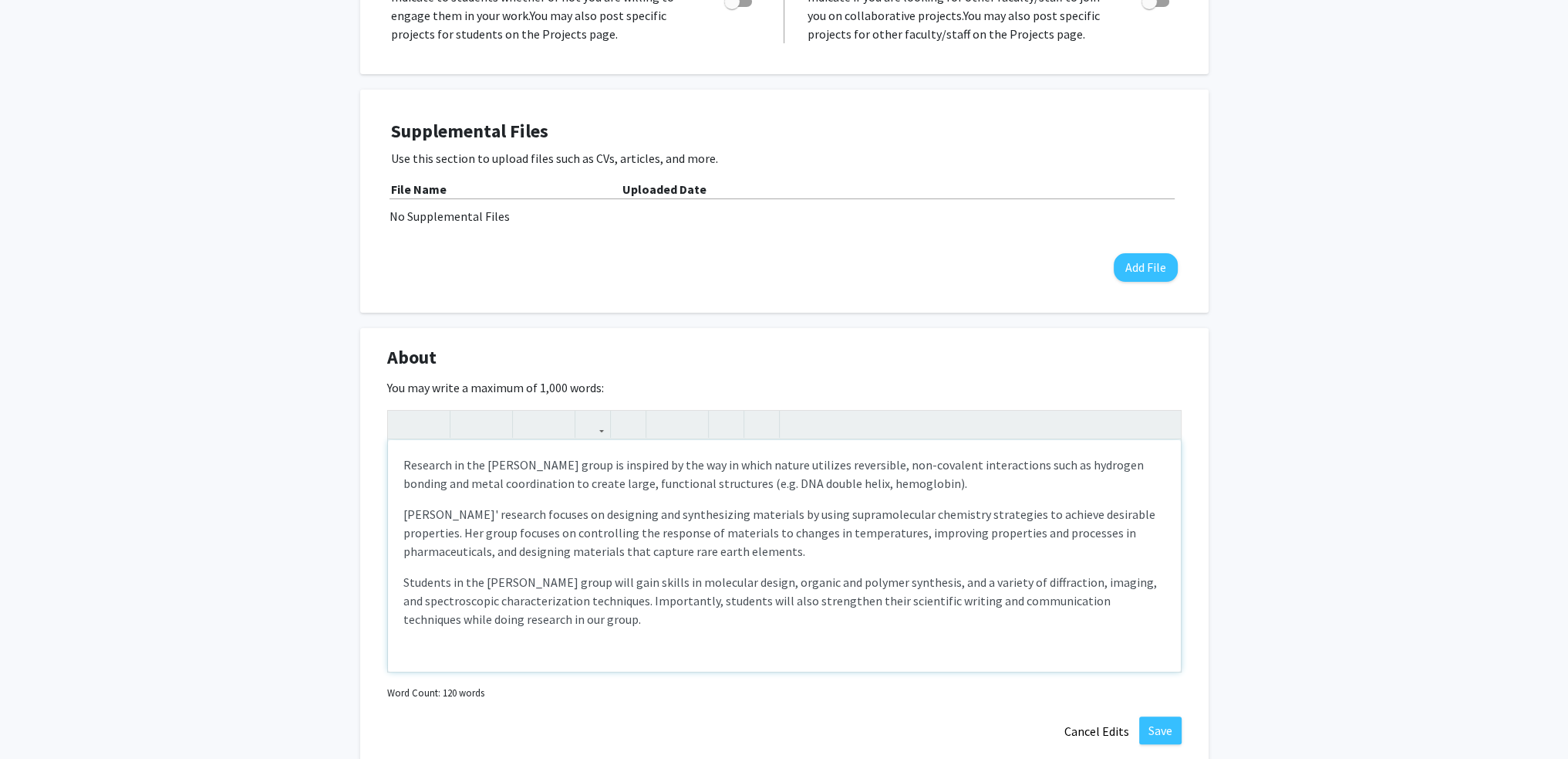
click at [930, 485] on p "Research in the Hutchins group is inspired by the way in which nature utilizes …" at bounding box center [784, 473] width 762 height 37
click at [1151, 728] on button "Save" at bounding box center [1160, 730] width 43 height 28
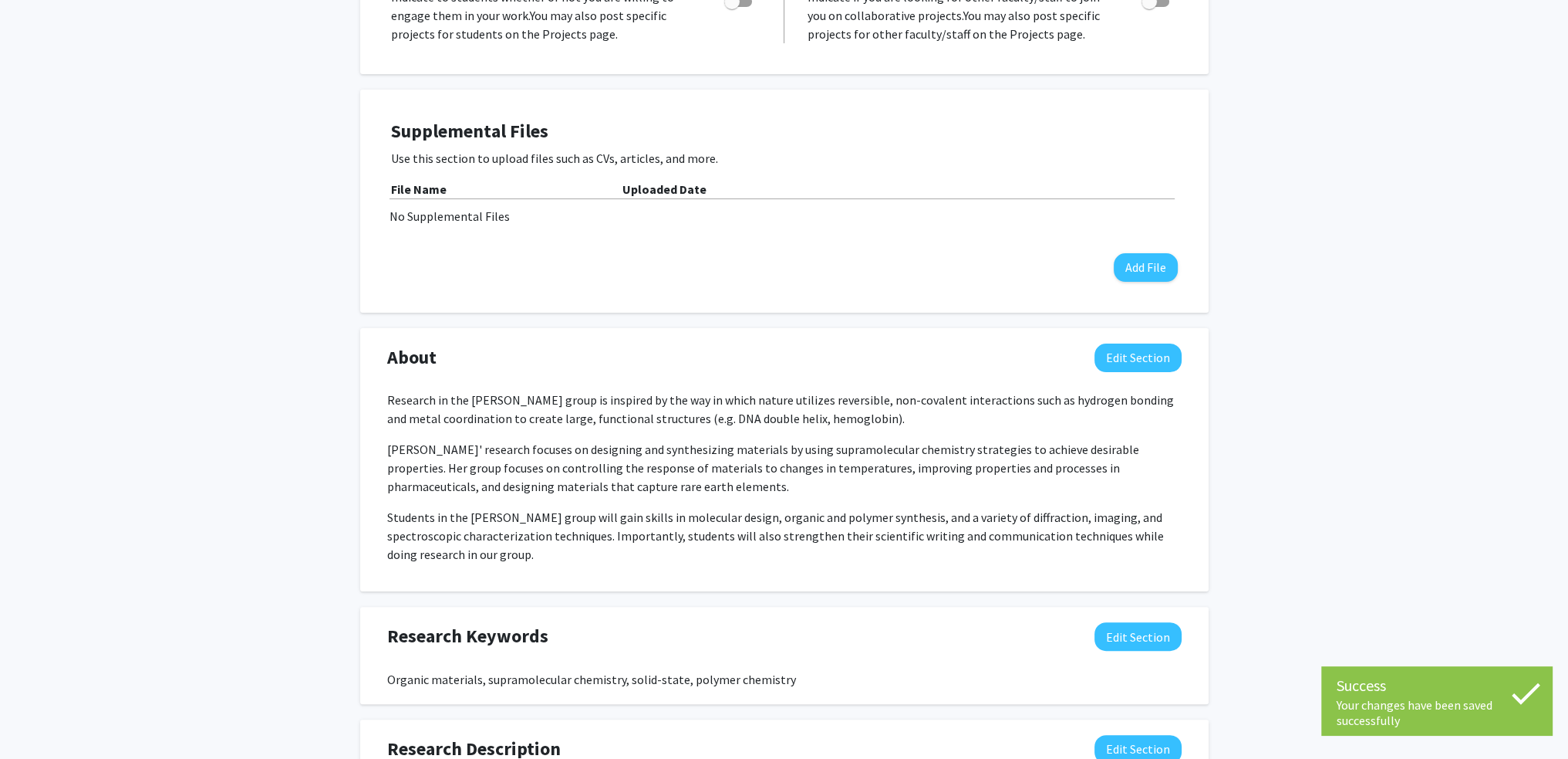
scroll to position [0, 0]
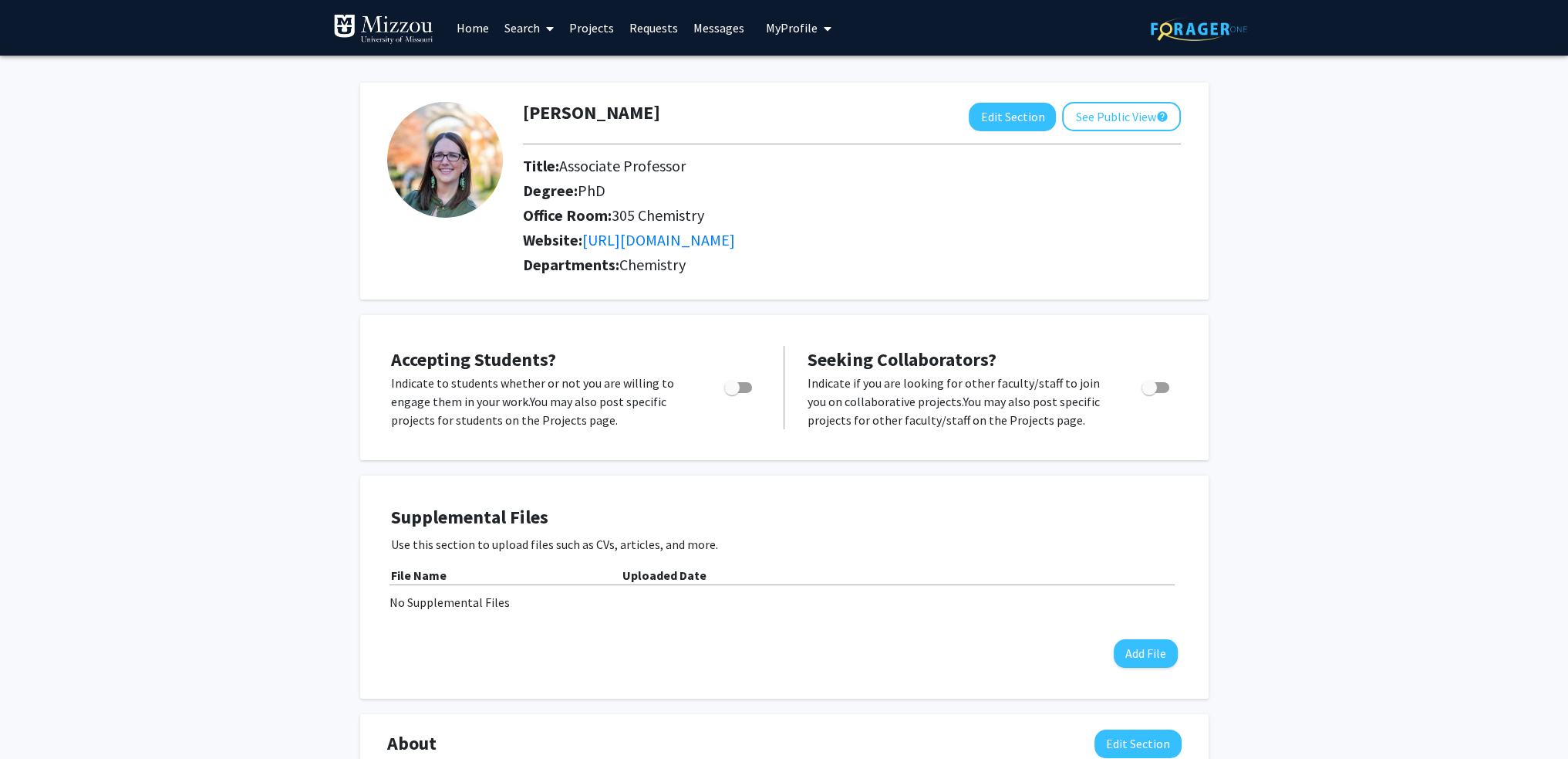
click at [543, 30] on span at bounding box center [546, 29] width 14 height 54
click at [549, 64] on span "Faculty/Staff" at bounding box center [554, 71] width 113 height 31
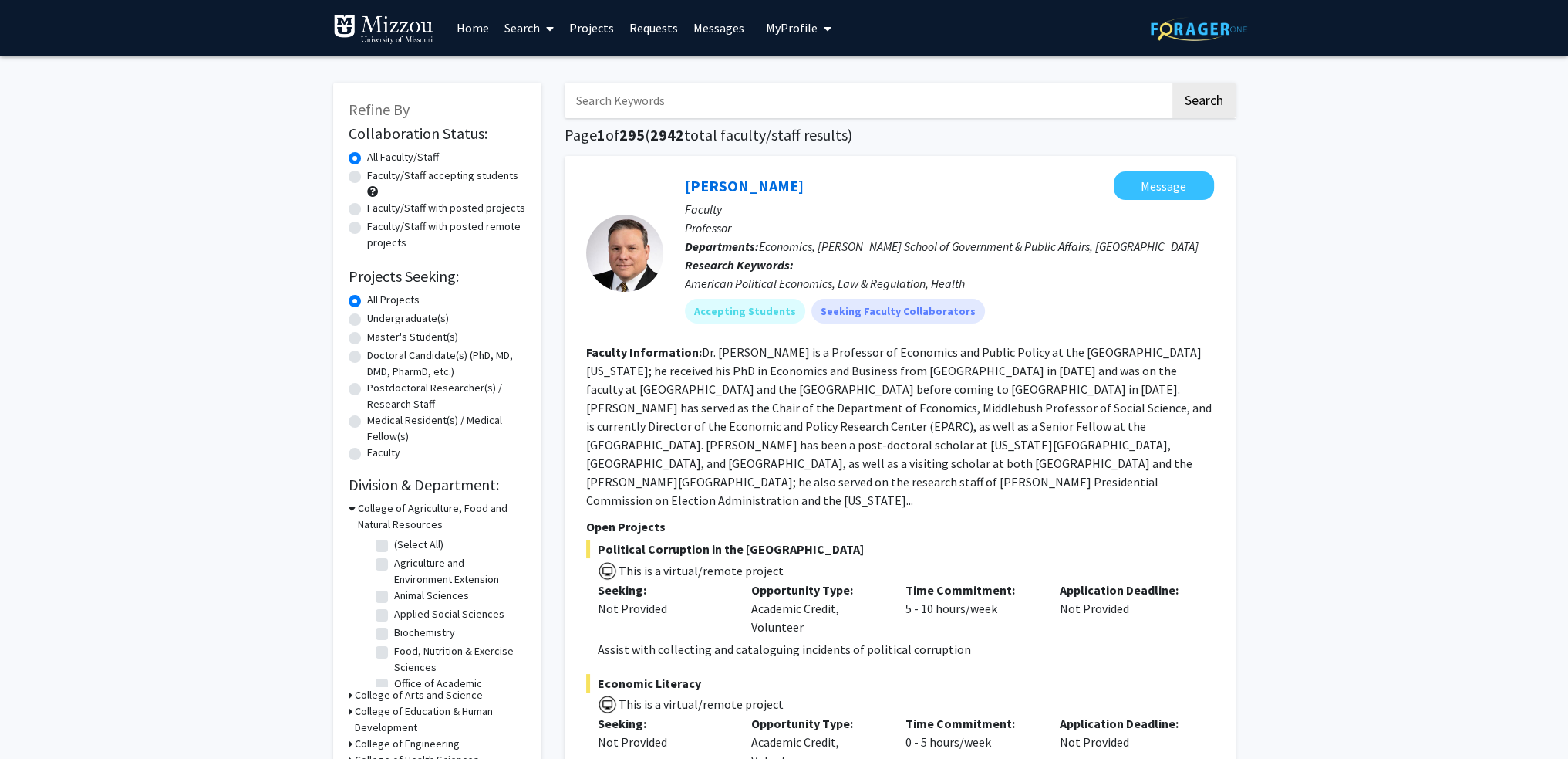
click at [367, 175] on label "Faculty/Staff accepting students" at bounding box center [443, 176] width 151 height 16
click at [367, 175] on input "Faculty/Staff accepting students" at bounding box center [372, 172] width 10 height 10
radio input "true"
